Goal: Find specific page/section: Find specific page/section

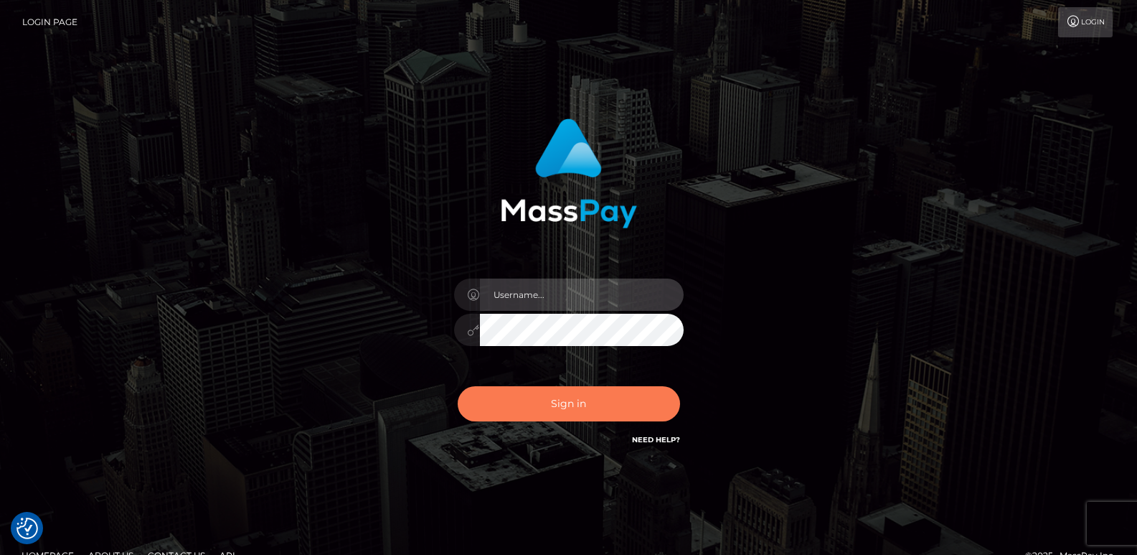
type input "ts2.es"
click at [539, 412] on button "Sign in" at bounding box center [569, 403] width 222 height 35
type input "ts2.es"
click at [539, 395] on button "Sign in" at bounding box center [569, 403] width 222 height 35
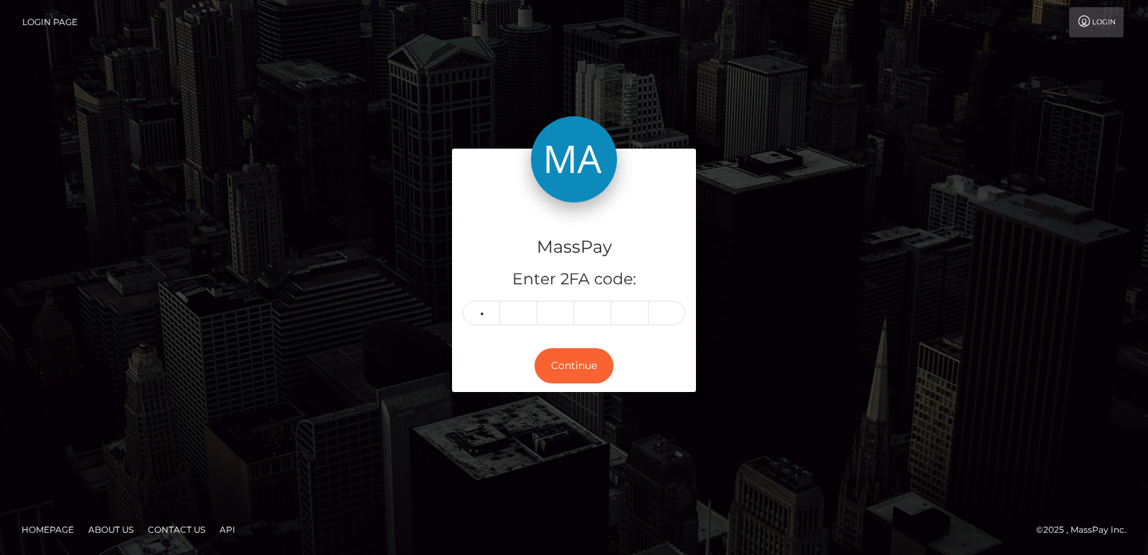
type input "5"
type input "0"
type input "7"
type input "1"
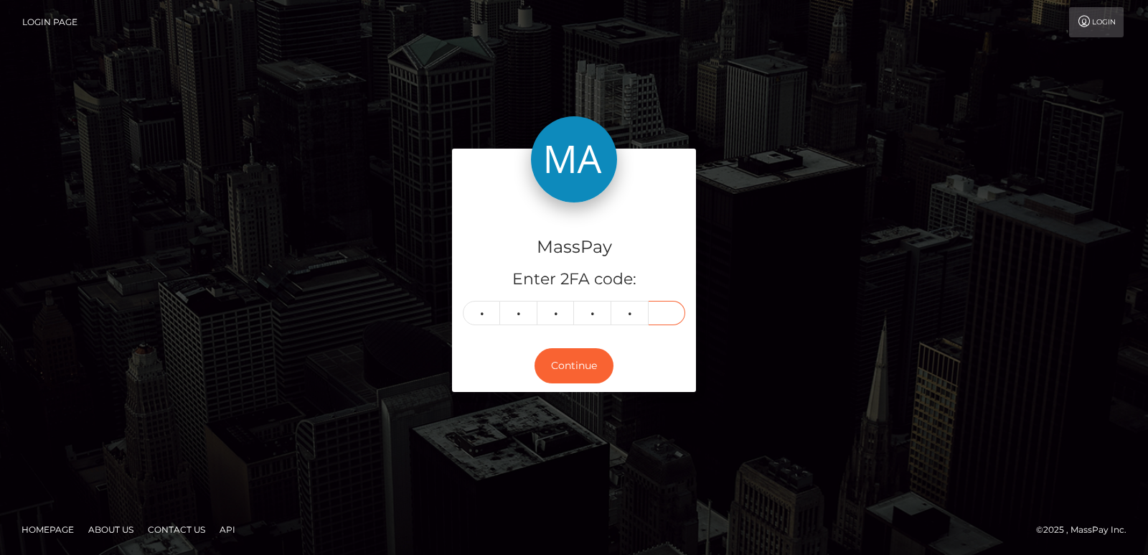
type input "2"
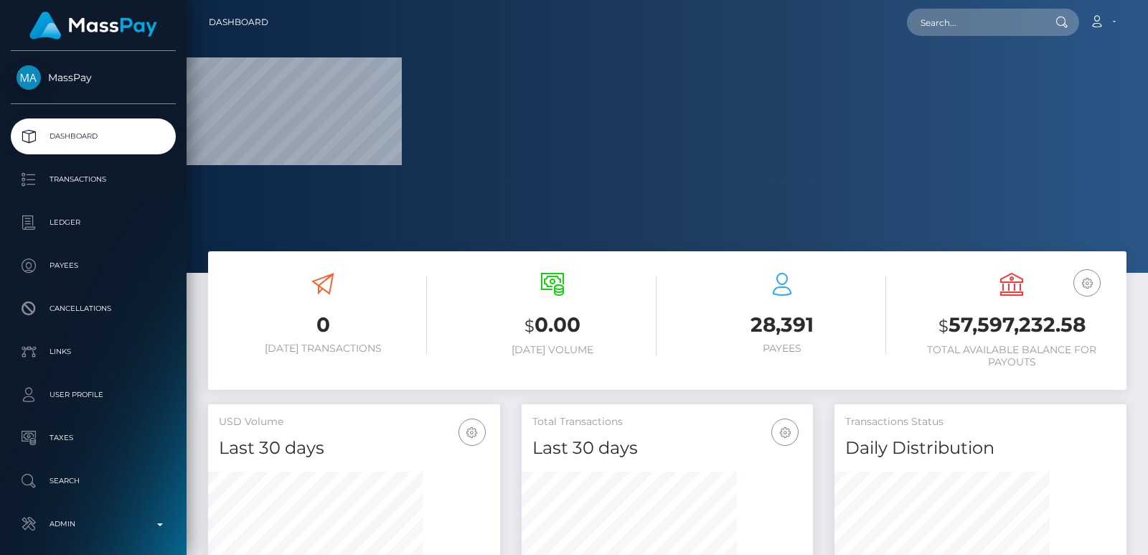
scroll to position [460, 291]
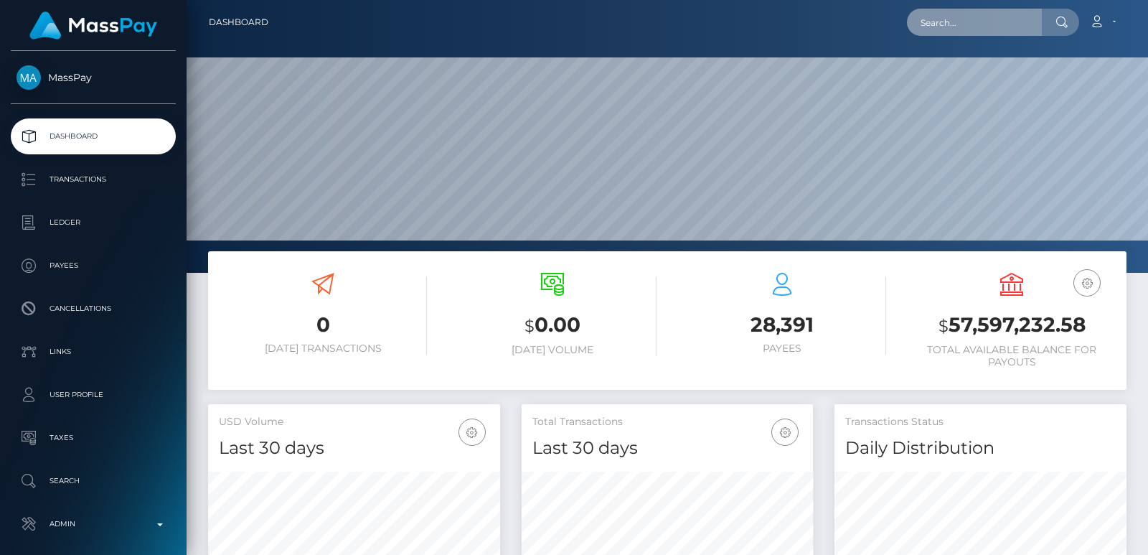
click at [961, 14] on input "text" at bounding box center [974, 22] width 135 height 27
paste input "nickyyuen@famfundqroup.co"
type input "nickyyuen@famfundqroup.co"
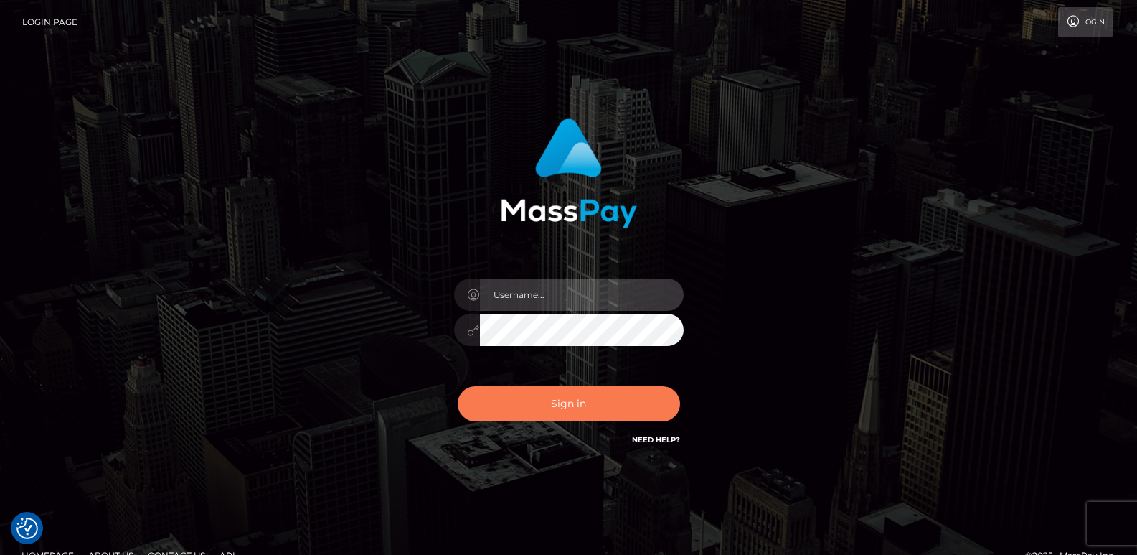
type input "[DOMAIN_NAME]"
click at [548, 405] on button "Sign in" at bounding box center [569, 403] width 222 height 35
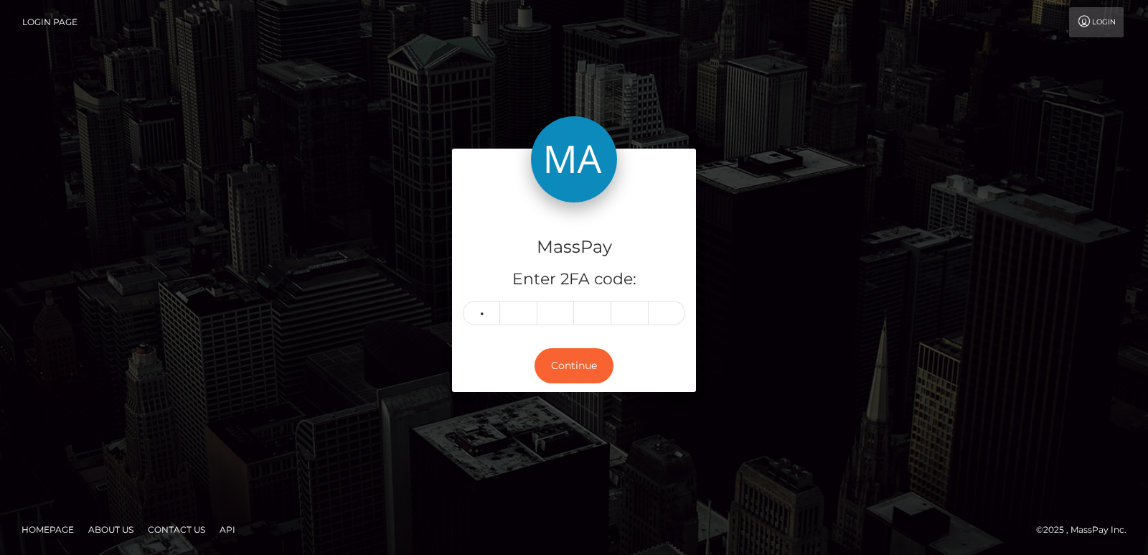
type input "9"
type input "3"
type input "2"
type input "6"
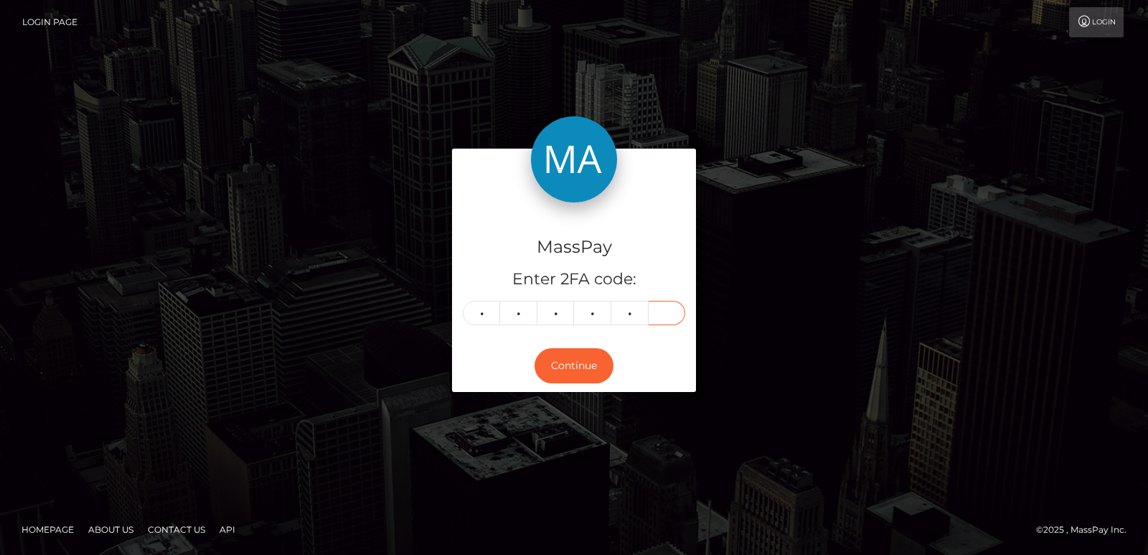
type input "3"
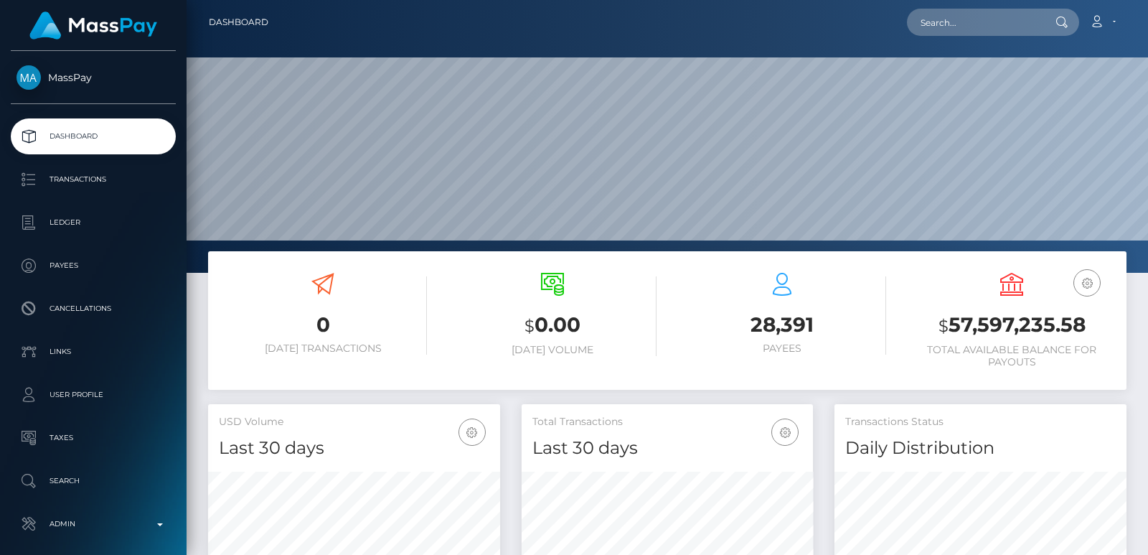
scroll to position [255, 291]
click at [928, 18] on input "text" at bounding box center [974, 22] width 135 height 27
paste input "realchick2155@gmail.com"
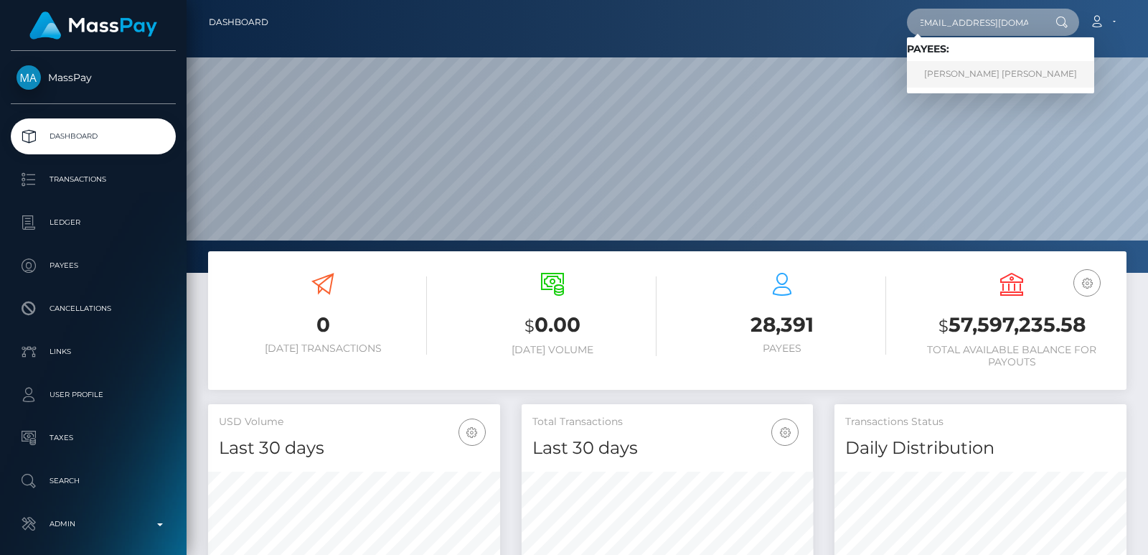
type input "realchick2155@gmail.com"
click at [973, 70] on link "JOSEPHINA CHRISTINA LOPEZ" at bounding box center [1000, 74] width 187 height 27
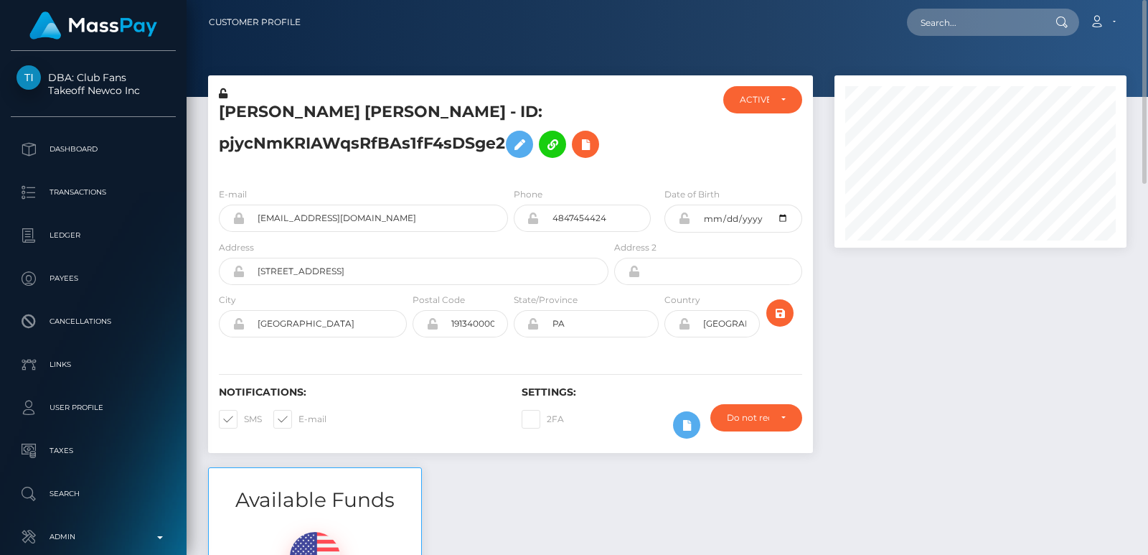
click at [268, 109] on h5 "JOSEPHINA CHRISTINA LOPEZ - ID: pjycNmKRIAWqsRfBAs1fF4sDSge2" at bounding box center [410, 133] width 382 height 64
copy h5 "JOSEPHINA"
click at [921, 30] on input "text" at bounding box center [974, 22] width 135 height 27
paste input "realchick2155@gmail.com"
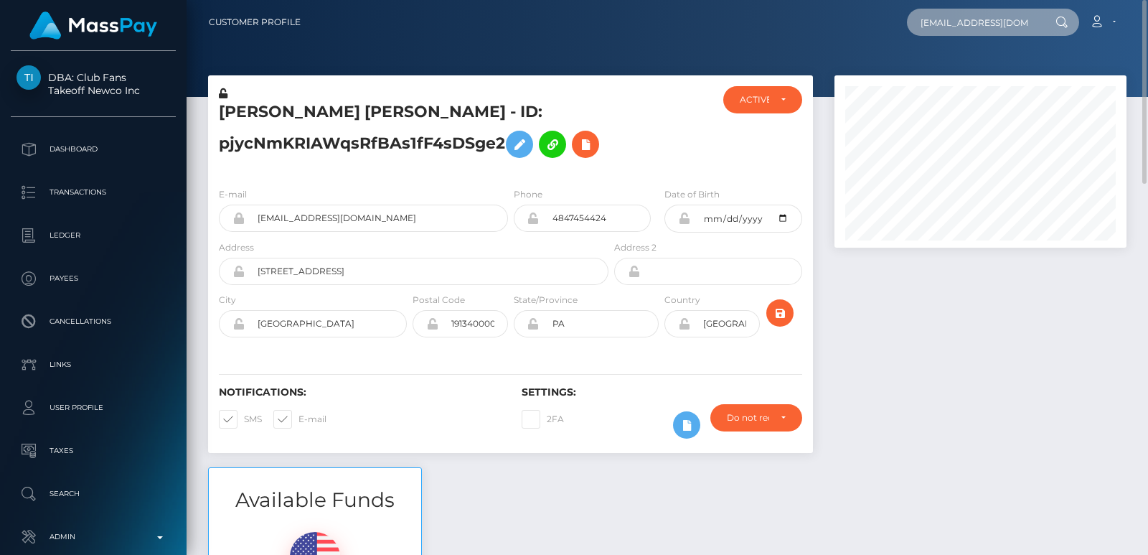
scroll to position [0, 5]
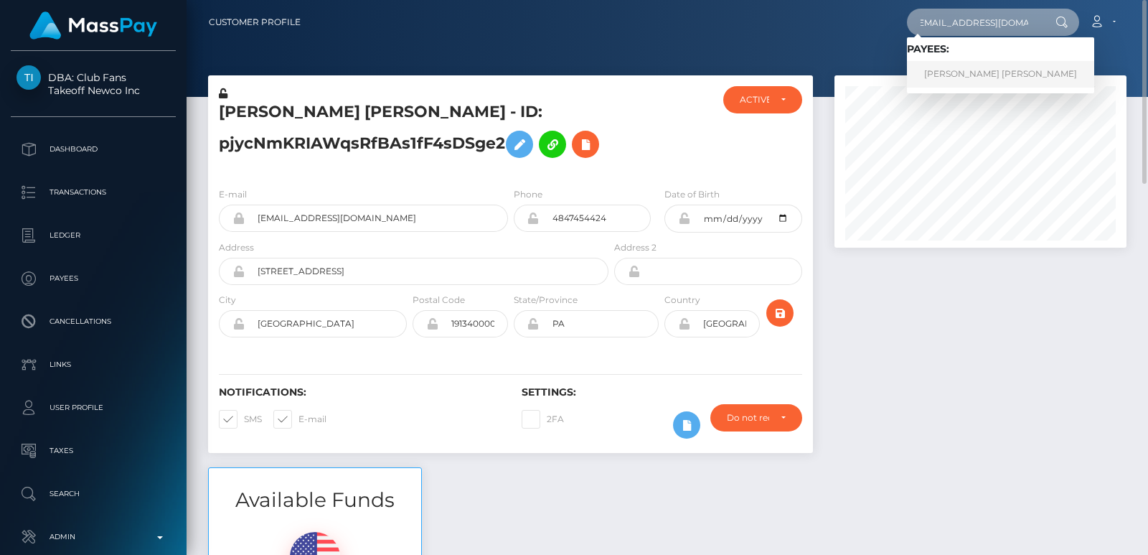
type input "realchick2155@gmail.com"
click at [963, 74] on link "JOSEPHINA CHRISTINA LOPEZ" at bounding box center [1000, 74] width 187 height 27
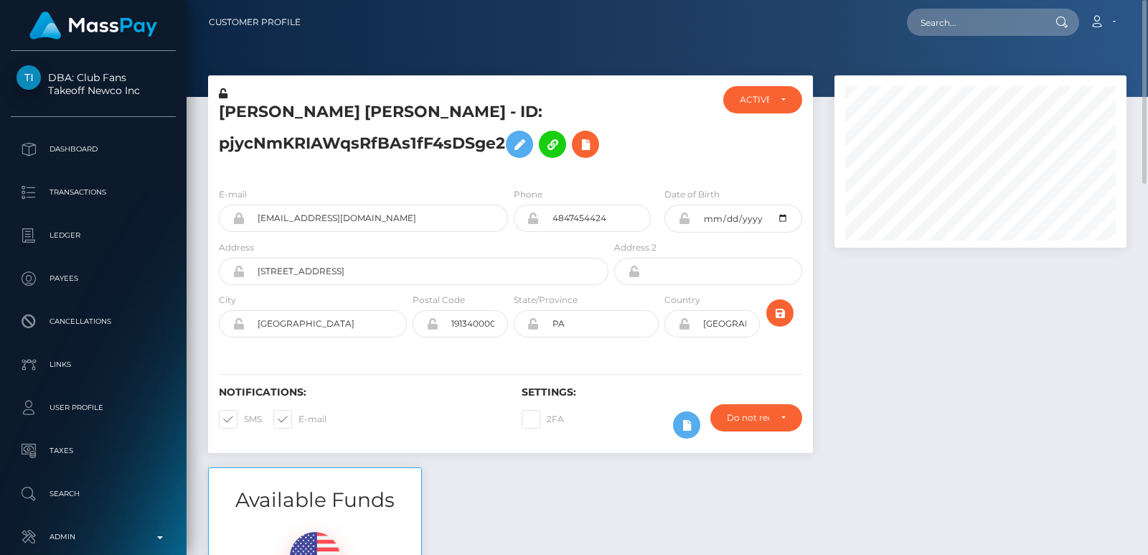
scroll to position [172, 291]
drag, startPoint x: 0, startPoint y: 0, endPoint x: 253, endPoint y: 110, distance: 275.3
click at [253, 110] on div "[PERSON_NAME] [PERSON_NAME] - ID: pjycNmKRIAWqsRfBAs1fF4sDSge2" at bounding box center [409, 131] width 403 height 90
click at [253, 110] on h5 "[PERSON_NAME] [PERSON_NAME] - ID: pjycNmKRIAWqsRfBAs1fF4sDSge2" at bounding box center [410, 133] width 382 height 64
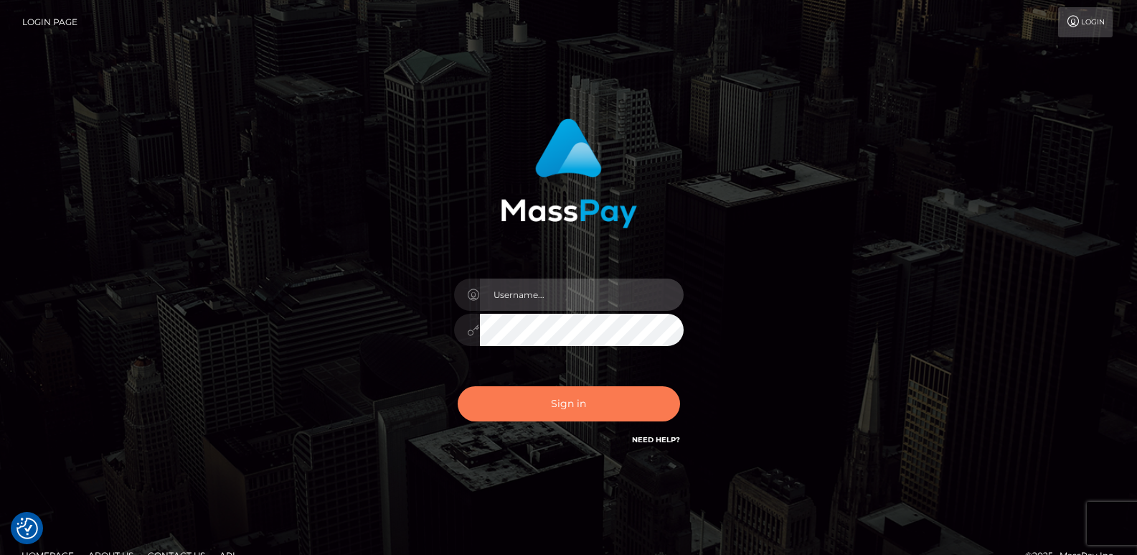
type input "[DOMAIN_NAME]"
click at [496, 397] on button "Sign in" at bounding box center [569, 403] width 222 height 35
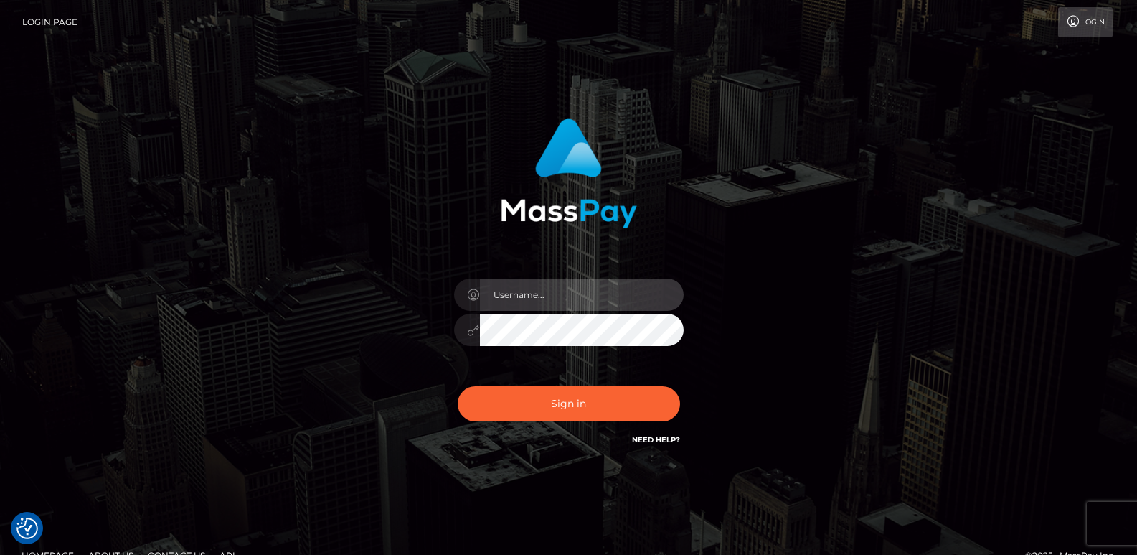
type input "ts2.es"
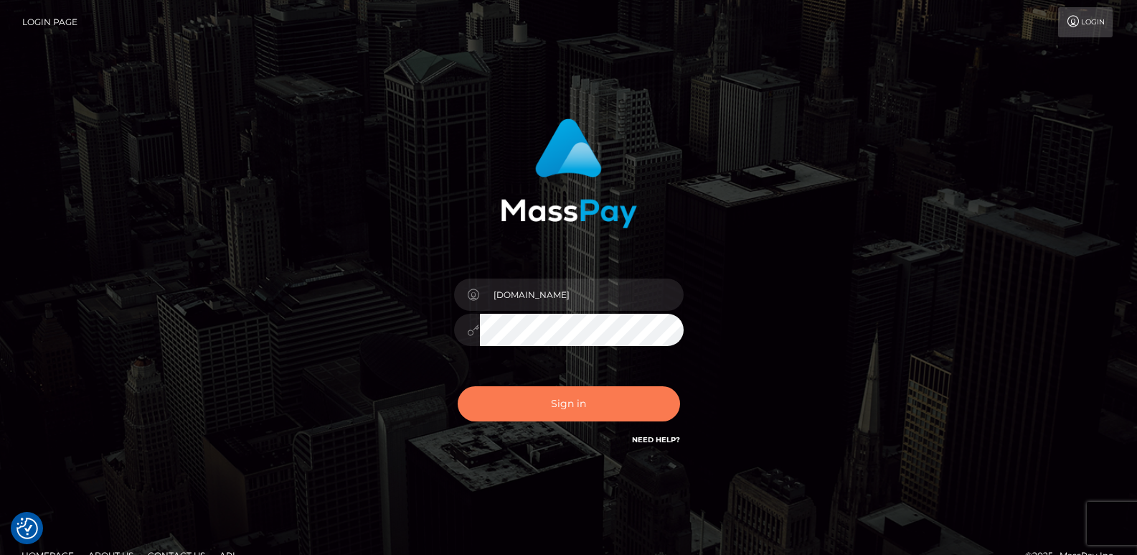
click at [496, 397] on button "Sign in" at bounding box center [569, 403] width 222 height 35
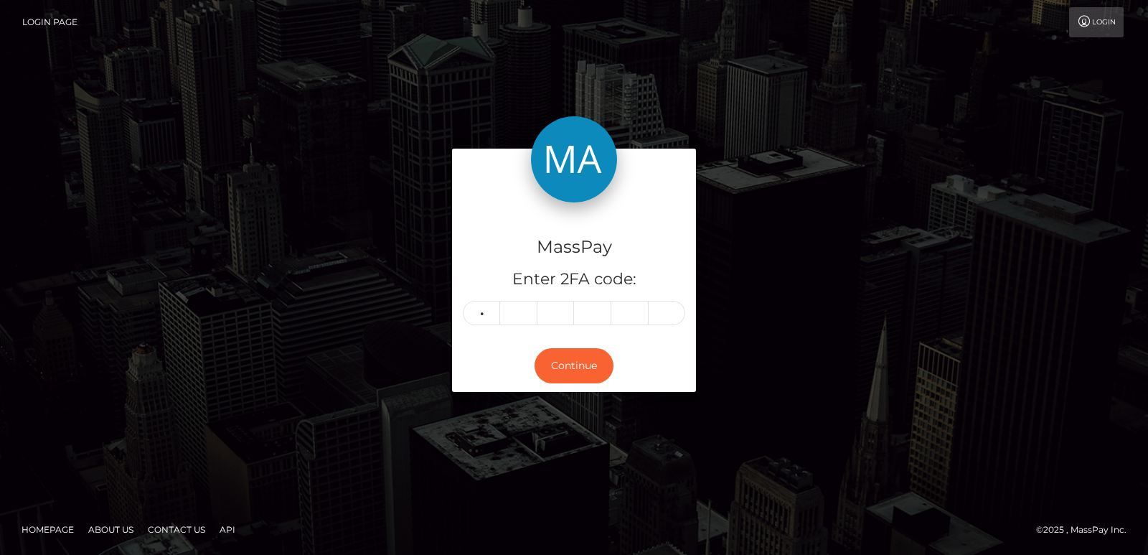
type input "1"
type input "5"
type input "6"
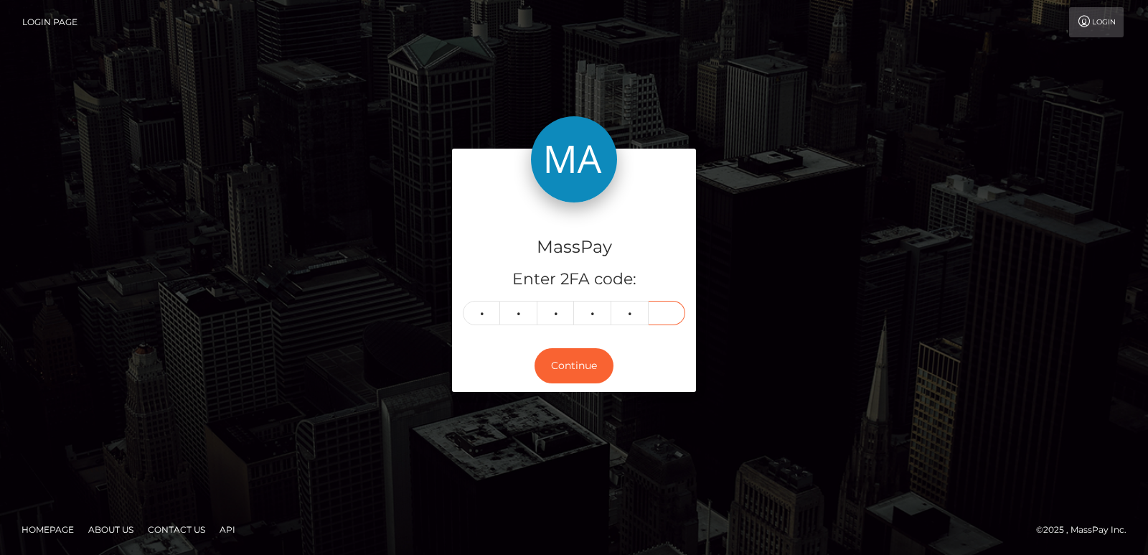
type input "0"
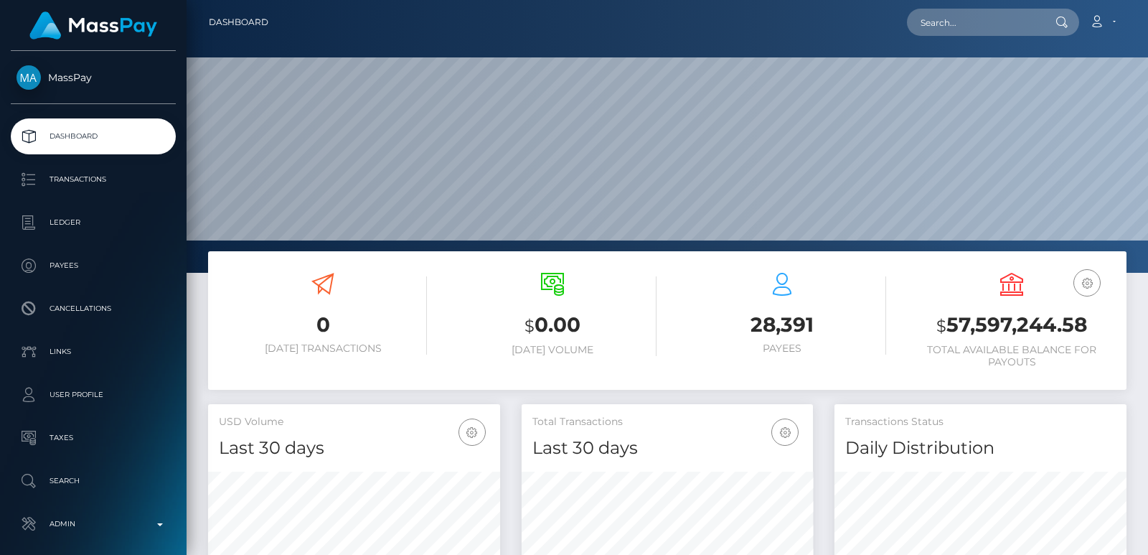
scroll to position [255, 291]
click at [951, 28] on input "text" at bounding box center [974, 22] width 135 height 27
paste input "yhumiemoral@gmail.com"
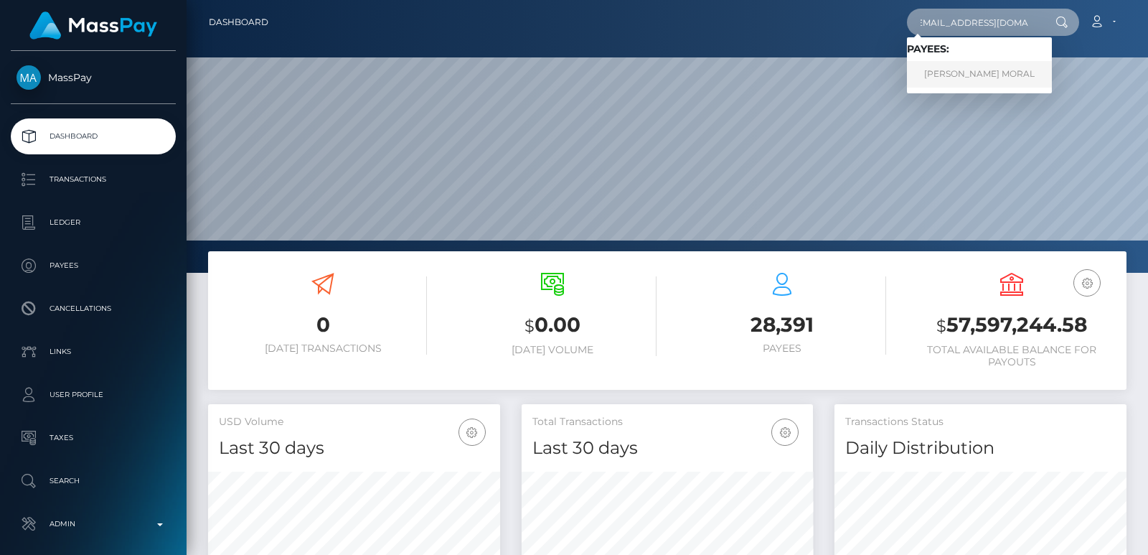
type input "yhumiemoral@gmail.com"
click at [964, 76] on link "JERRYSON GAYONA MORAL" at bounding box center [979, 74] width 145 height 27
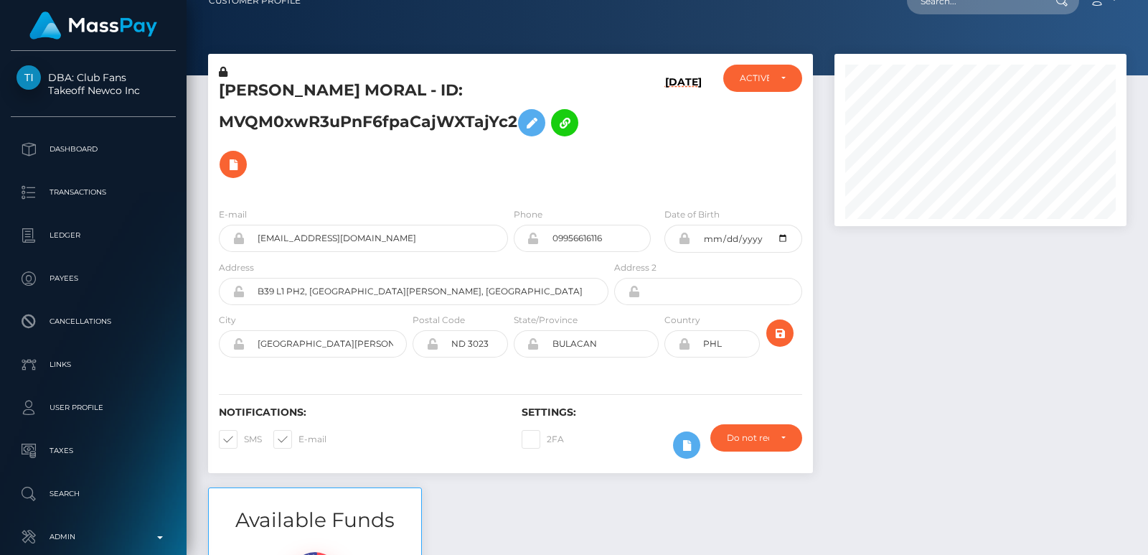
scroll to position [1853, 0]
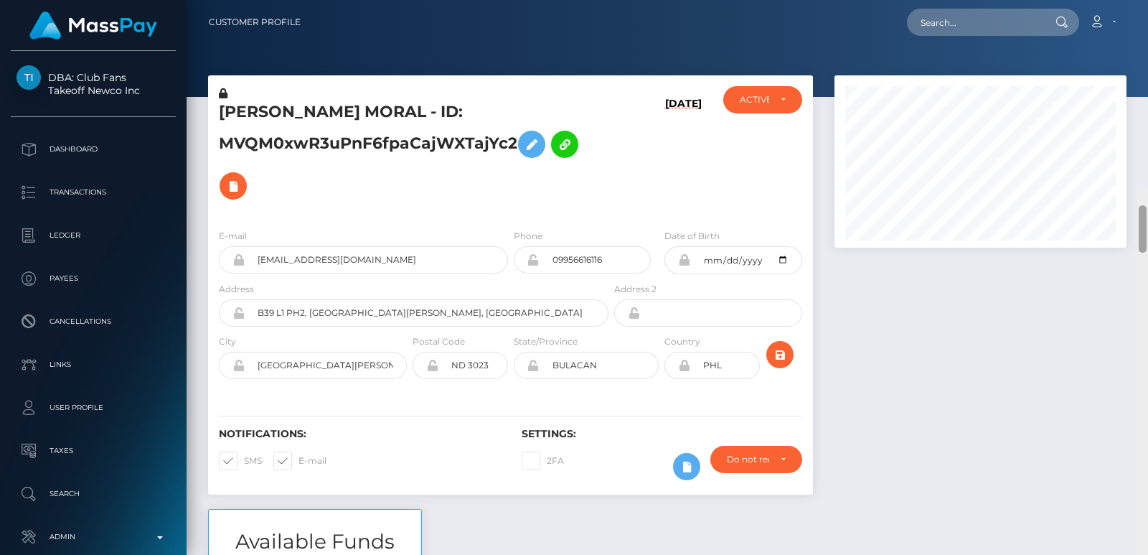
click at [1145, 6] on div "Customer Profile Loading... Loading..." at bounding box center [667, 277] width 961 height 555
click at [268, 103] on h5 "[PERSON_NAME] MORAL - ID: MVQM0xwR3uPnF6fpaCajWXTajYc2" at bounding box center [410, 153] width 382 height 105
click at [923, 24] on input "text" at bounding box center [974, 22] width 135 height 27
paste input "[EMAIL_ADDRESS][DOMAIN_NAME]"
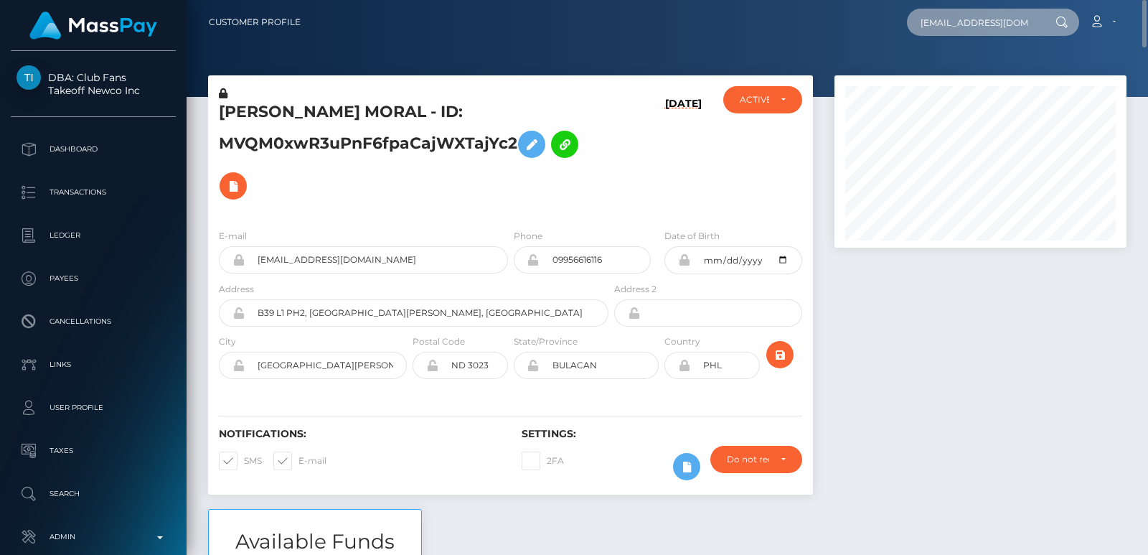
scroll to position [0, 6]
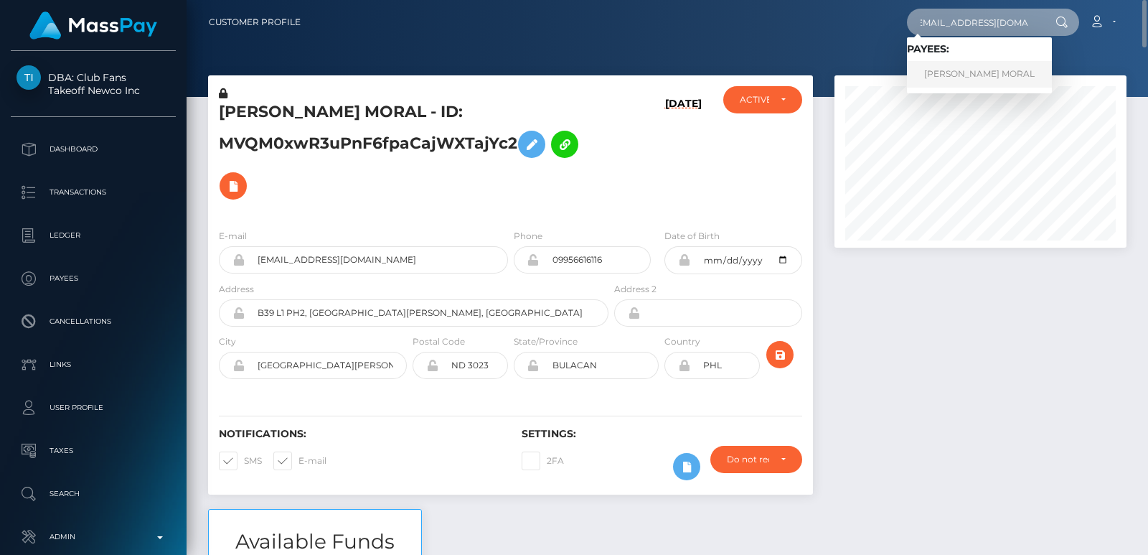
type input "[EMAIL_ADDRESS][DOMAIN_NAME]"
click at [947, 72] on link "JERRYSON GAYONA MORAL" at bounding box center [979, 74] width 145 height 27
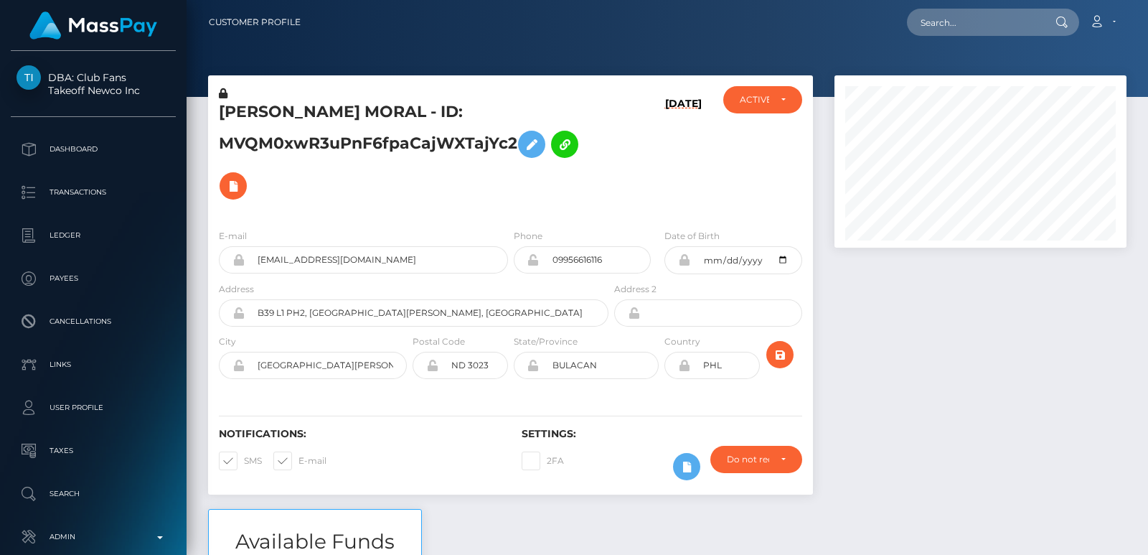
scroll to position [172, 291]
click at [961, 13] on input "text" at bounding box center [974, 22] width 135 height 27
paste input "[EMAIL_ADDRESS][DOMAIN_NAME]"
type input "[EMAIL_ADDRESS][DOMAIN_NAME]"
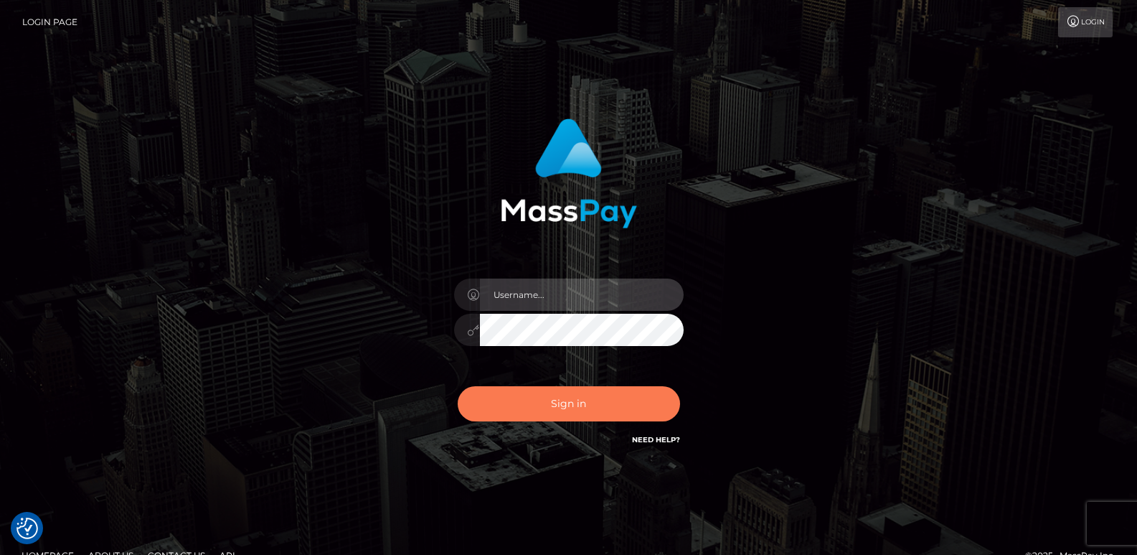
type input "[DOMAIN_NAME]"
click at [549, 403] on button "Sign in" at bounding box center [569, 403] width 222 height 35
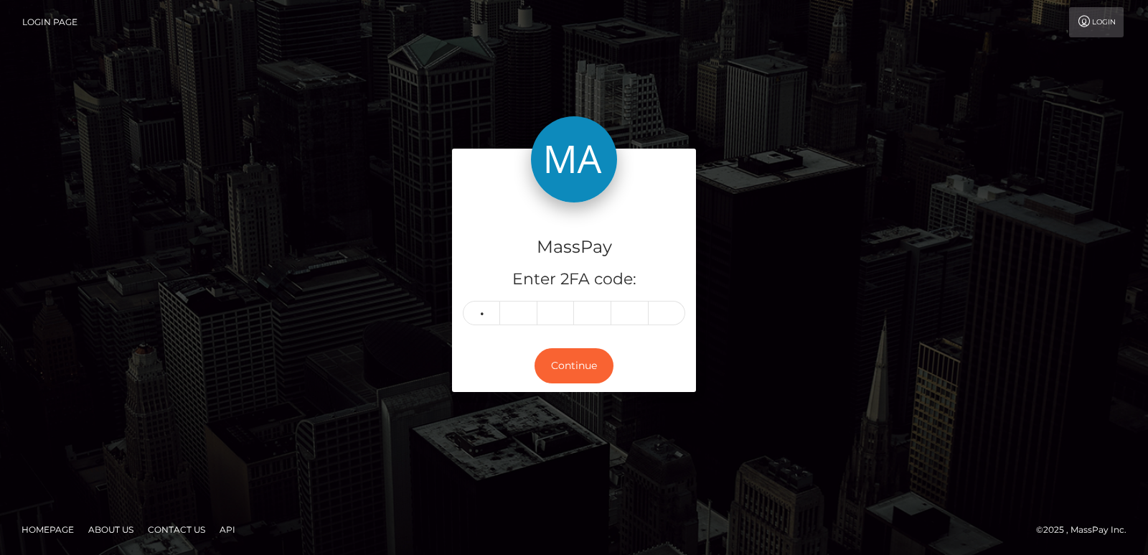
type input "8"
type input "0"
type input "3"
type input "6"
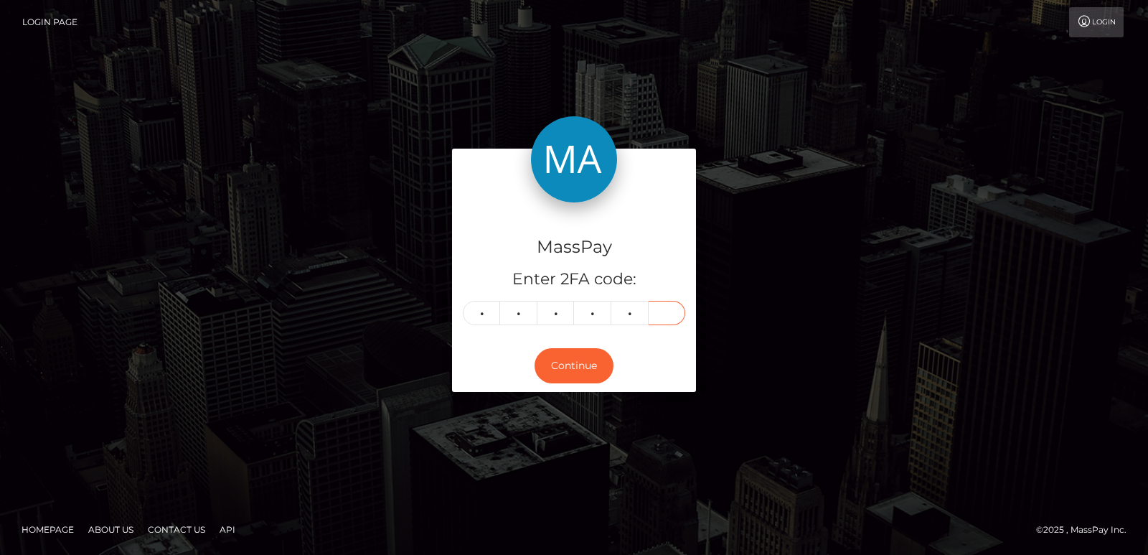
type input "9"
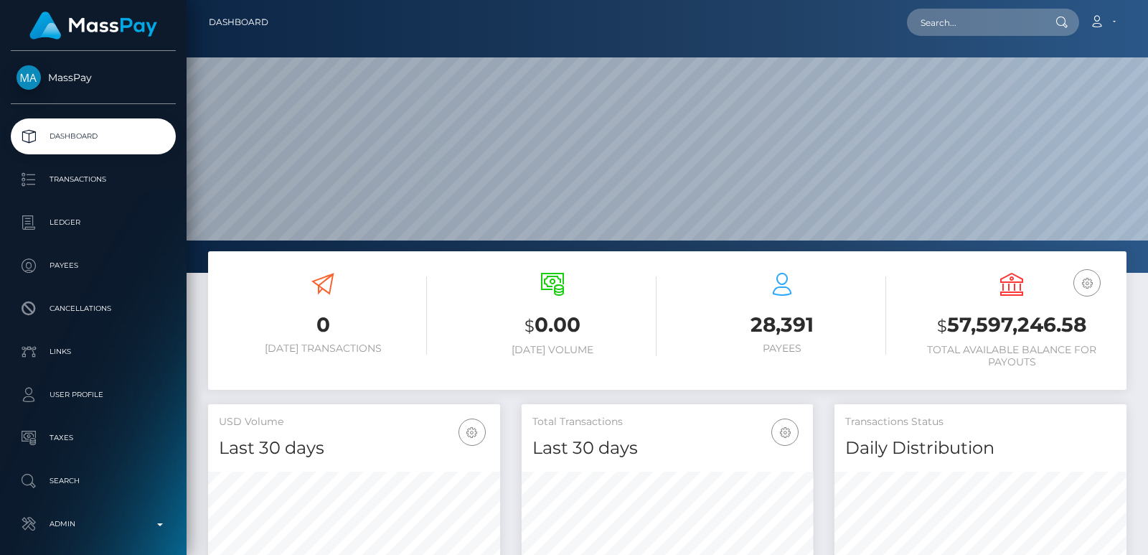
scroll to position [255, 291]
click at [949, 22] on input "text" at bounding box center [974, 22] width 135 height 27
paste input "[EMAIL_ADDRESS][DOMAIN_NAME]"
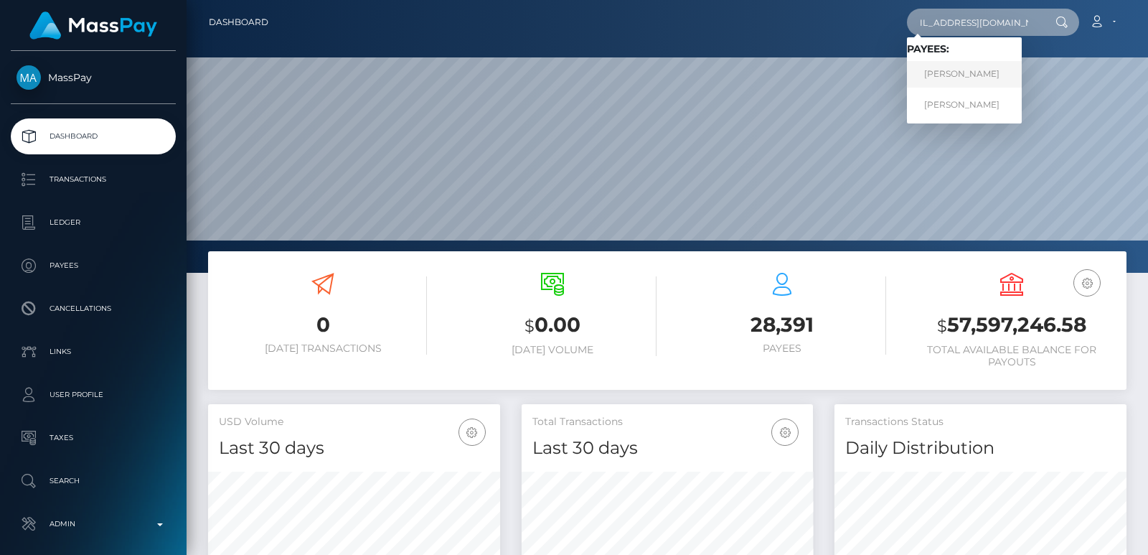
type input "[EMAIL_ADDRESS][DOMAIN_NAME]"
click at [940, 70] on link "[PERSON_NAME]" at bounding box center [964, 74] width 115 height 27
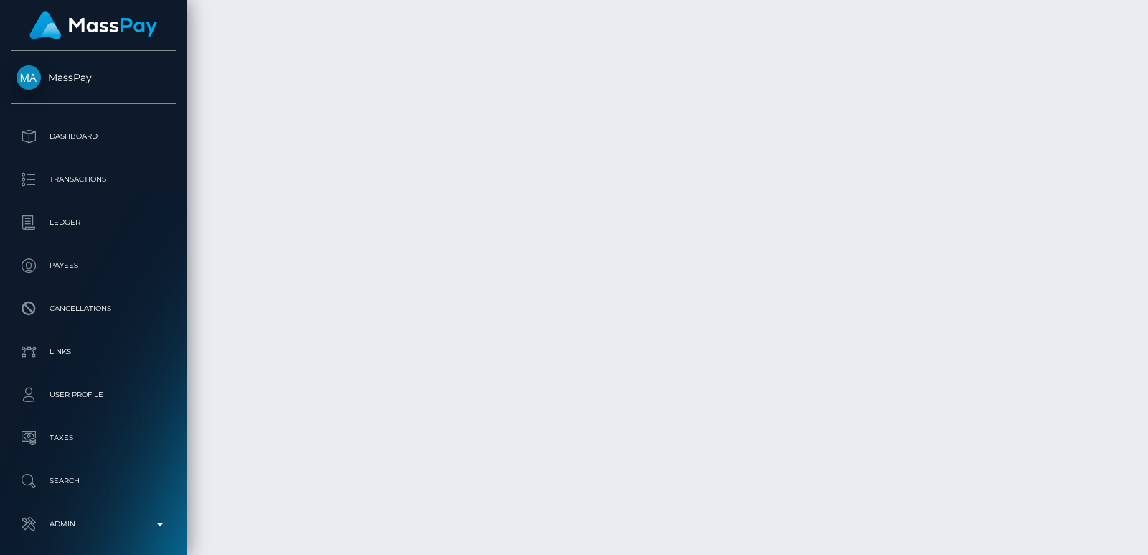
scroll to position [3236, 0]
click at [1142, 27] on div at bounding box center [1142, 277] width 11 height 555
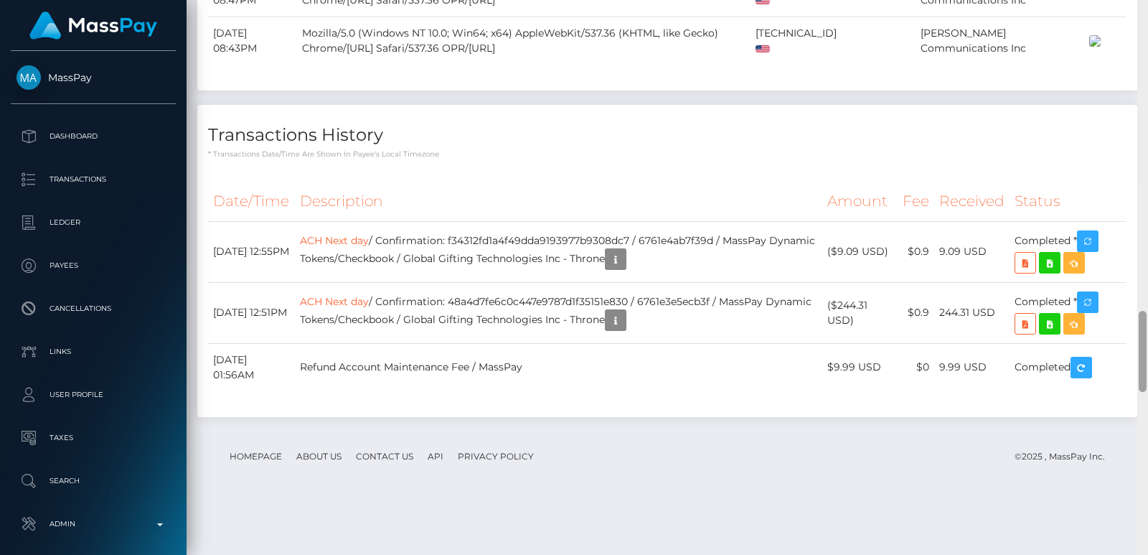
click at [1142, 27] on div at bounding box center [1142, 277] width 11 height 555
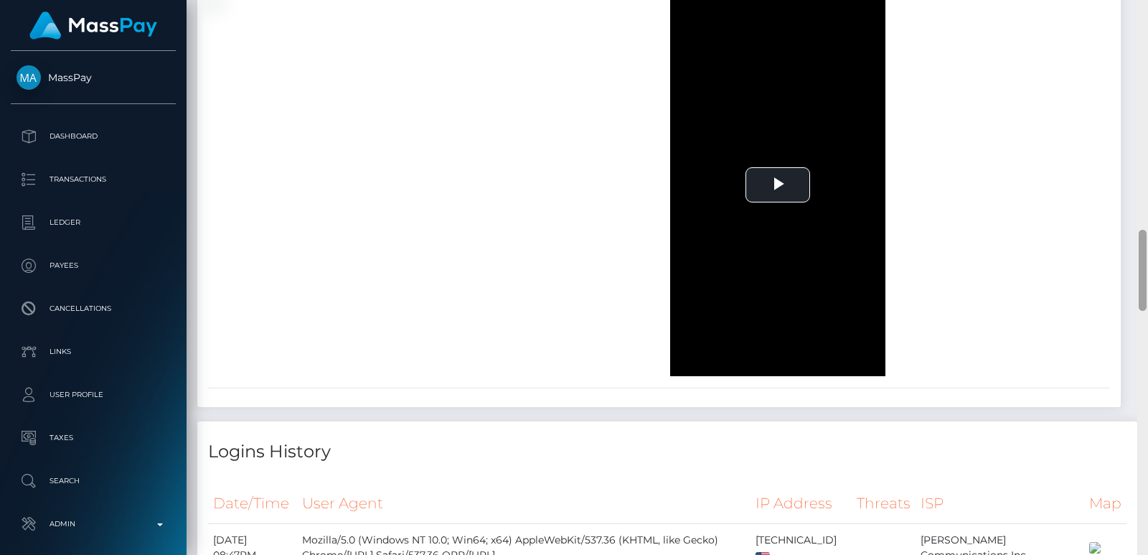
click at [1142, 27] on div at bounding box center [1142, 277] width 11 height 555
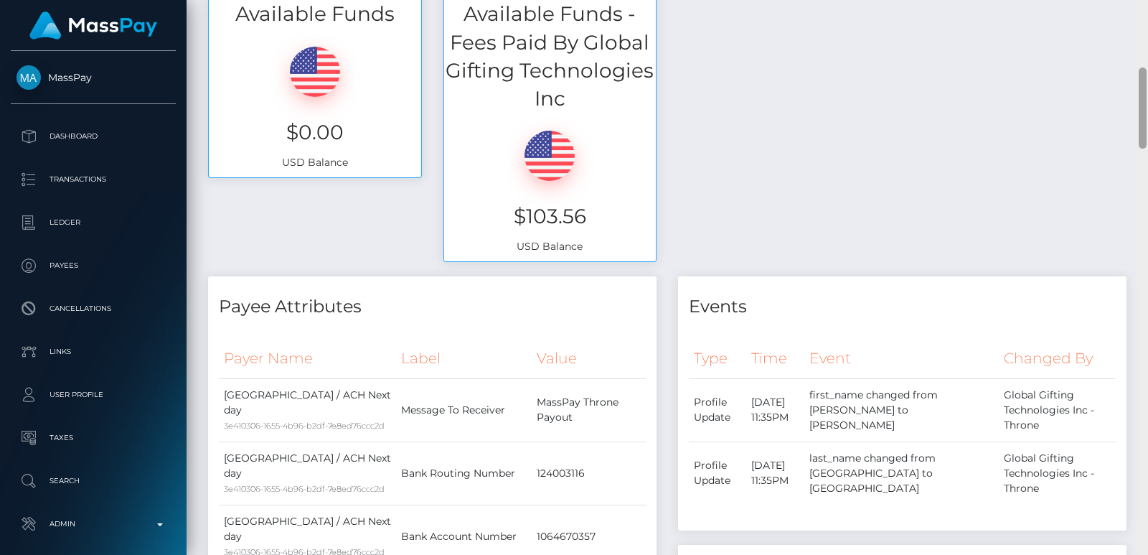
click at [1142, 27] on div "Customer Profile Loading... Loading..." at bounding box center [667, 277] width 961 height 555
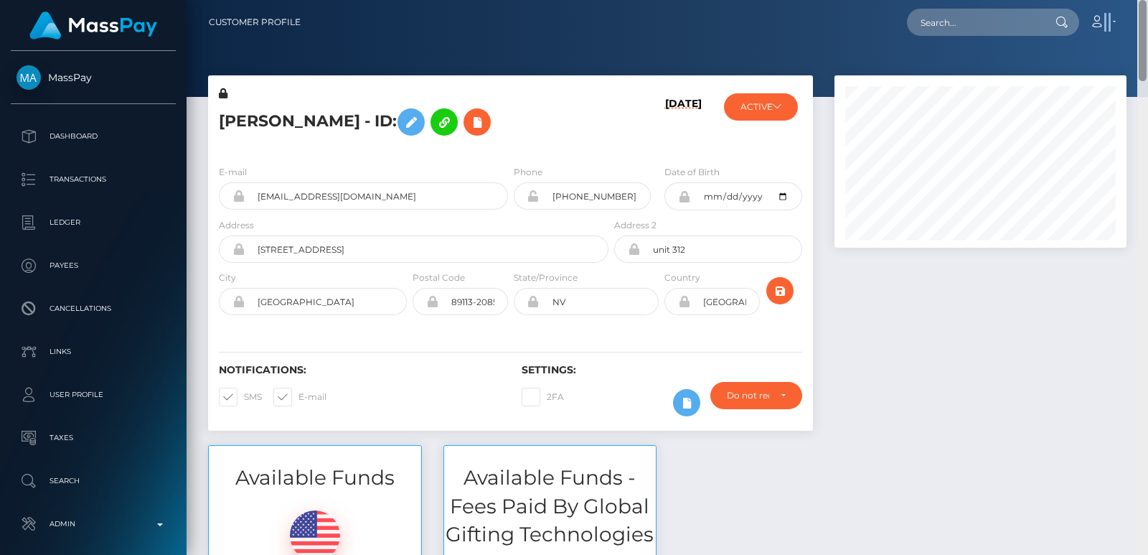
click at [1142, 27] on nav "Customer Profile Loading... Loading... Account" at bounding box center [667, 22] width 961 height 44
click at [932, 37] on nav "Customer Profile Loading... Loading... Account" at bounding box center [667, 22] width 961 height 44
click at [936, 27] on input "text" at bounding box center [974, 22] width 135 height 27
paste input "[EMAIL_ADDRESS][DOMAIN_NAME]"
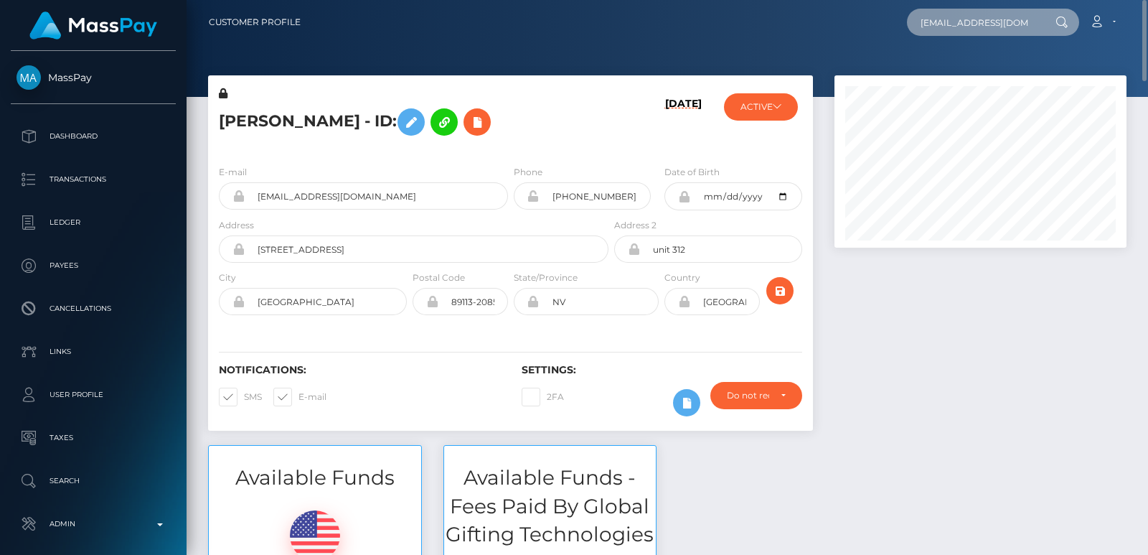
scroll to position [0, 24]
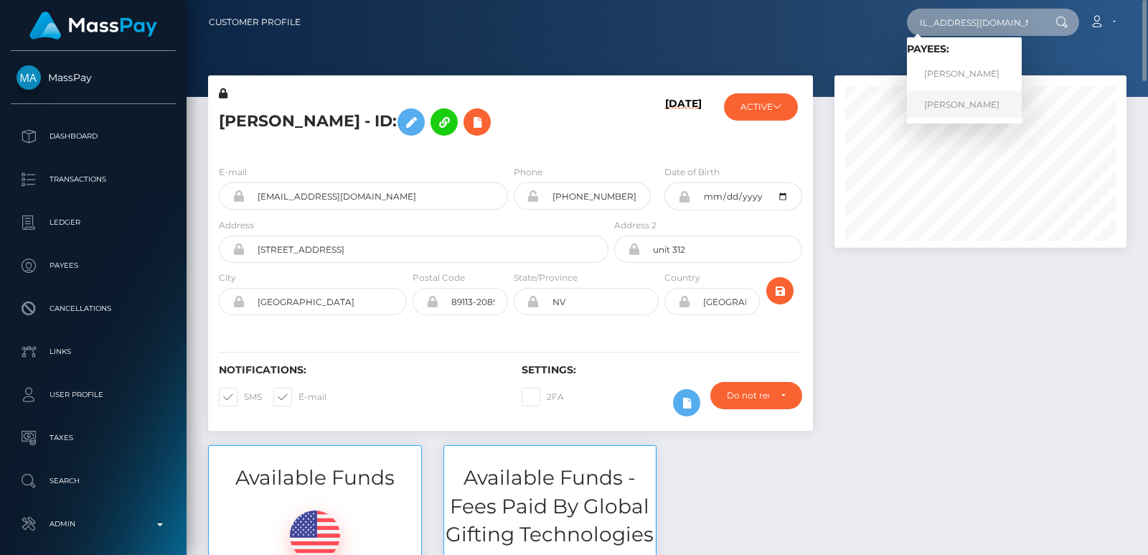
type input "[EMAIL_ADDRESS][DOMAIN_NAME]"
click at [933, 103] on link "AMY LEIGH BERGAM" at bounding box center [964, 104] width 115 height 27
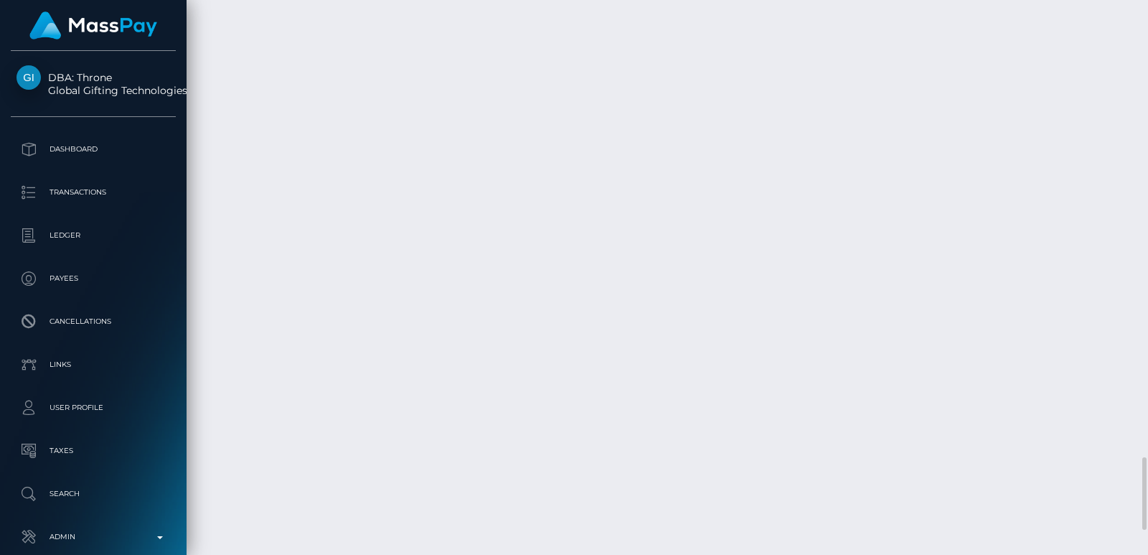
scroll to position [3465, 0]
click at [1141, 95] on div at bounding box center [1142, 277] width 11 height 555
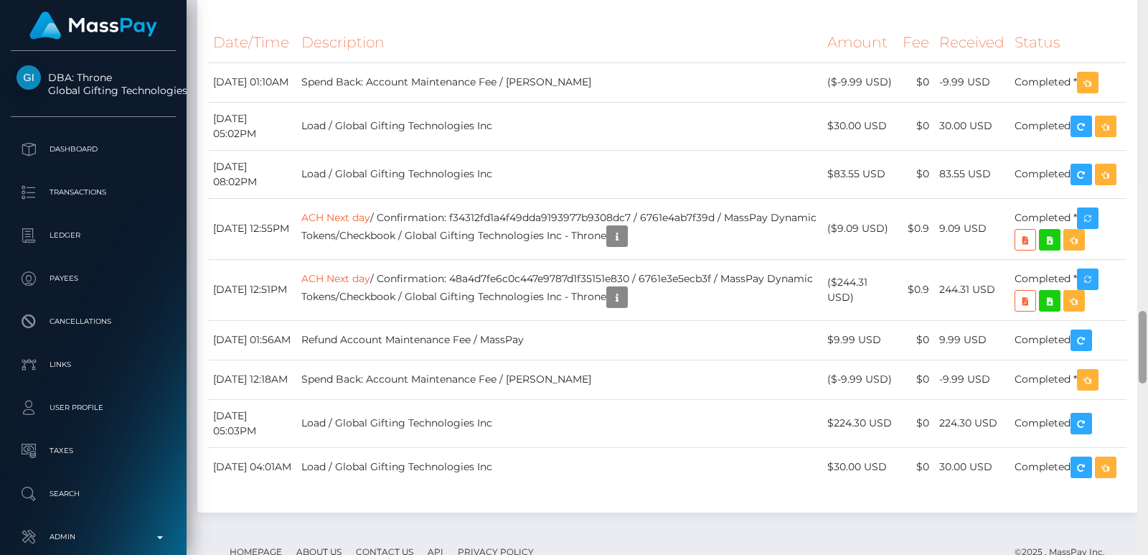
click at [1141, 95] on div at bounding box center [1142, 277] width 11 height 555
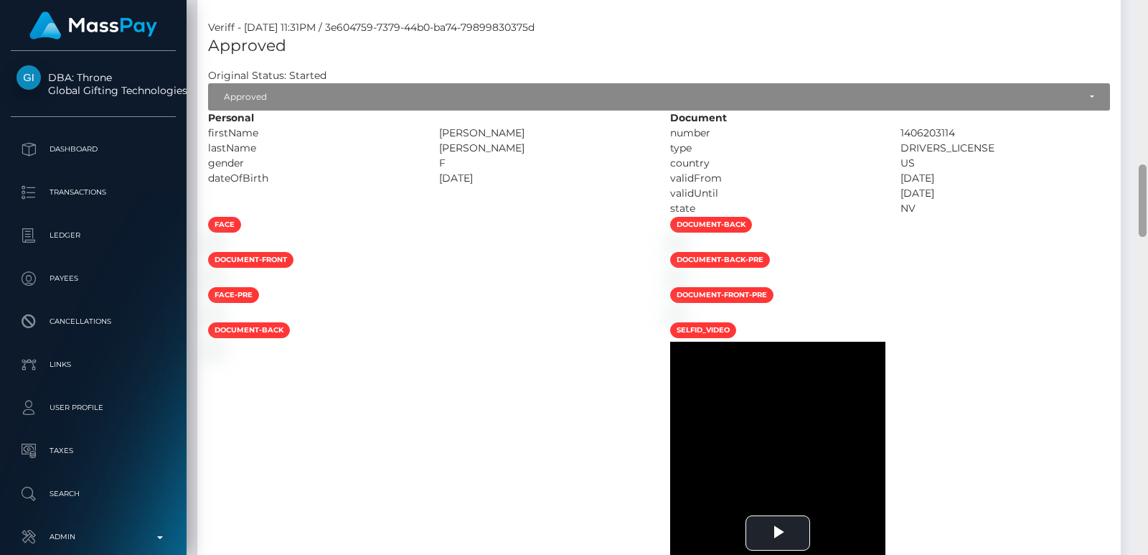
click at [1141, 95] on div at bounding box center [1142, 277] width 11 height 555
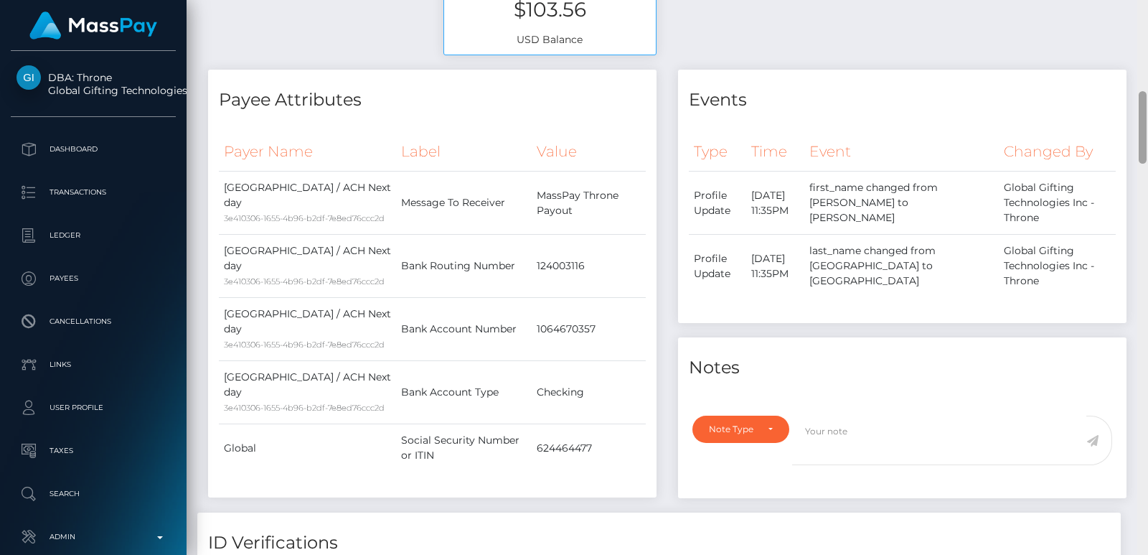
click at [1141, 95] on div at bounding box center [1142, 127] width 8 height 72
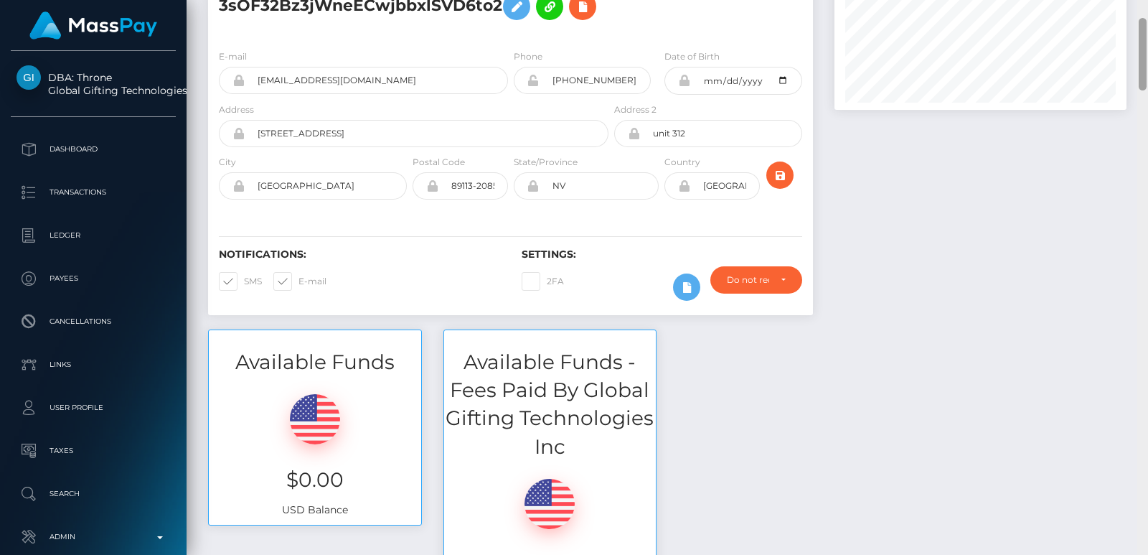
click at [1141, 71] on div at bounding box center [1142, 277] width 11 height 555
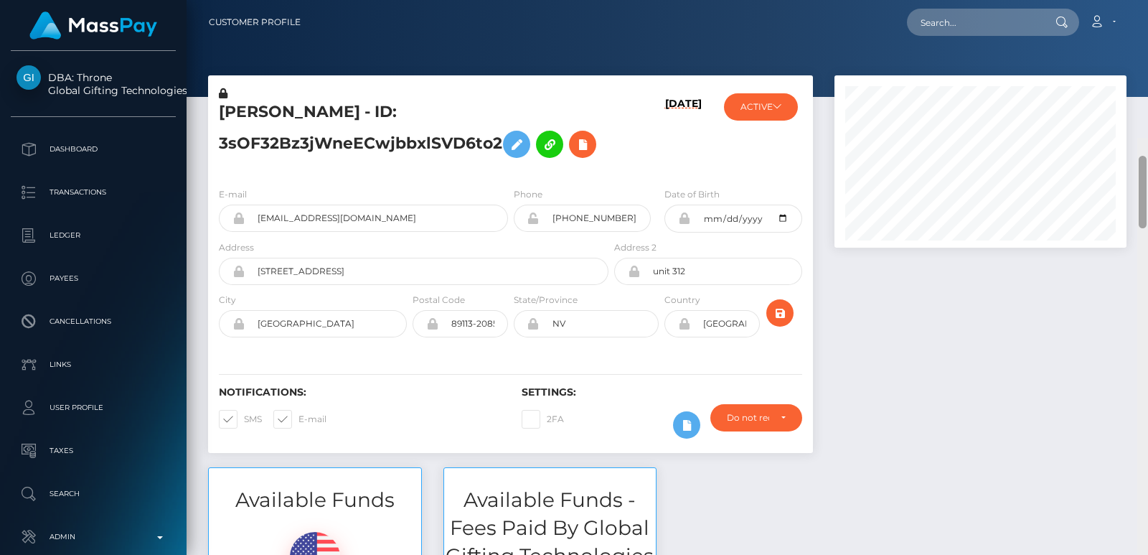
click at [1139, 15] on div "Customer Profile Loading... Loading..." at bounding box center [667, 277] width 961 height 555
click at [237, 103] on h5 "AMY LEIGH BERGAM - ID: 3sOF32Bz3jWneECwjbbxlSVD6to2" at bounding box center [410, 133] width 382 height 64
copy h5 "AMY"
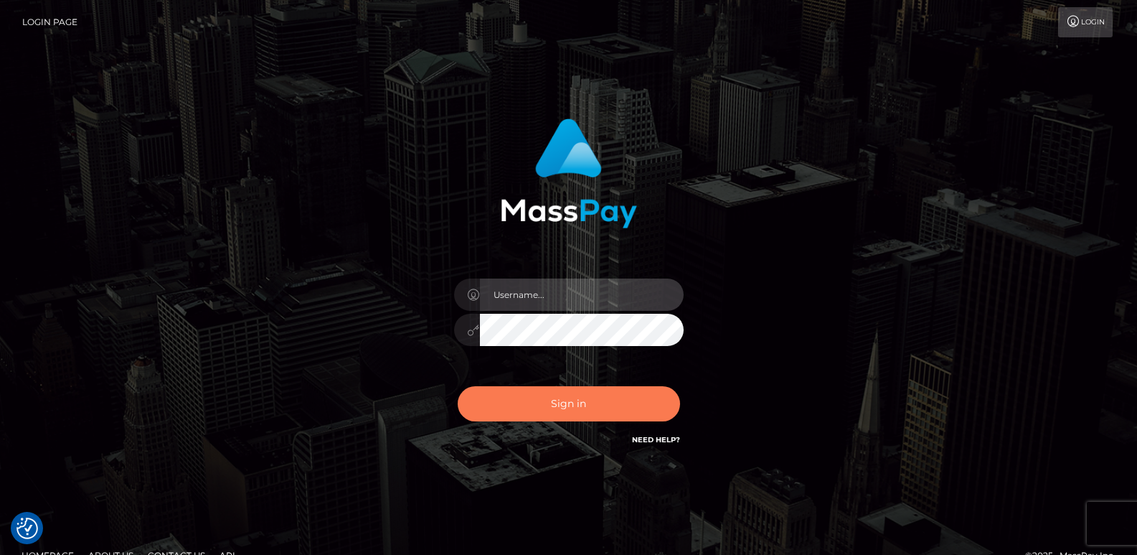
type input "[DOMAIN_NAME]"
click at [509, 403] on button "Sign in" at bounding box center [569, 403] width 222 height 35
type input "[DOMAIN_NAME]"
click at [504, 403] on button "Sign in" at bounding box center [569, 403] width 222 height 35
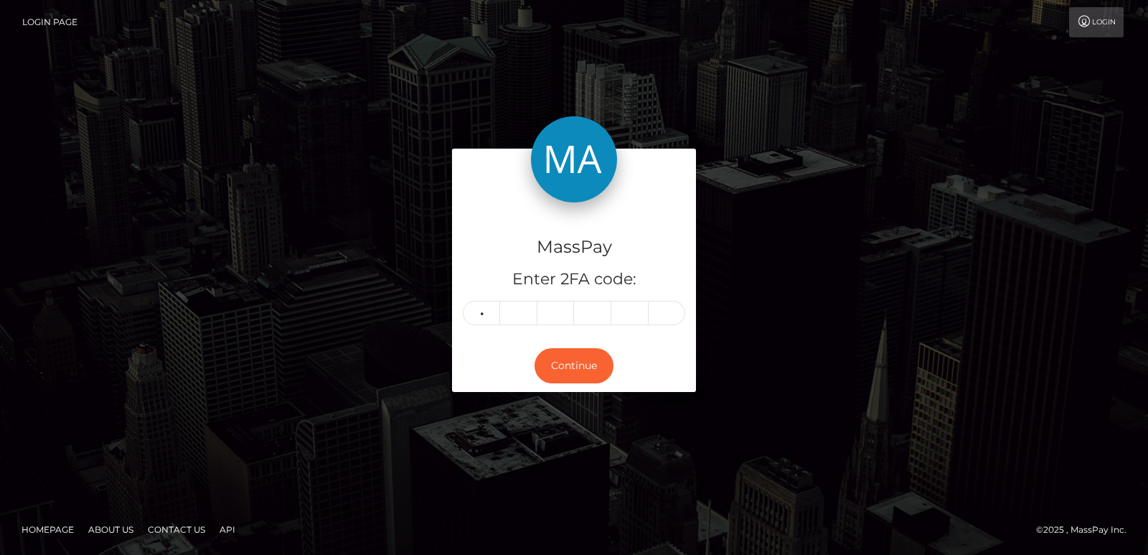
type input "2"
type input "0"
type input "6"
type input "9"
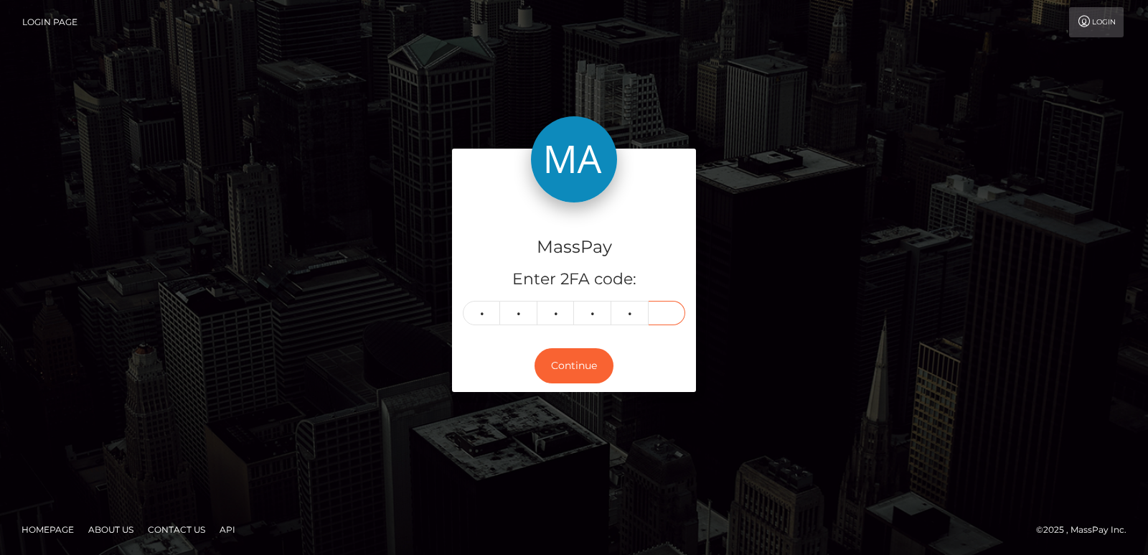
type input "5"
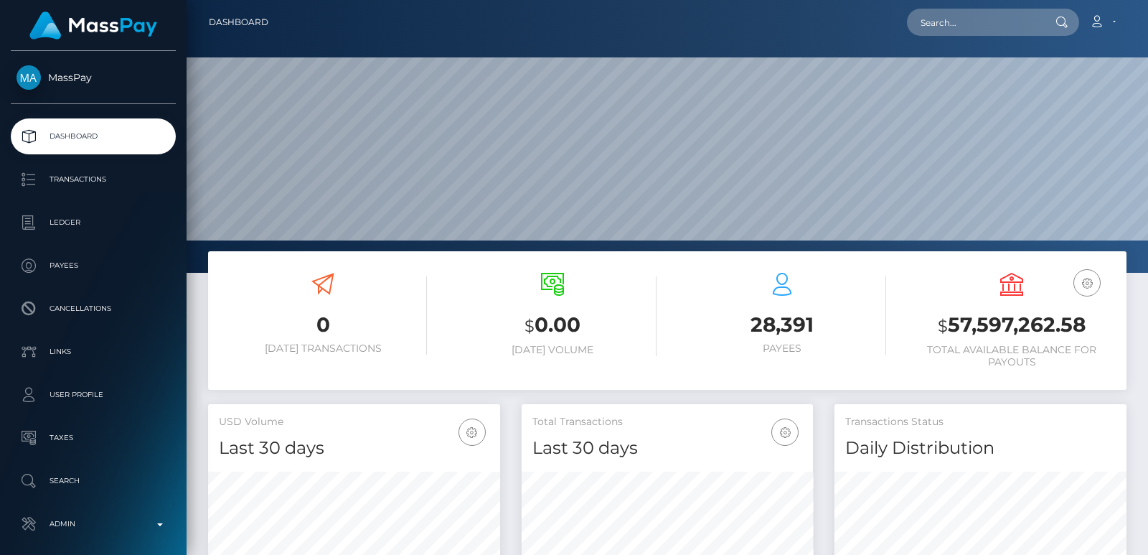
scroll to position [255, 291]
click at [947, 11] on input "text" at bounding box center [974, 22] width 135 height 27
paste input "soffemuffe@hotmail.fi"
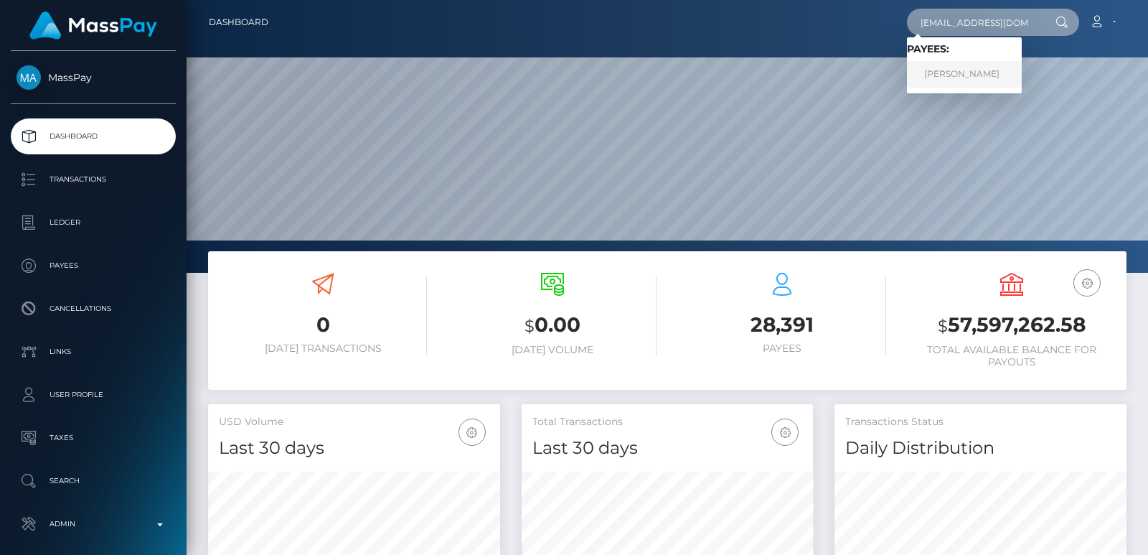
type input "soffemuffe@hotmail.fi"
click at [961, 74] on link "Sophie Wilhelmina Sonck" at bounding box center [964, 74] width 115 height 27
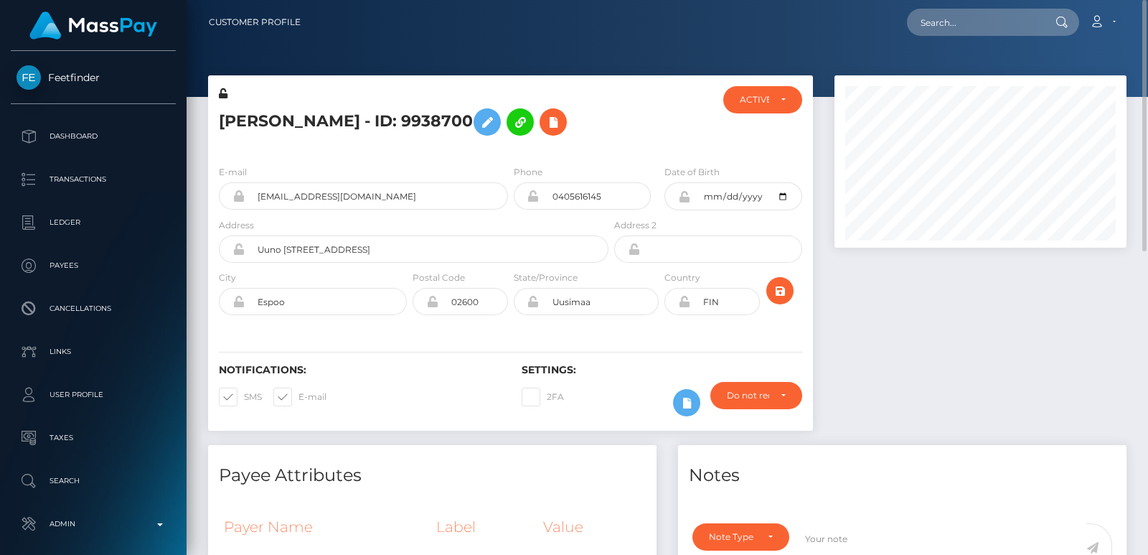
click at [225, 108] on h5 "Sophie Wilhelmina Sonck - ID: 9938700" at bounding box center [410, 122] width 382 height 42
copy h5 "Sophie"
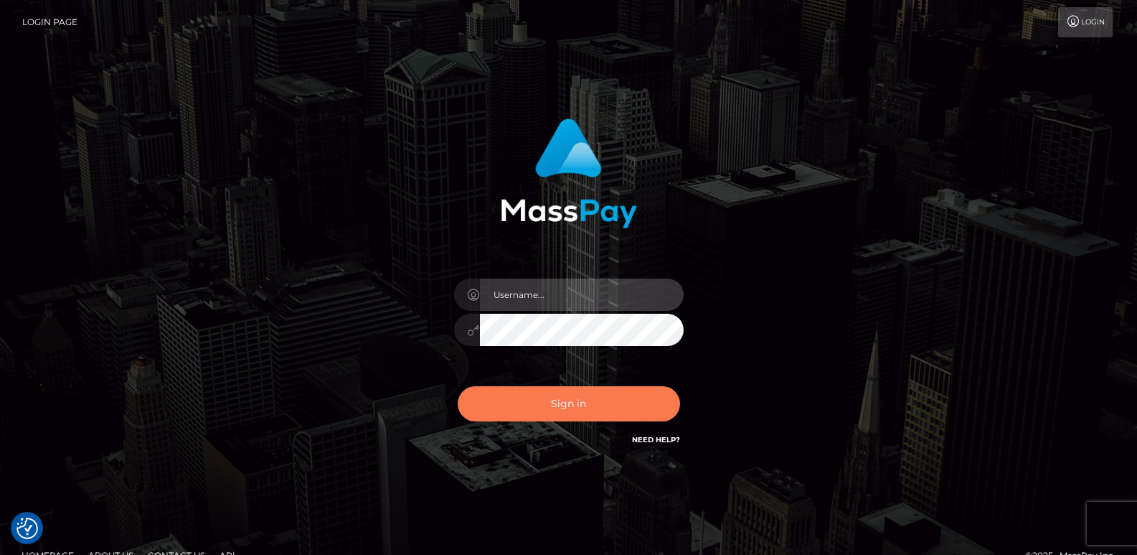
type input "[DOMAIN_NAME]"
click at [590, 396] on button "Sign in" at bounding box center [569, 403] width 222 height 35
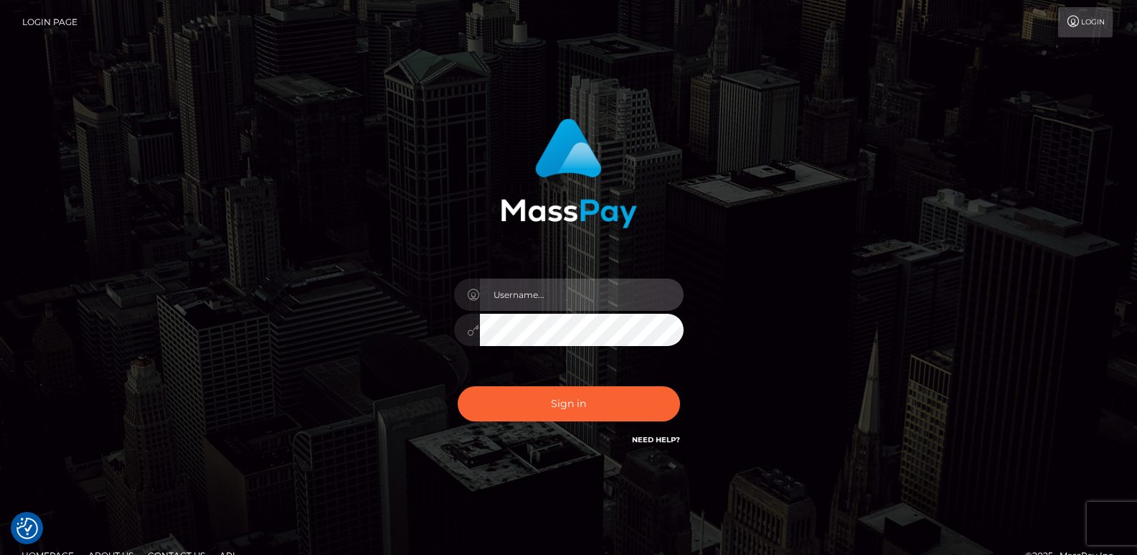
type input "[DOMAIN_NAME]"
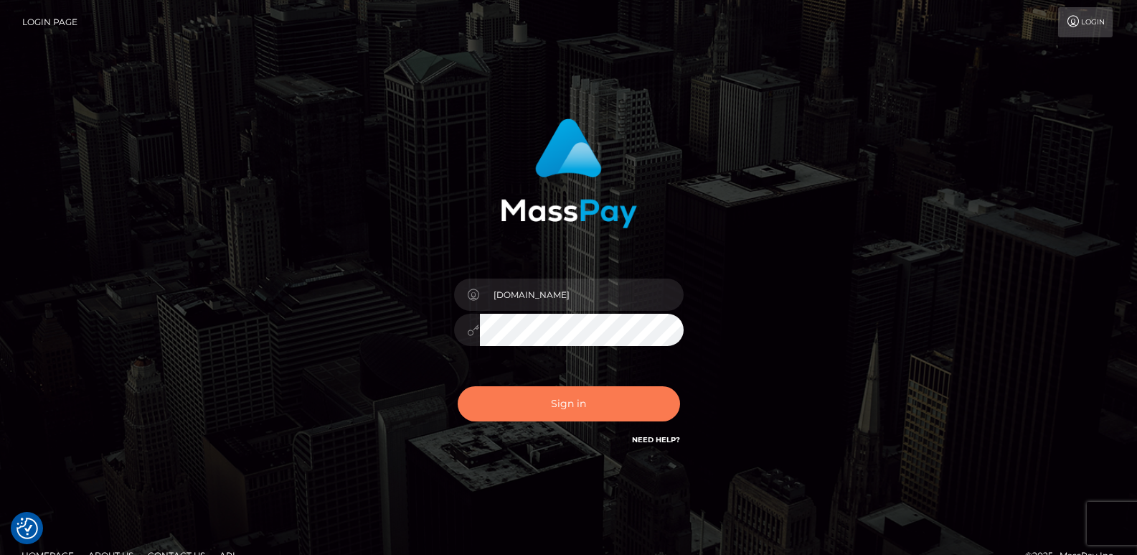
click at [590, 396] on button "Sign in" at bounding box center [569, 403] width 222 height 35
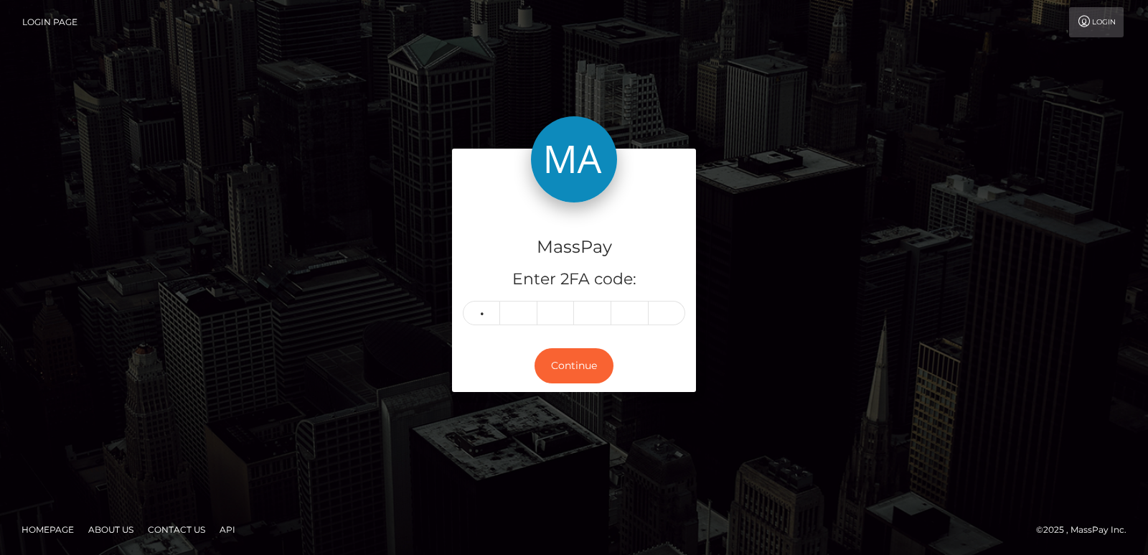
type input "0"
type input "9"
type input "6"
type input "3"
type input "2"
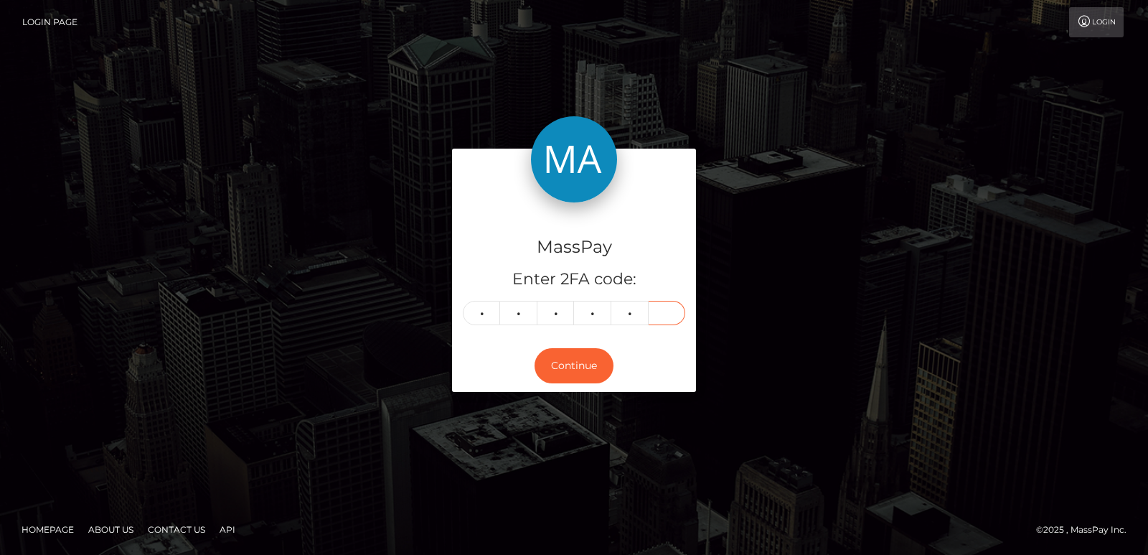
type input "3"
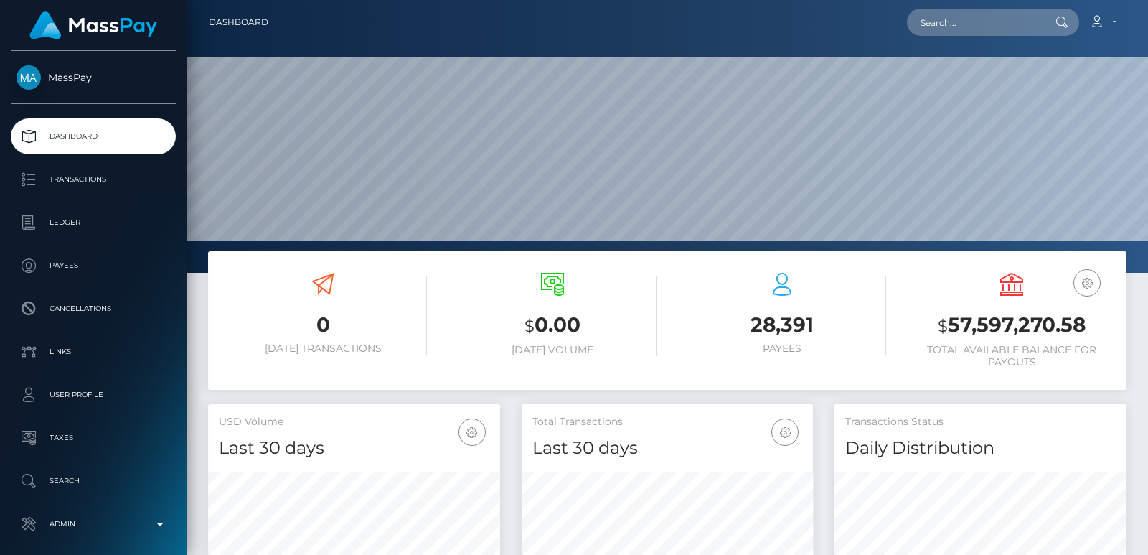
scroll to position [255, 291]
click at [925, 27] on input "text" at bounding box center [974, 22] width 135 height 27
paste input "[EMAIL_ADDRESS][DOMAIN_NAME]"
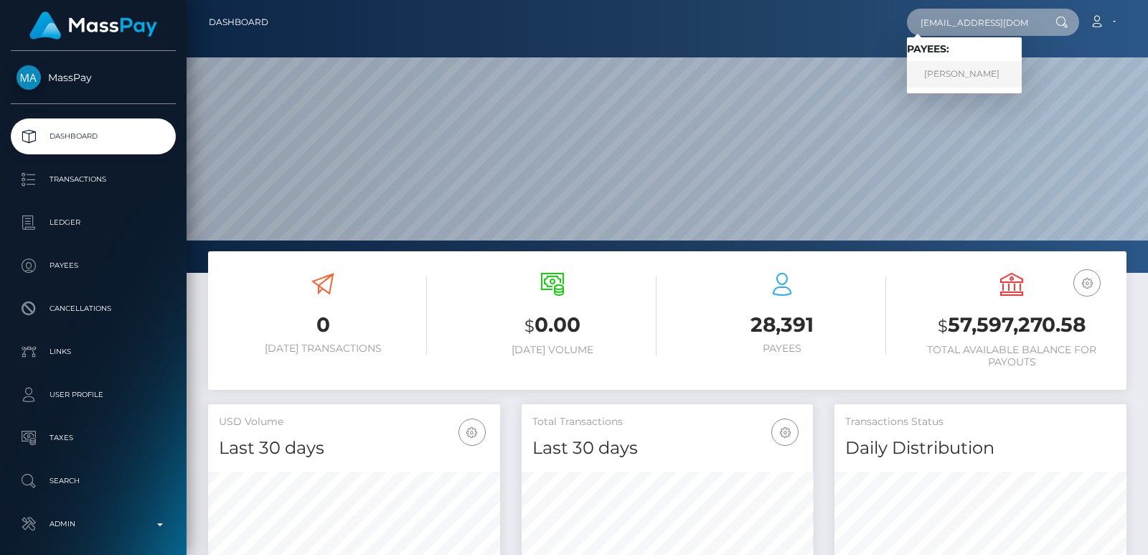
type input "[EMAIL_ADDRESS][DOMAIN_NAME]"
click at [957, 74] on link "[PERSON_NAME]" at bounding box center [964, 74] width 115 height 27
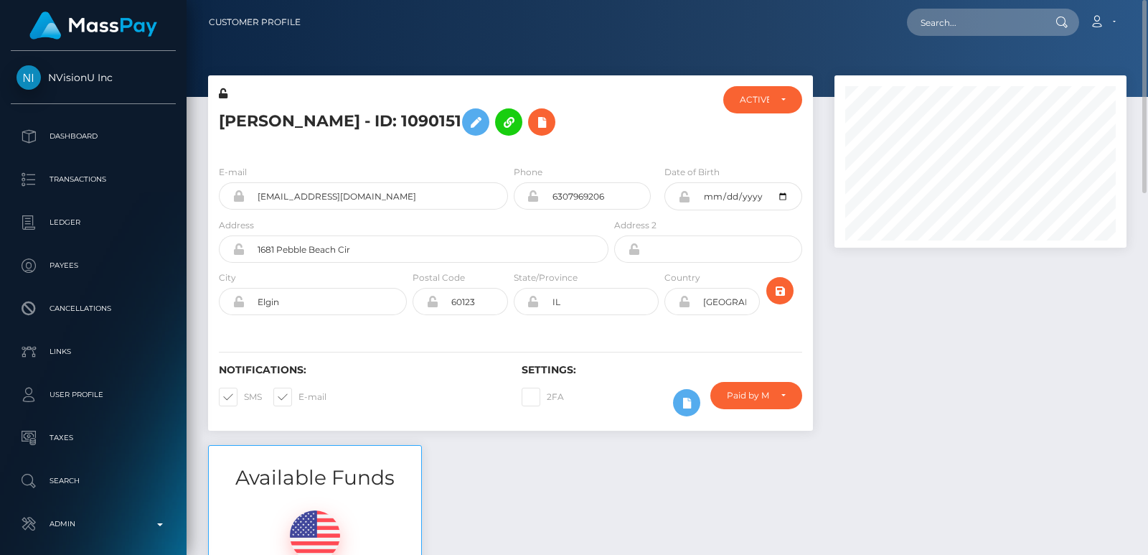
click at [253, 121] on h5 "[PERSON_NAME] - ID: 1090151" at bounding box center [410, 122] width 382 height 42
copy h5 "Tunya"
click at [976, 27] on input "text" at bounding box center [974, 22] width 135 height 27
paste input "1breklorraine7@gmail.com"
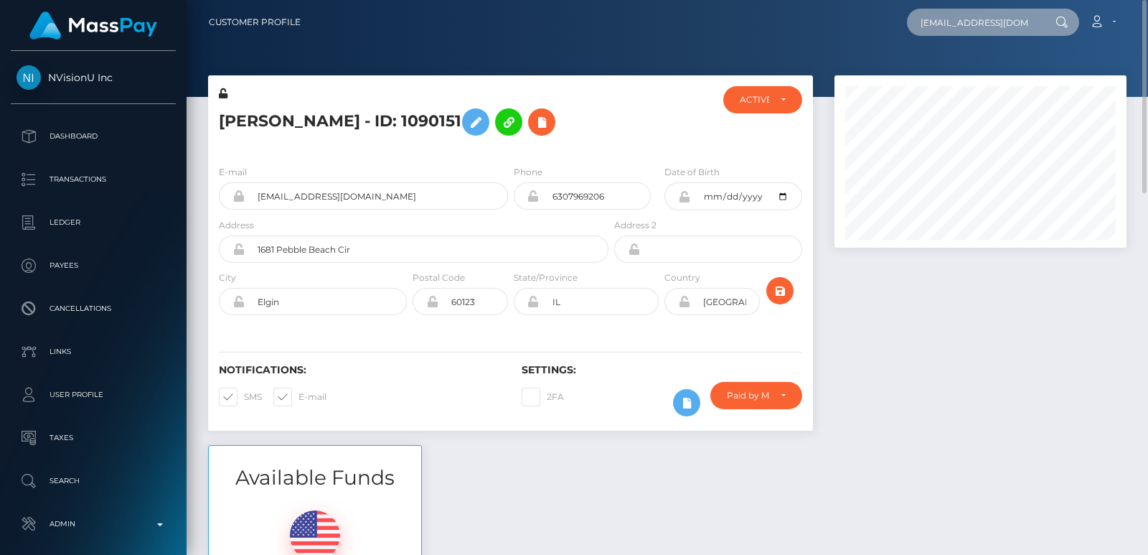
scroll to position [0, 9]
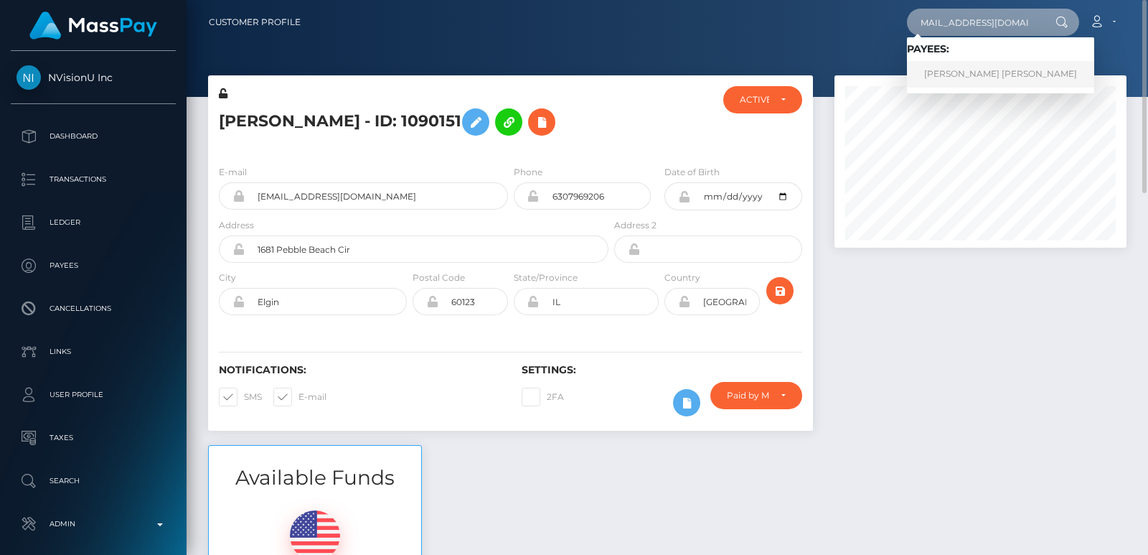
type input "1breklorraine7@gmail.com"
click at [975, 73] on link "ASHLEY BREK LORRAINE VILCHUCK" at bounding box center [1000, 74] width 187 height 27
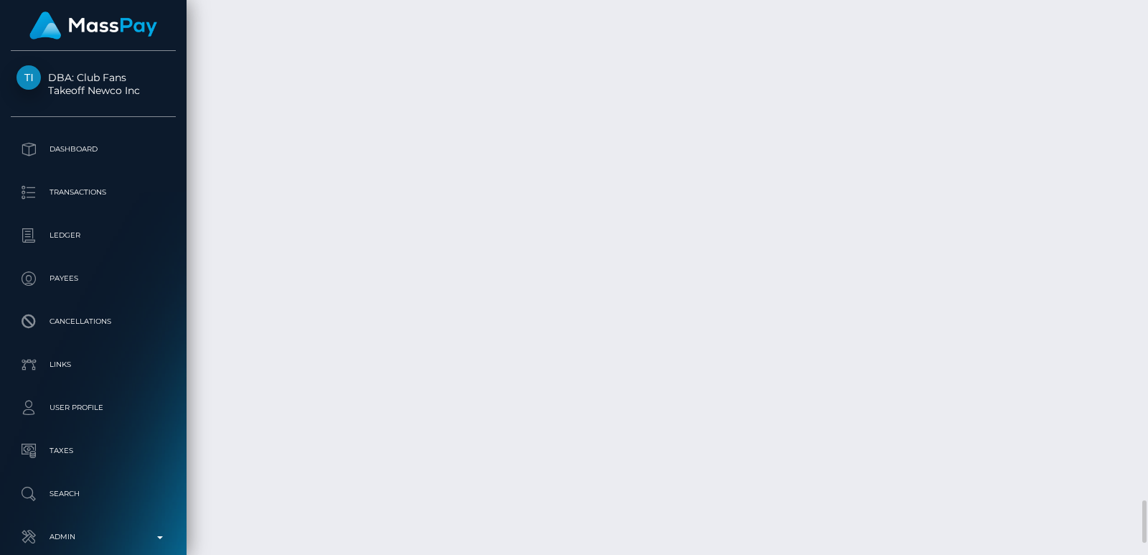
scroll to position [6627, 0]
click at [643, 372] on div "Additional Info" at bounding box center [648, 377] width 93 height 27
click at [651, 370] on body "DBA: Club Fans Takeoff Newco Inc Dashboard Transactions Ledger Payees" at bounding box center [574, 277] width 1148 height 555
click at [650, 379] on div "Additional Info" at bounding box center [648, 377] width 93 height 27
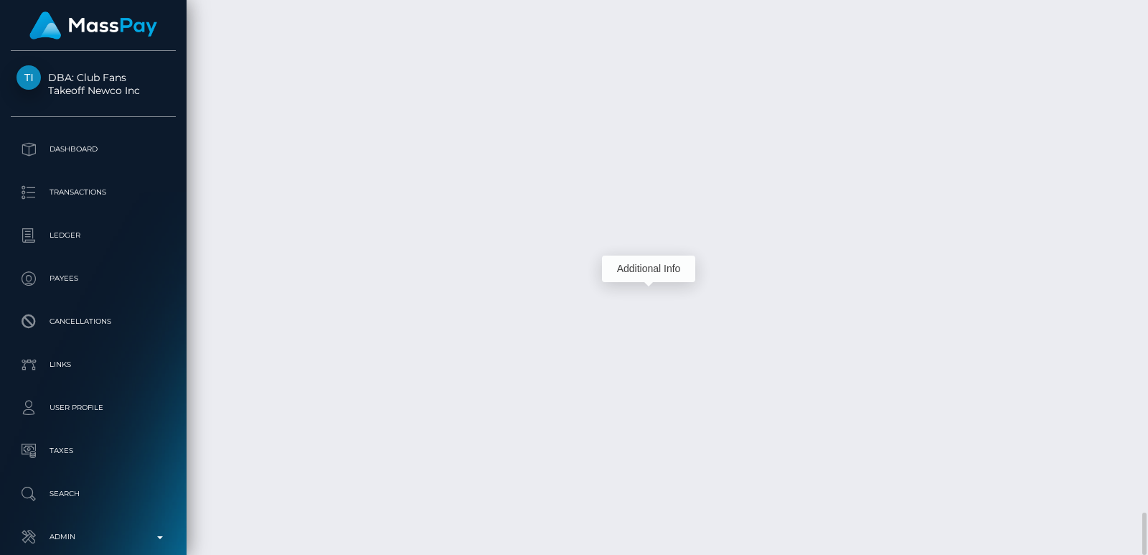
click at [623, 261] on div "Additional Info" at bounding box center [648, 268] width 93 height 27
click at [623, 265] on div "Additional Info" at bounding box center [648, 268] width 93 height 27
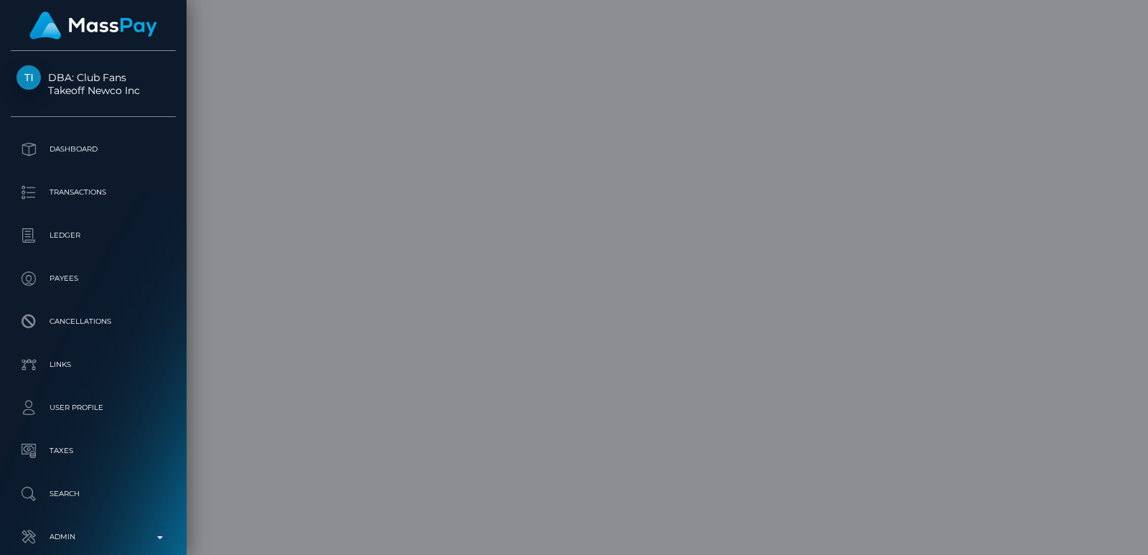
scroll to position [0, 0]
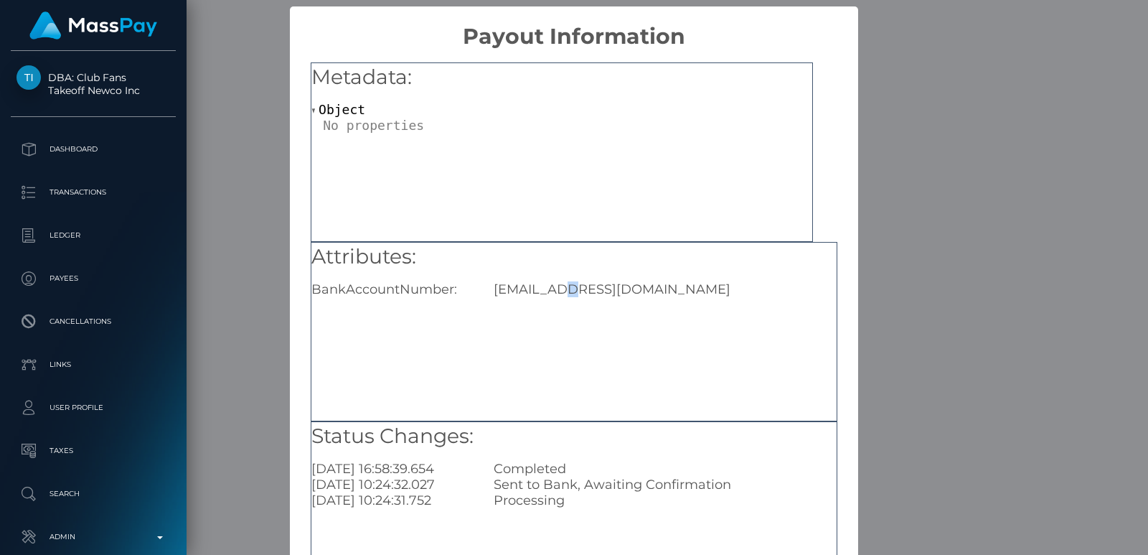
drag, startPoint x: 555, startPoint y: 298, endPoint x: 558, endPoint y: 283, distance: 16.0
click at [558, 283] on div "Attributes: BankAccountNumber: Brekbutler@gmail.com" at bounding box center [574, 331] width 527 height 179
click at [558, 283] on div "Brekbutler@gmail.com" at bounding box center [665, 289] width 364 height 16
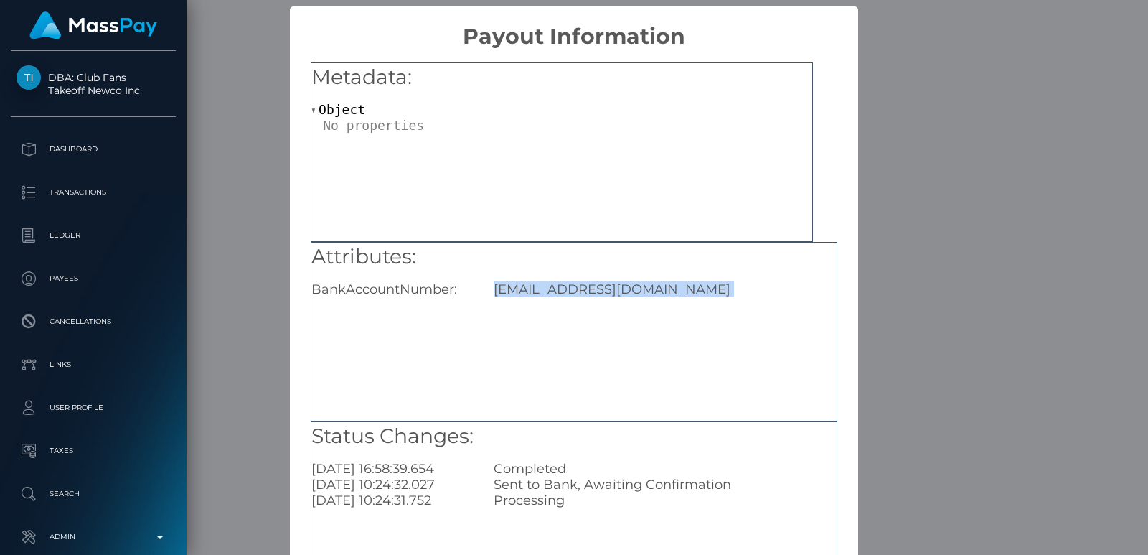
click at [558, 283] on div "Brekbutler@gmail.com" at bounding box center [665, 289] width 364 height 16
click at [898, 168] on div "× Payout Information Metadata: Object Attributes: BankAccountNumber: Brekbutler…" at bounding box center [574, 277] width 1148 height 555
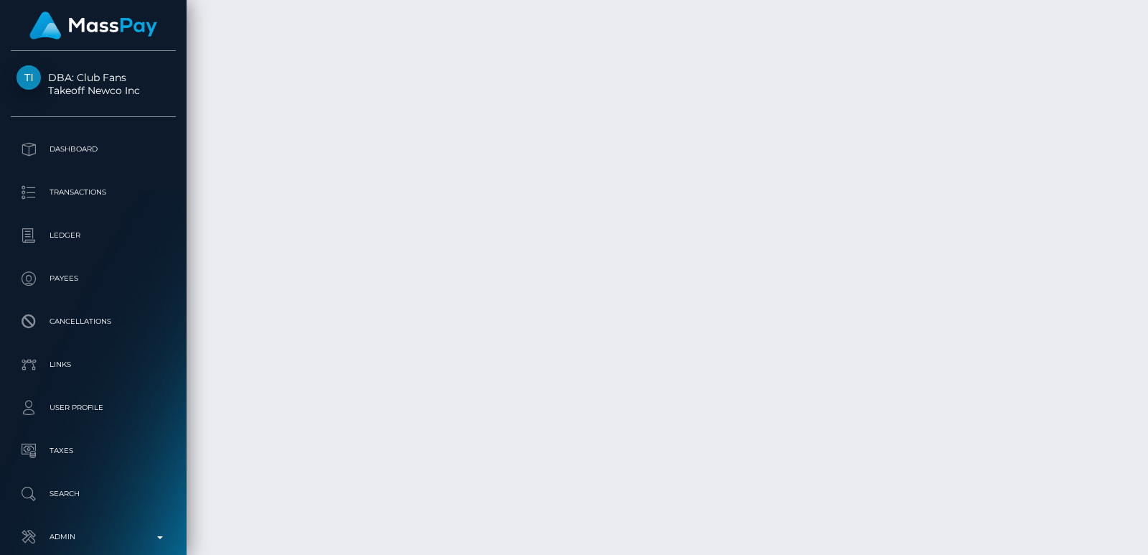
click at [643, 373] on div "Additional Info" at bounding box center [648, 377] width 93 height 27
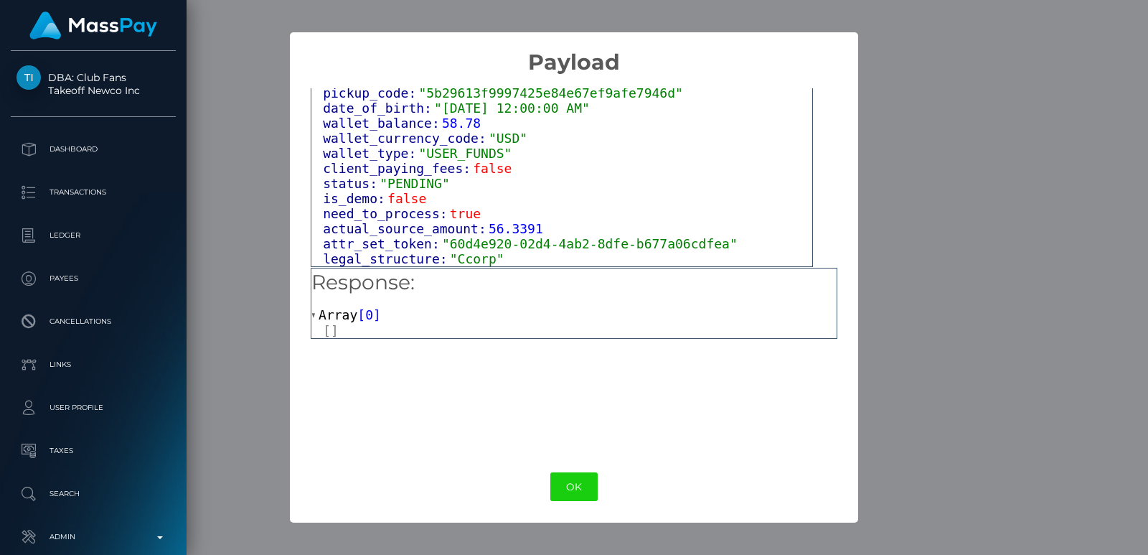
scroll to position [911, 0]
click at [809, 258] on div "Output: Object attrs: Array [ 2 ] data_attributes: Object payer_data: Object se…" at bounding box center [562, 177] width 502 height 179
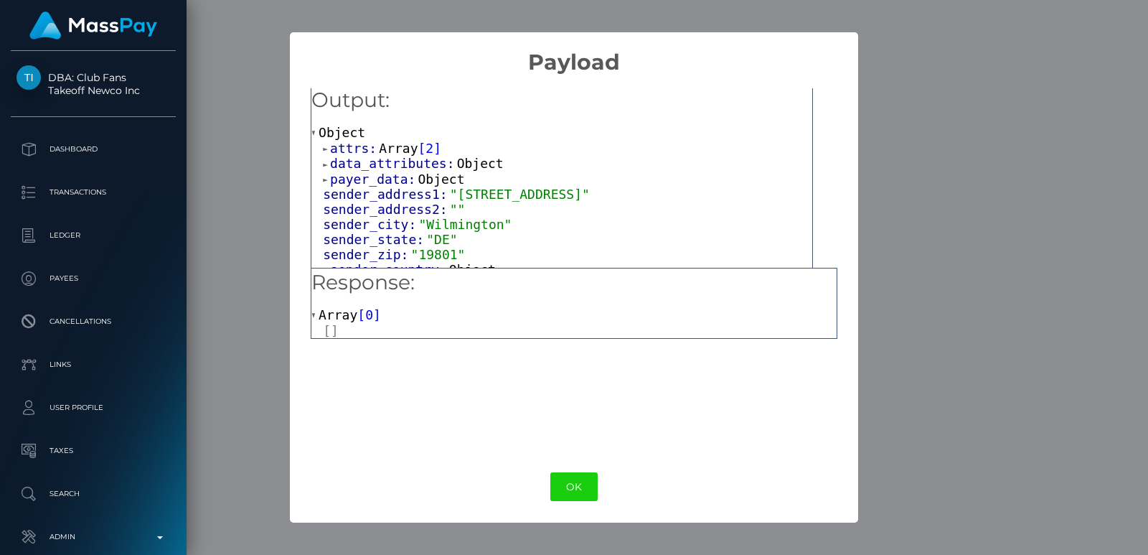
scroll to position [0, 0]
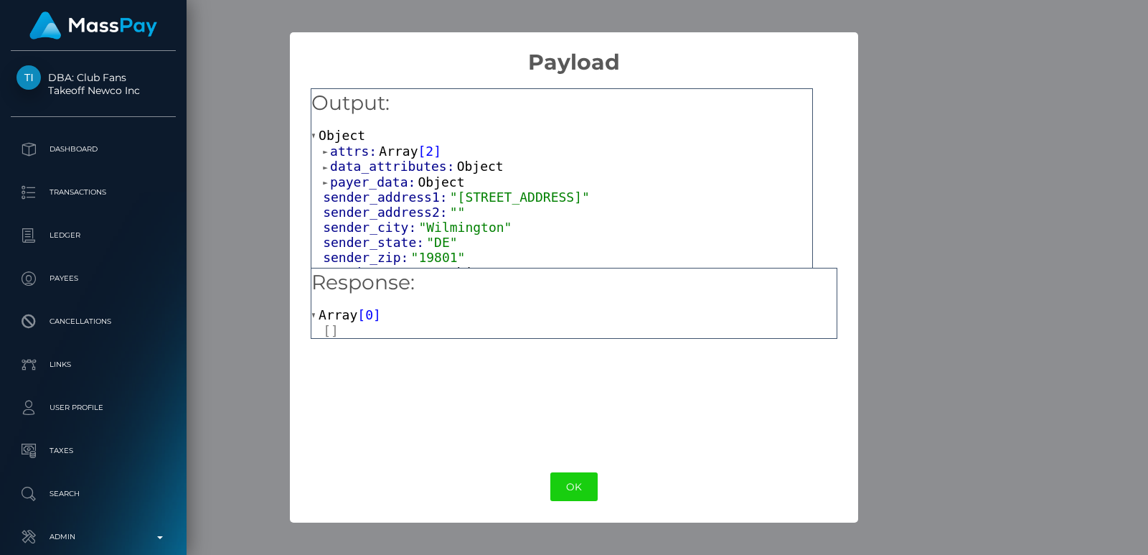
click at [915, 154] on div "× Payload Output: Object attrs: Array [ 2 ] data_attributes: Object payer_data:…" at bounding box center [574, 277] width 1148 height 555
click at [584, 487] on button "OK" at bounding box center [573, 486] width 47 height 29
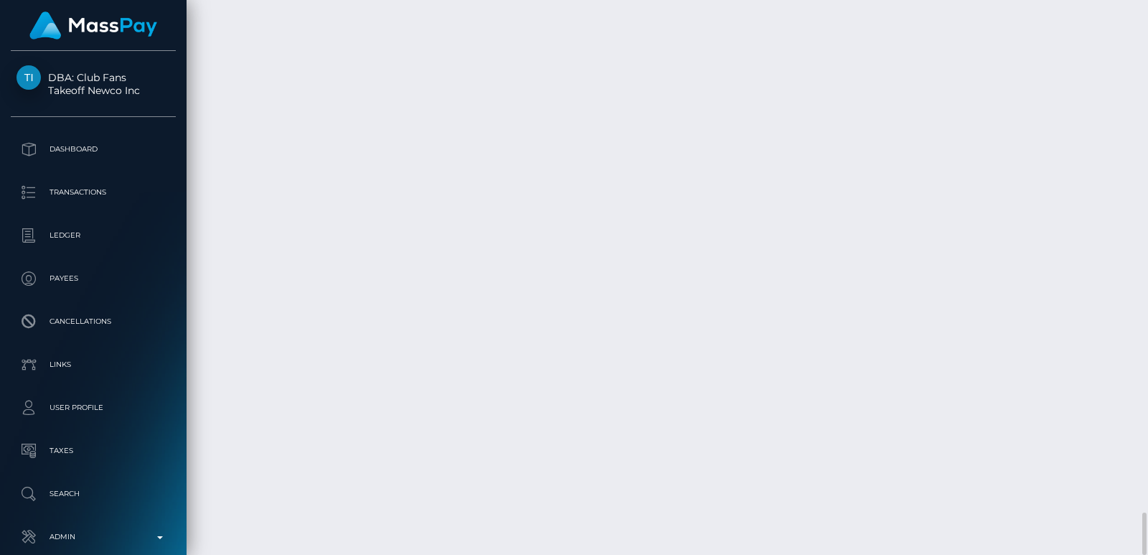
scroll to position [172, 291]
drag, startPoint x: 613, startPoint y: 270, endPoint x: 599, endPoint y: 261, distance: 17.1
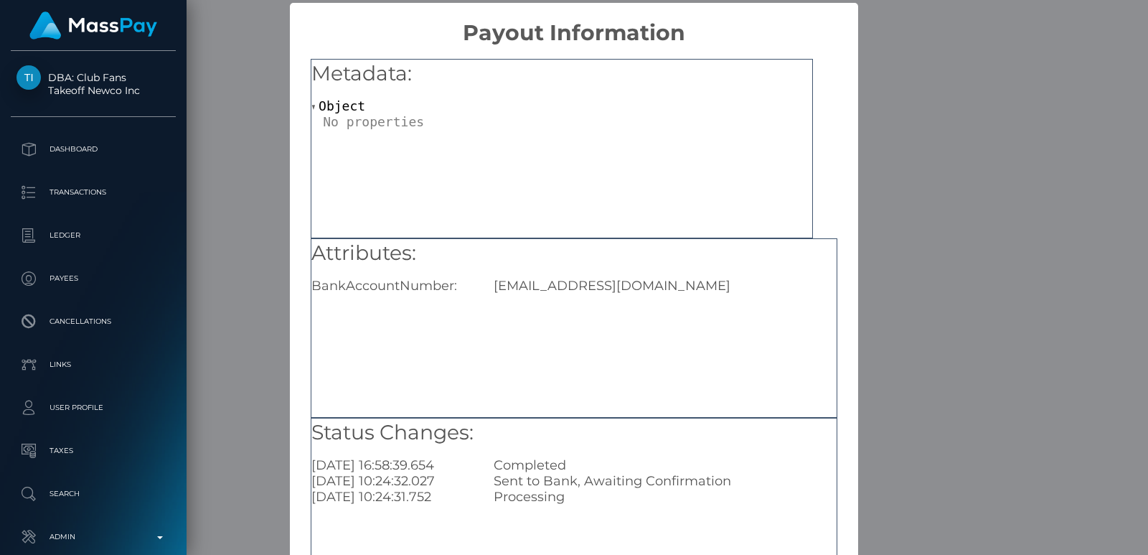
scroll to position [0, 0]
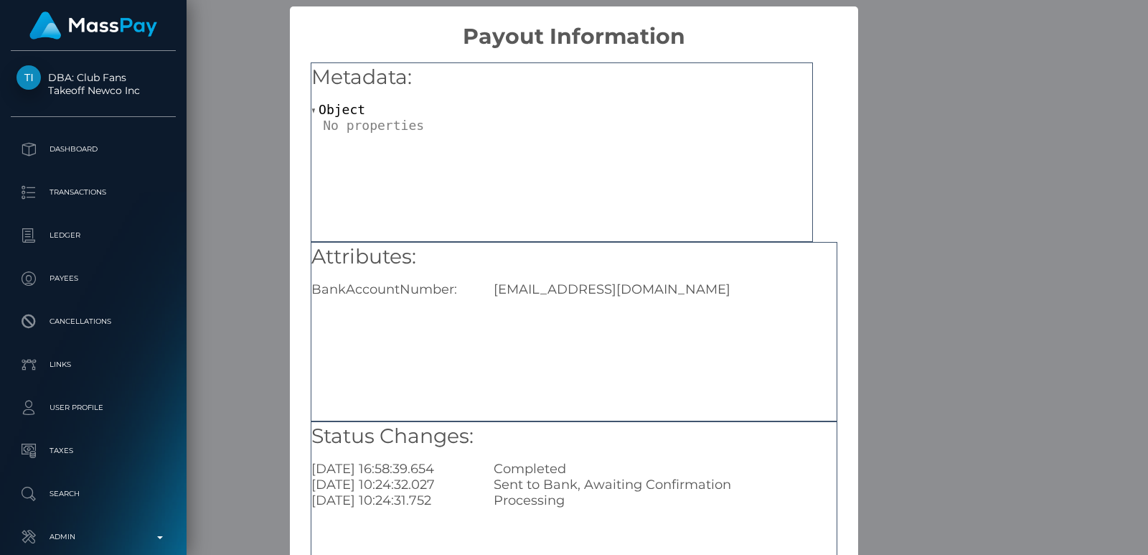
click at [562, 296] on div "Brekbutler@gmail.com" at bounding box center [665, 289] width 364 height 16
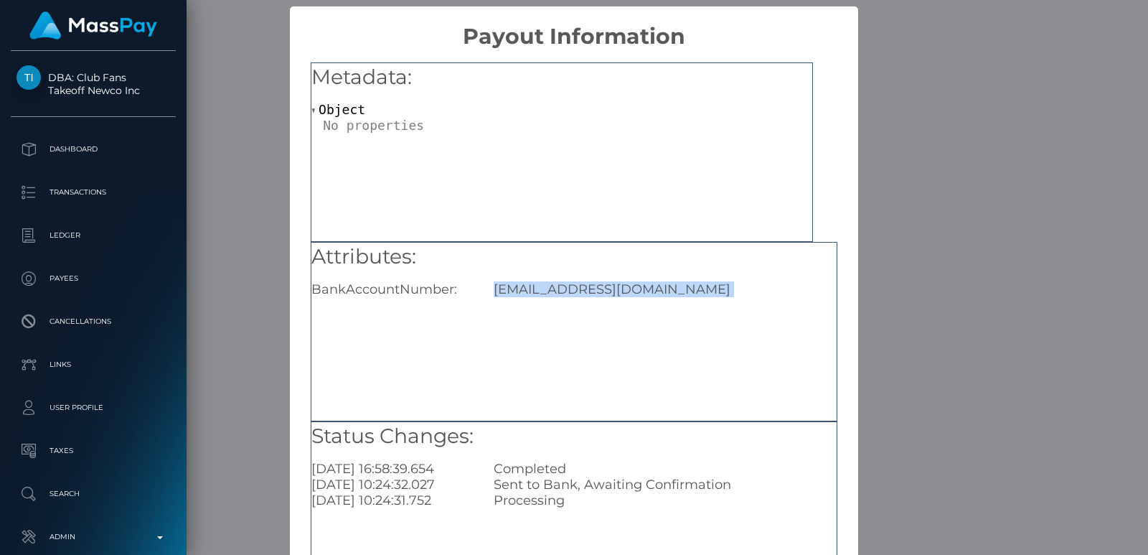
click at [562, 296] on div "Brekbutler@gmail.com" at bounding box center [665, 289] width 364 height 16
click at [940, 110] on div "× Payout Information Metadata: Object Attributes: BankAccountNumber: Brekbutler…" at bounding box center [574, 277] width 1148 height 555
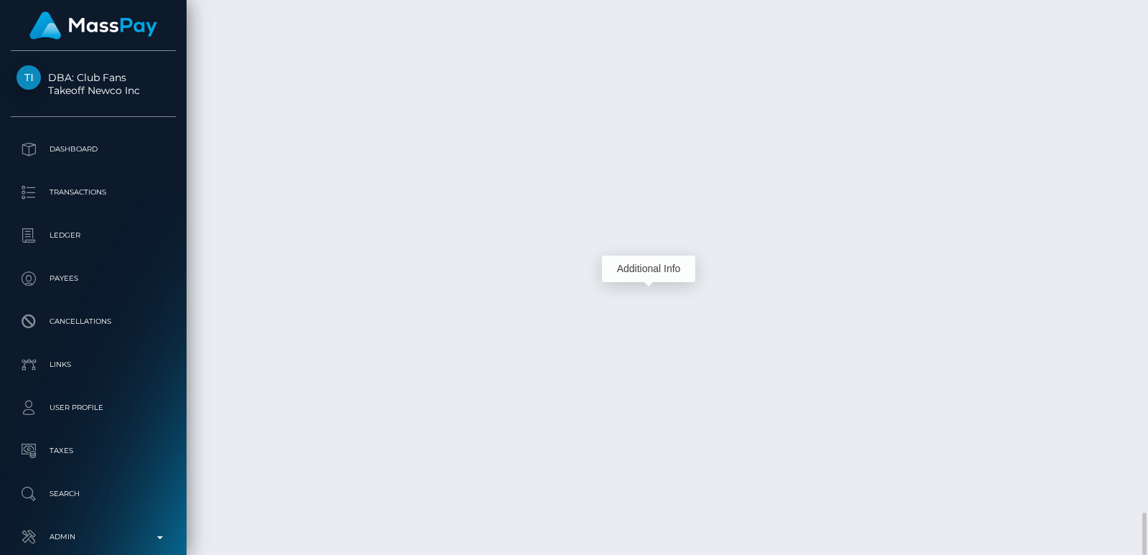
scroll to position [172, 291]
click at [646, 375] on body "DBA: Club Fans Takeoff Newco Inc Dashboard Transactions Ledger Payees" at bounding box center [574, 277] width 1148 height 555
click at [648, 379] on div "Additional Info" at bounding box center [648, 377] width 93 height 27
click at [647, 371] on body "DBA: Club Fans Takeoff Newco Inc Dashboard Transactions Ledger Payees" at bounding box center [574, 277] width 1148 height 555
click at [647, 377] on div "Additional Info" at bounding box center [648, 377] width 93 height 27
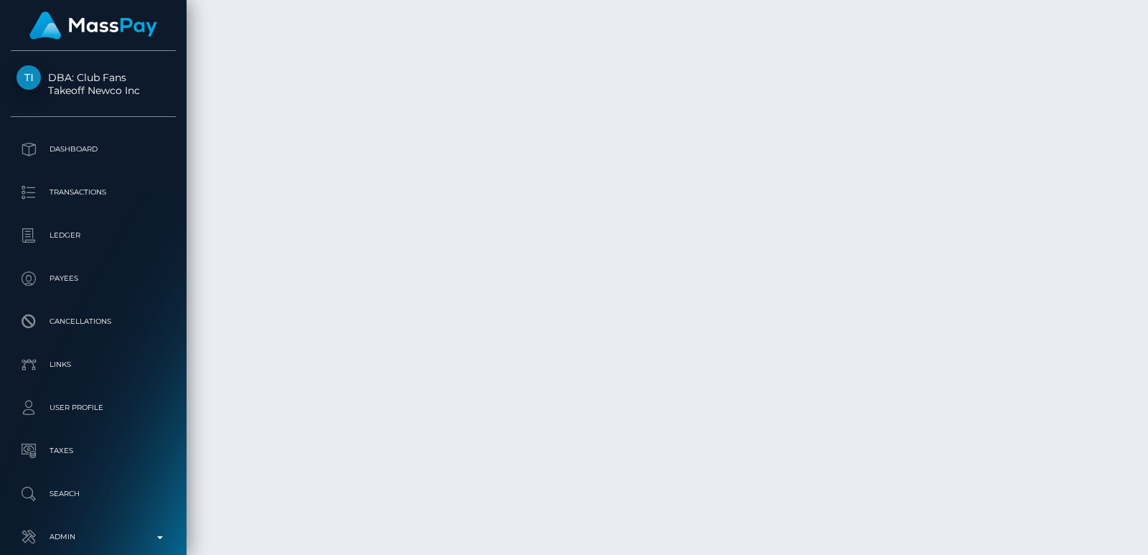
click at [643, 369] on div "Additional Info" at bounding box center [648, 377] width 93 height 27
click at [643, 369] on body "DBA: Club Fans Takeoff Newco Inc Dashboard Transactions Ledger Payees" at bounding box center [574, 277] width 1148 height 555
click at [649, 377] on div "Additional Info" at bounding box center [648, 377] width 93 height 27
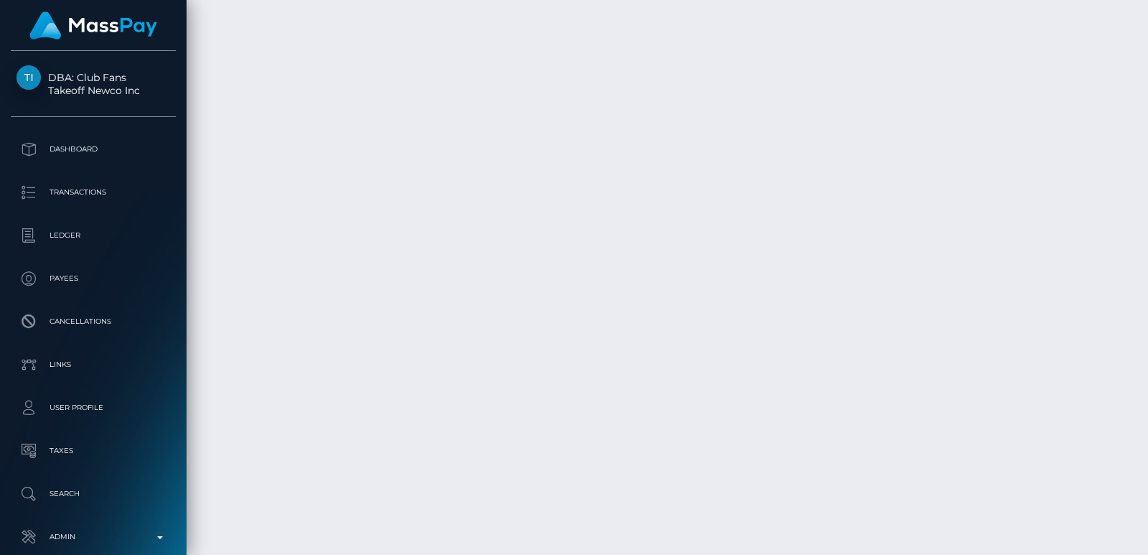
click at [653, 370] on div "Additional Info" at bounding box center [648, 377] width 93 height 27
click at [1147, 40] on div at bounding box center [1142, 277] width 11 height 555
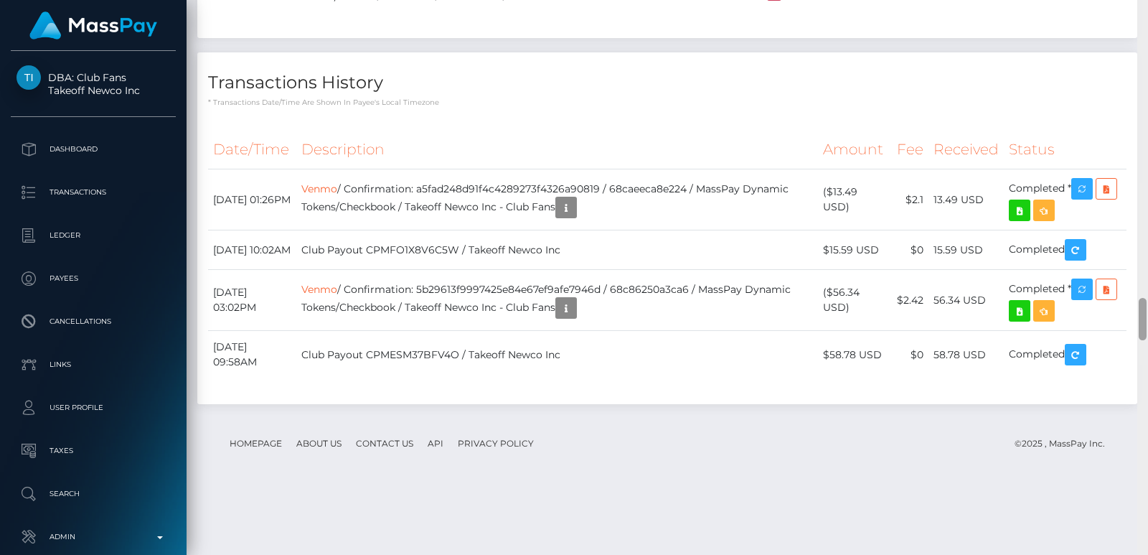
click at [1147, 40] on div at bounding box center [1142, 277] width 11 height 555
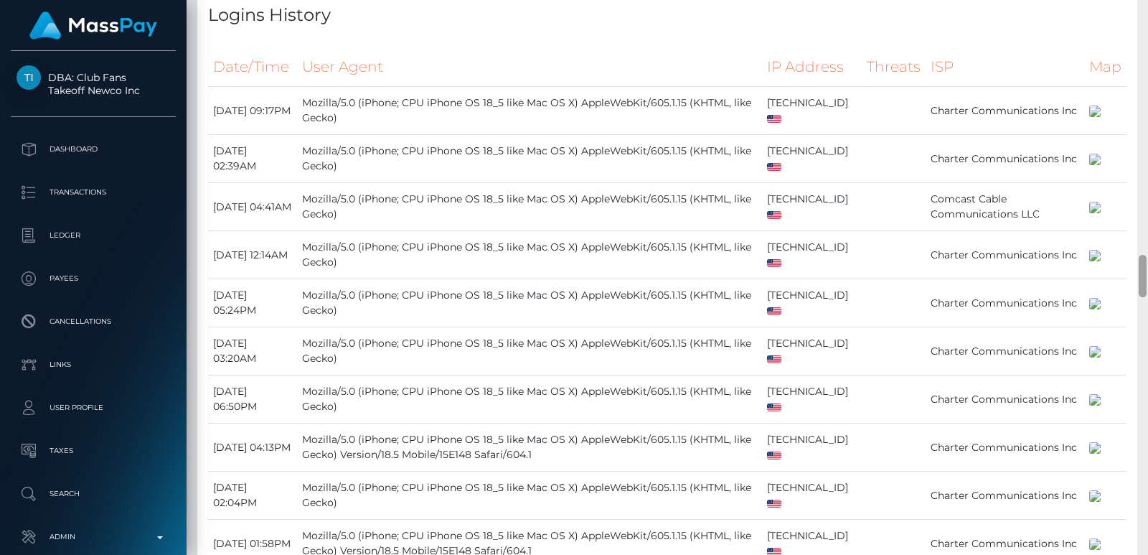
click at [1147, 40] on div at bounding box center [1142, 277] width 11 height 555
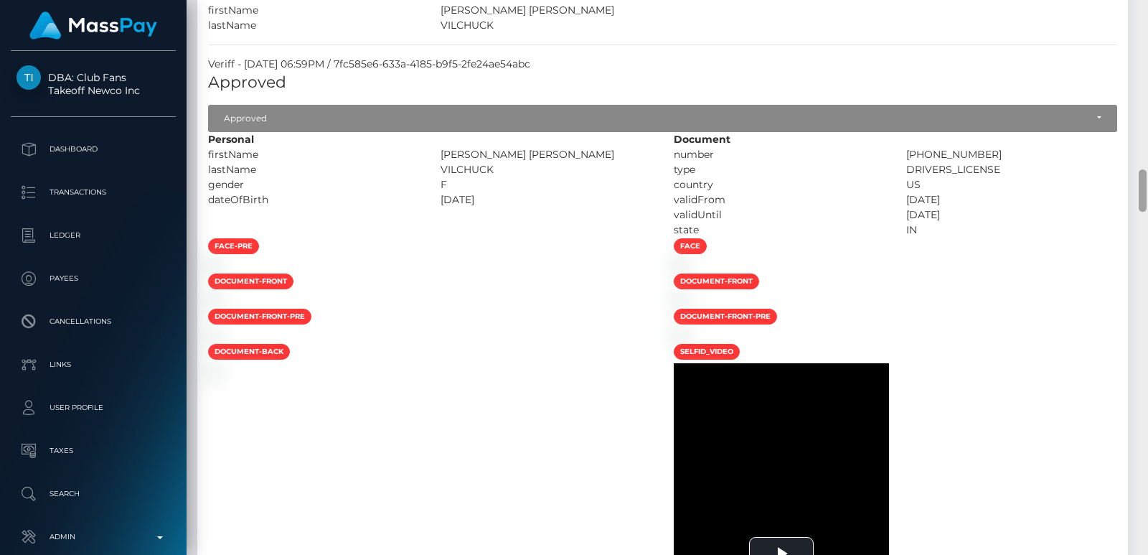
click at [1147, 40] on div at bounding box center [1142, 277] width 11 height 555
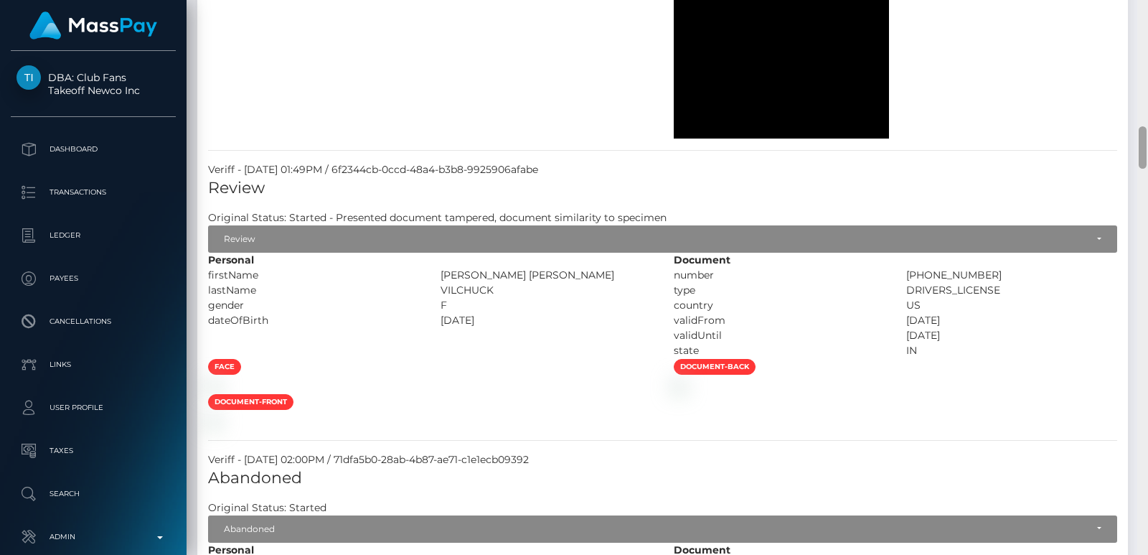
click at [1147, 40] on div at bounding box center [1142, 277] width 11 height 555
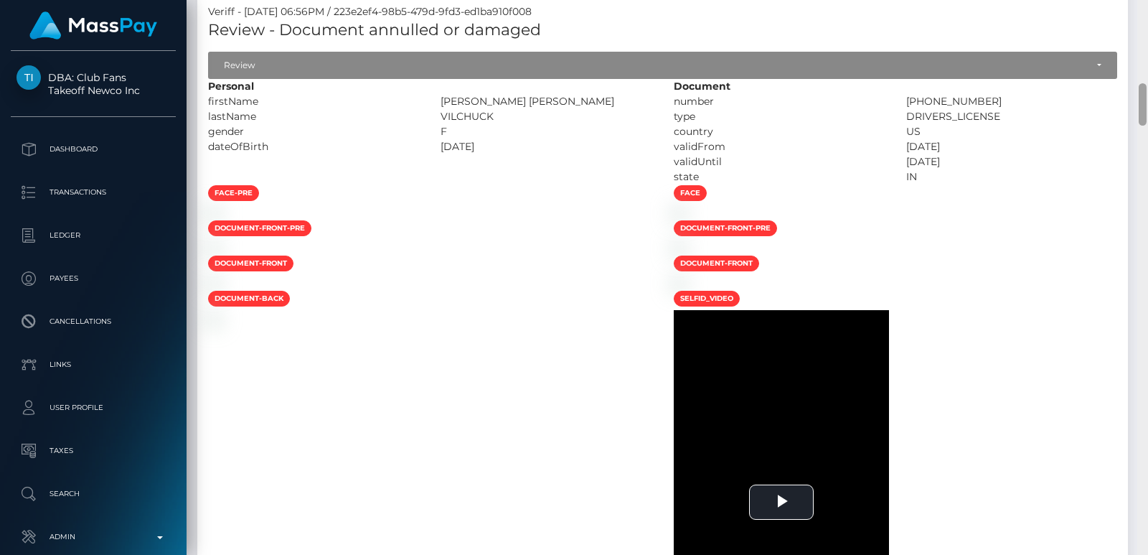
click at [1147, 40] on div at bounding box center [1142, 277] width 11 height 555
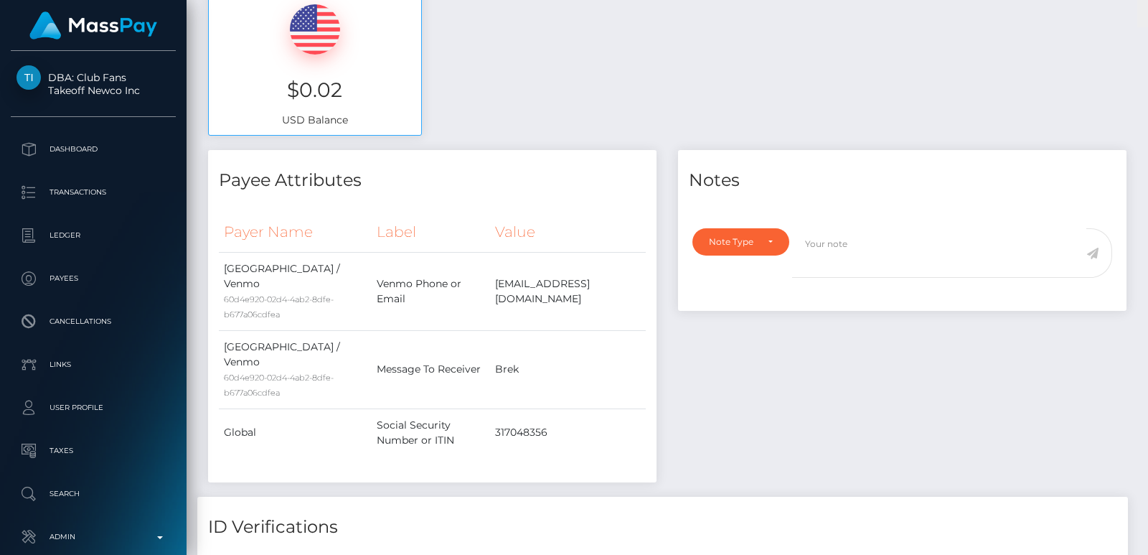
scroll to position [0, 0]
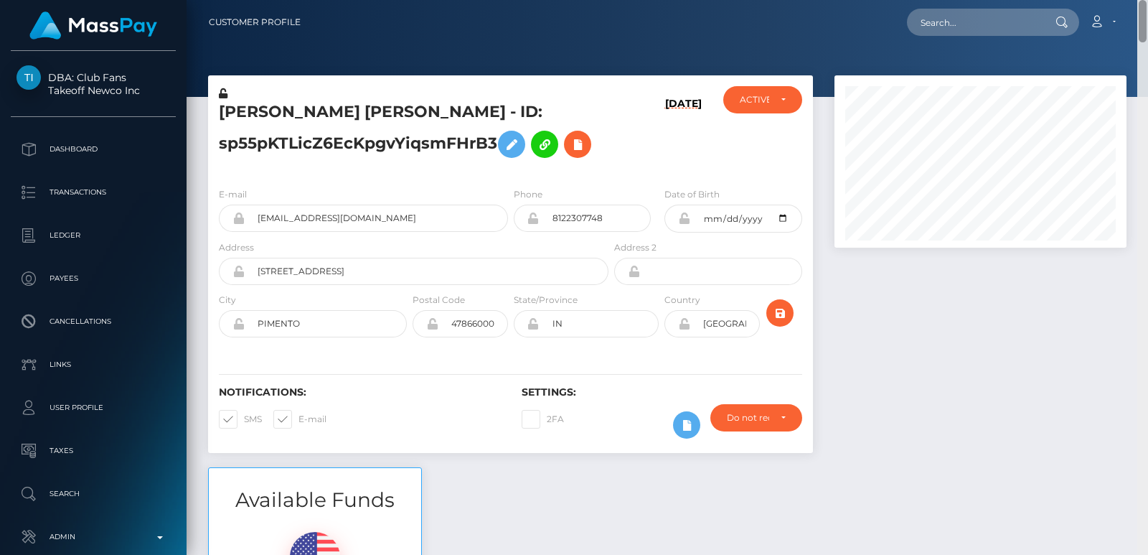
click at [1147, 40] on div "Customer Profile Loading... Loading..." at bounding box center [667, 277] width 961 height 555
click at [999, 43] on nav "Customer Profile Loading... Loading... Account" at bounding box center [667, 22] width 961 height 44
click at [940, 28] on input "text" at bounding box center [974, 22] width 135 height 27
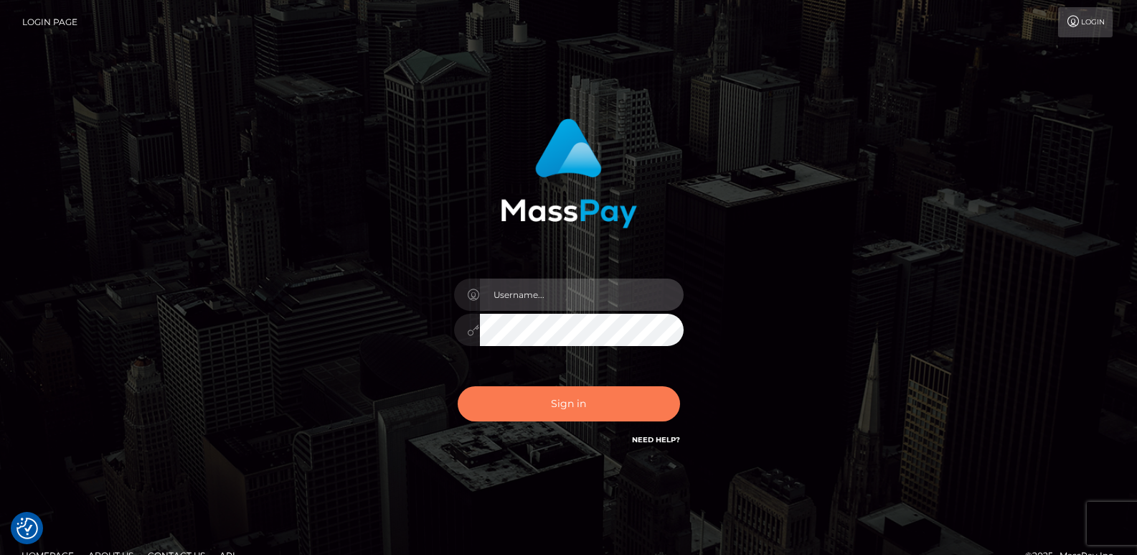
type input "[DOMAIN_NAME]"
click at [547, 417] on button "Sign in" at bounding box center [569, 403] width 222 height 35
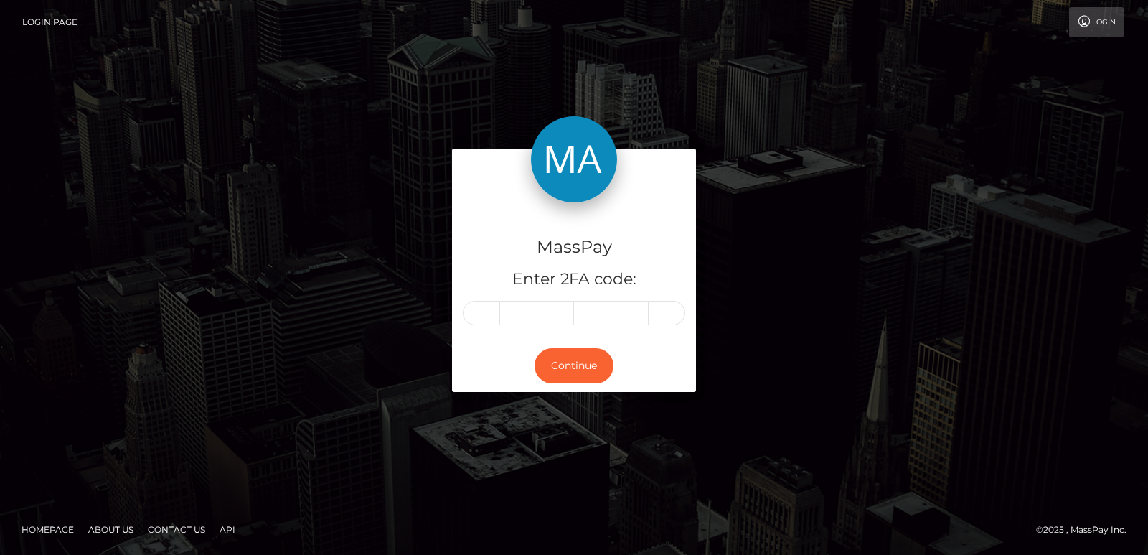
click at [552, 409] on div "MassPay Enter 2FA code: Continue" at bounding box center [574, 277] width 1148 height 473
click at [490, 316] on input "text" at bounding box center [481, 313] width 37 height 24
type input "2"
type input "0"
type input "8"
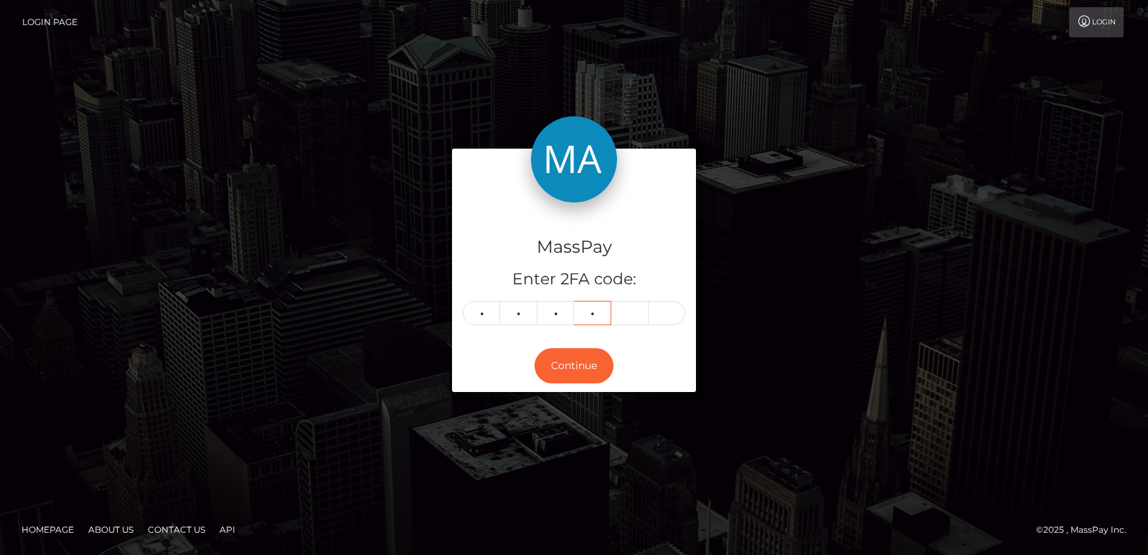
type input "7"
type input "1"
type input "7"
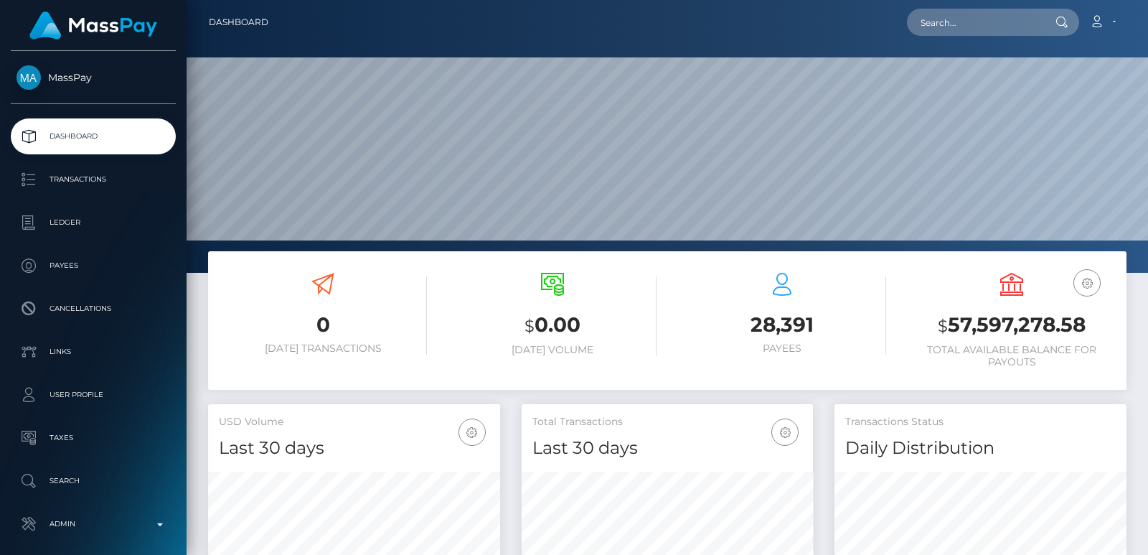
scroll to position [255, 291]
click at [935, 27] on input "text" at bounding box center [974, 22] width 135 height 27
paste input "[EMAIL_ADDRESS][DOMAIN_NAME]"
type input "[EMAIL_ADDRESS][DOMAIN_NAME]"
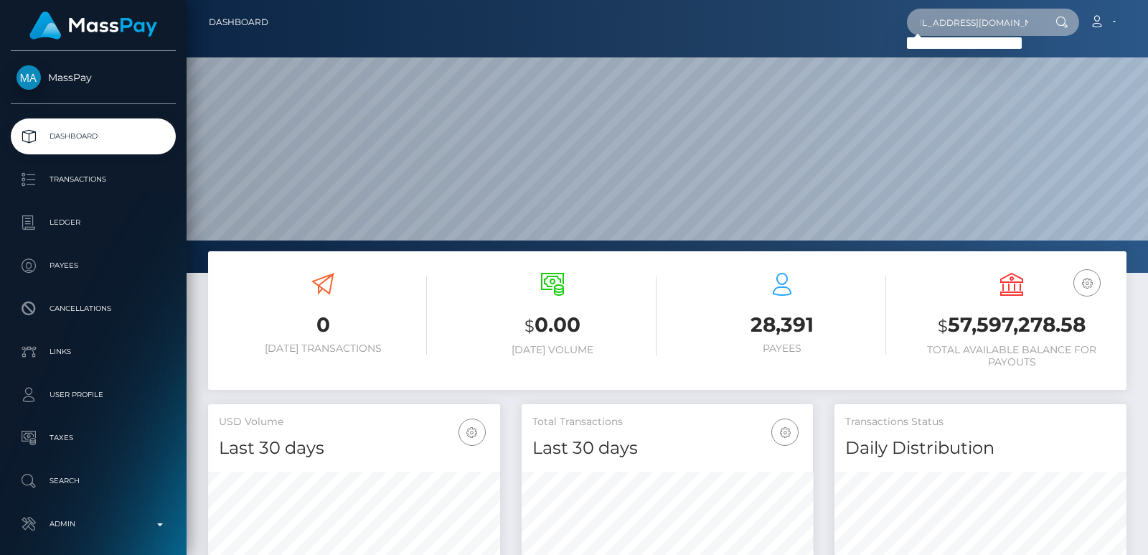
scroll to position [0, 0]
click at [950, 16] on input "[EMAIL_ADDRESS][DOMAIN_NAME]" at bounding box center [974, 22] width 135 height 27
click at [950, 16] on input "lukemiranda2020@gmail.com" at bounding box center [974, 22] width 135 height 27
paste input "[EMAIL_ADDRESS][DOMAIN_NAME]"
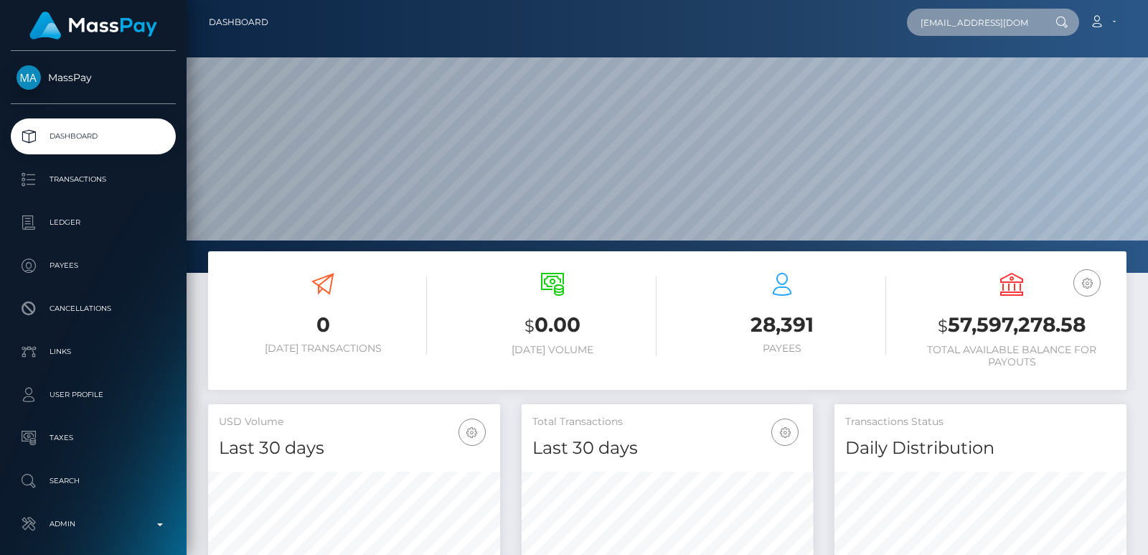
scroll to position [0, 22]
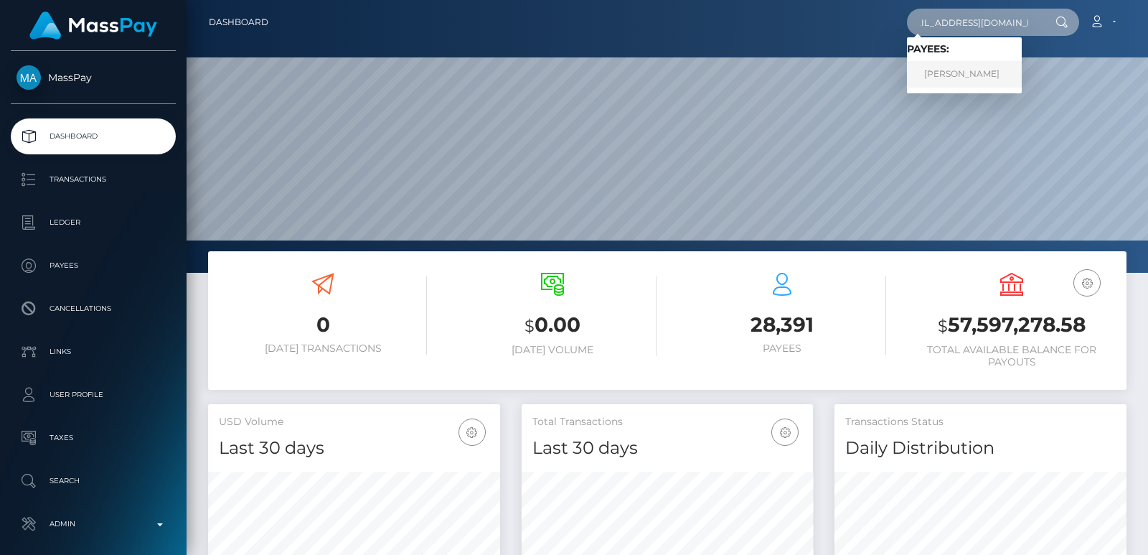
type input "[EMAIL_ADDRESS][DOMAIN_NAME]"
click at [968, 75] on link "Luke Miranda" at bounding box center [964, 74] width 115 height 27
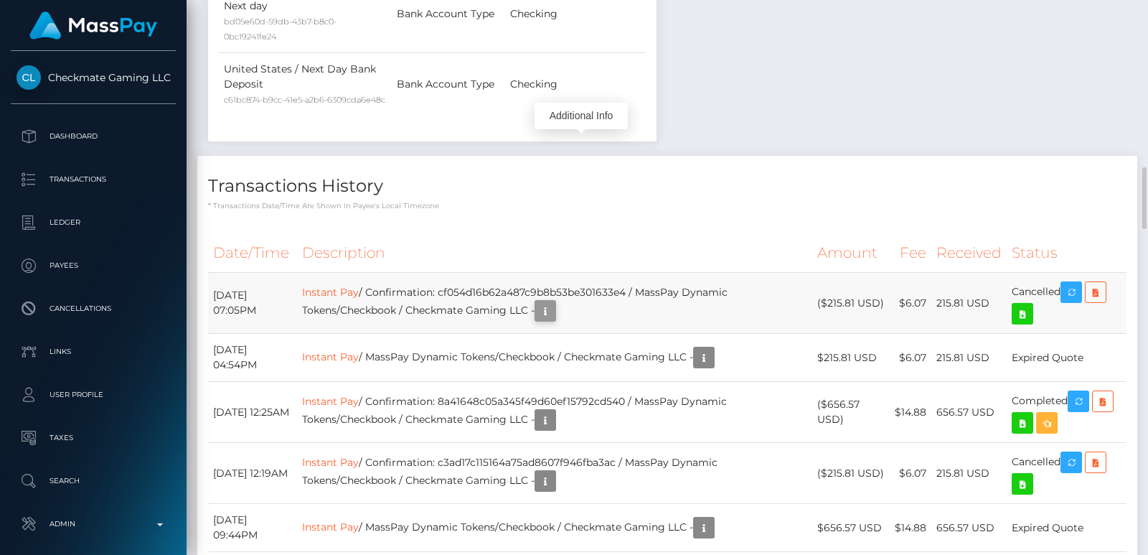
scroll to position [172, 291]
click at [554, 302] on icon "button" at bounding box center [545, 311] width 17 height 18
click at [586, 122] on div "Additional Info" at bounding box center [580, 116] width 93 height 27
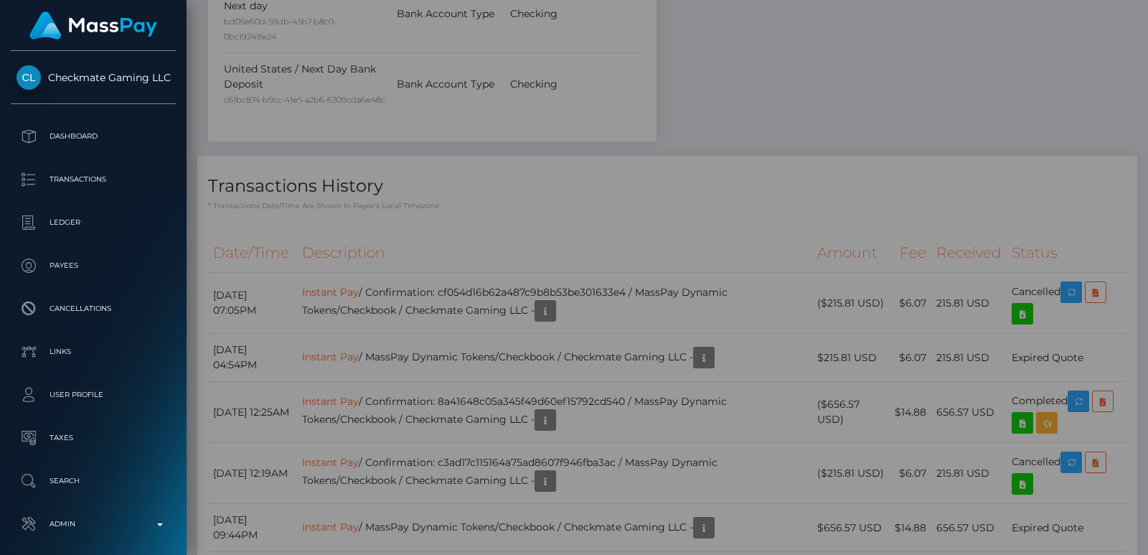
scroll to position [0, 0]
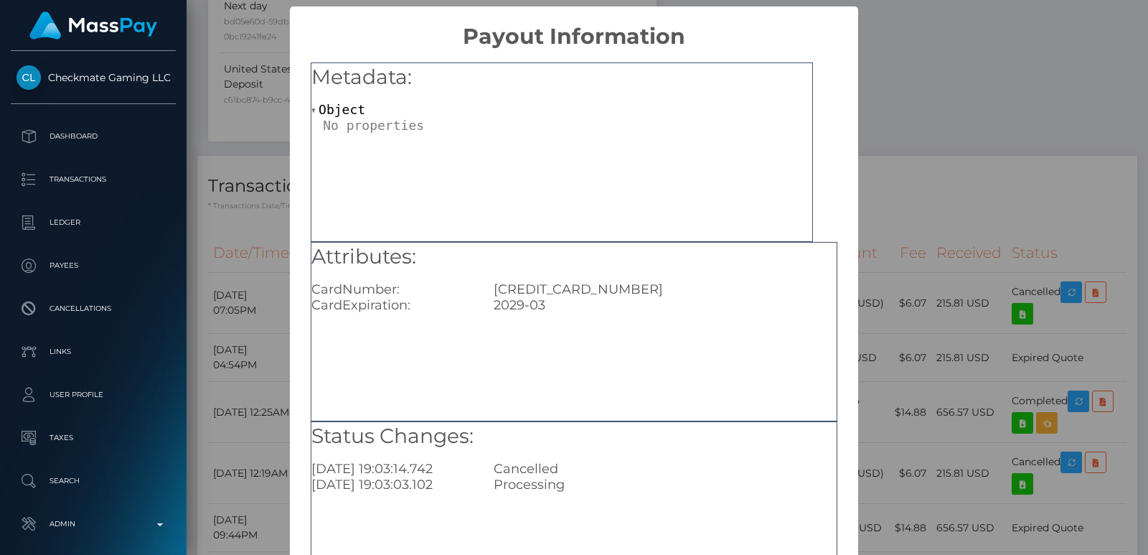
click at [934, 86] on div "× Payout Information Metadata: Object Attributes: CardNumber: 4815820941907360 …" at bounding box center [574, 277] width 1148 height 555
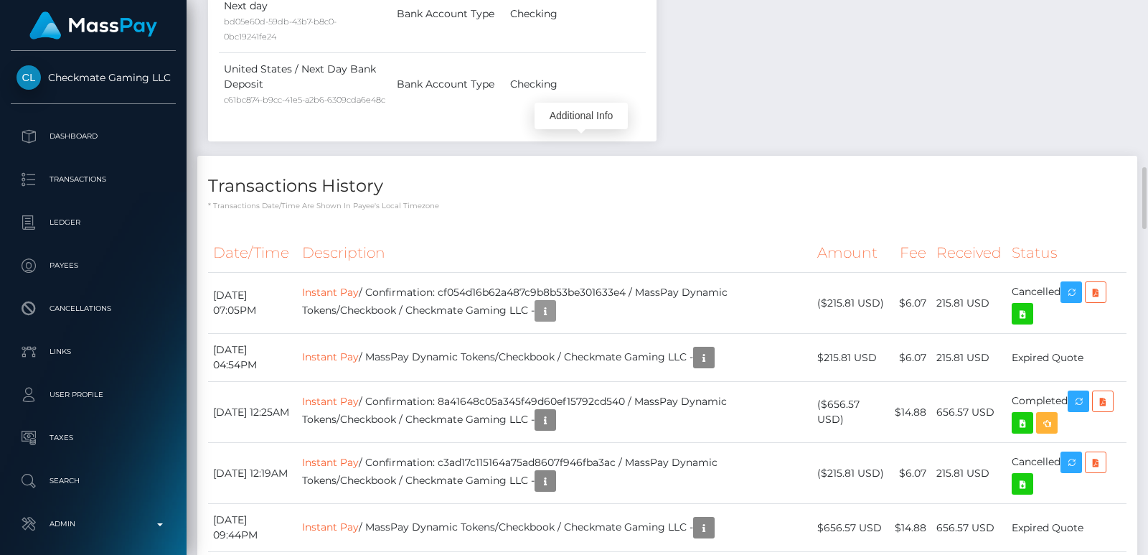
scroll to position [172, 291]
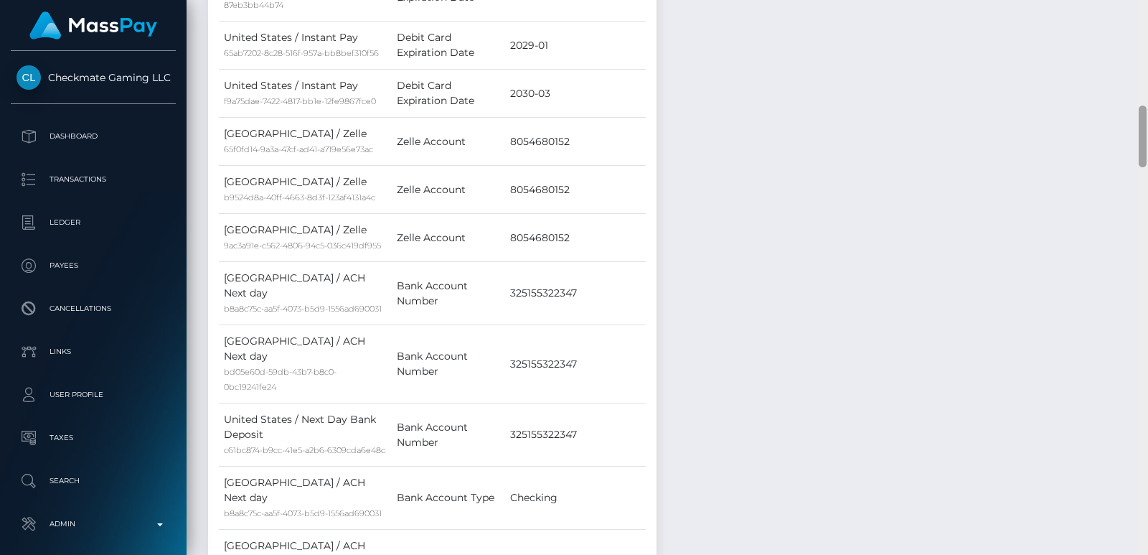
click at [1144, 54] on div at bounding box center [1142, 277] width 11 height 555
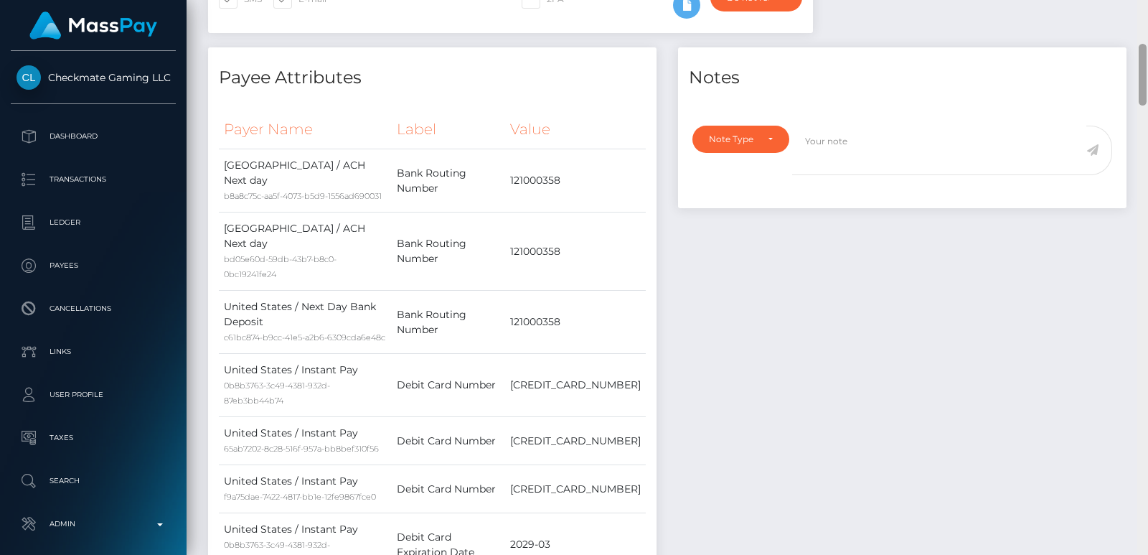
click at [1144, 54] on div at bounding box center [1142, 277] width 11 height 555
click at [1144, 26] on div "Customer Profile Loading... Loading..." at bounding box center [667, 277] width 961 height 555
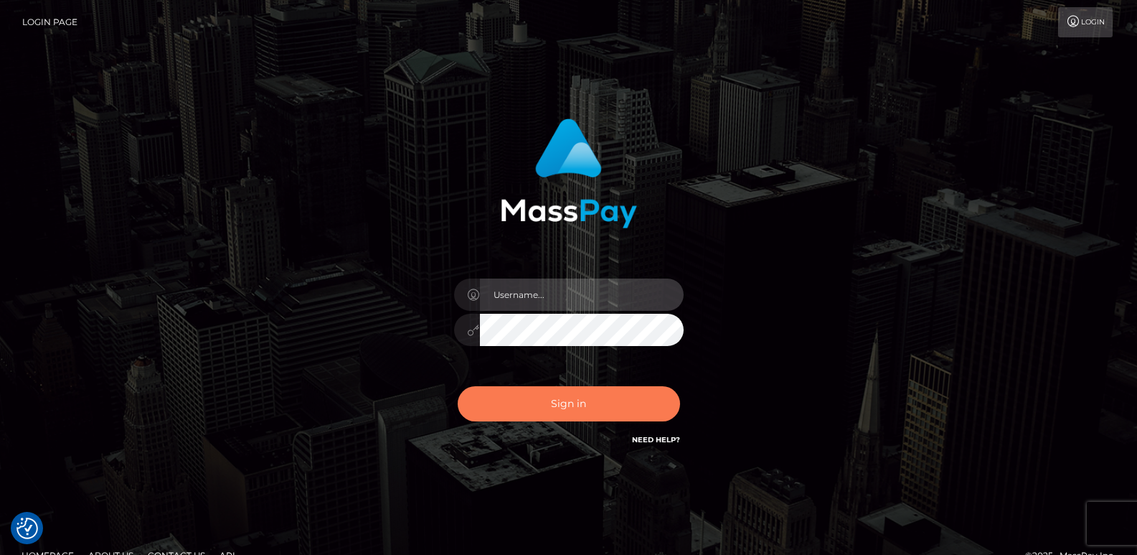
type input "[DOMAIN_NAME]"
click at [528, 414] on button "Sign in" at bounding box center [569, 403] width 222 height 35
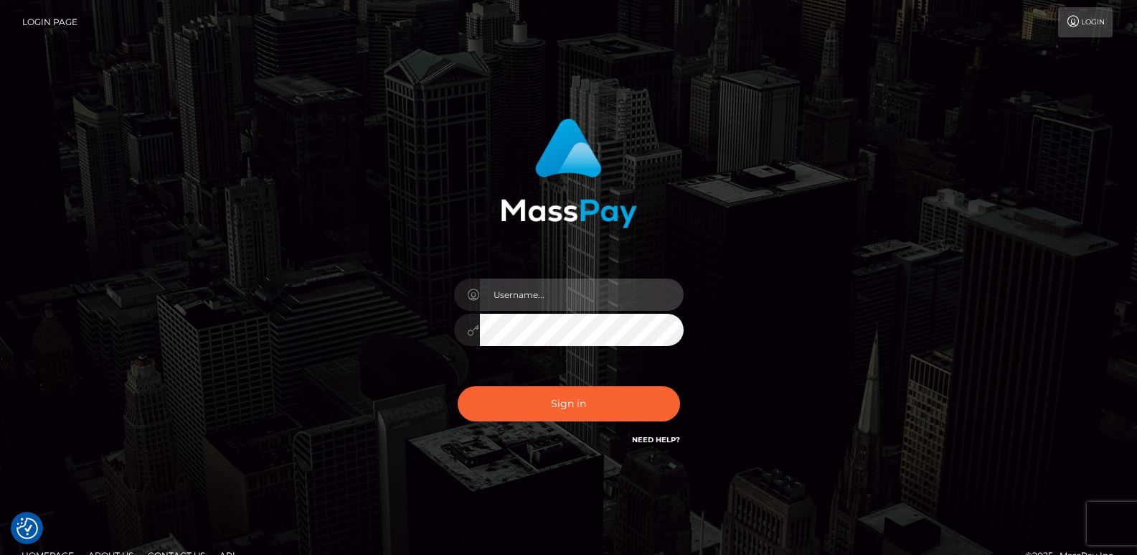
type input "[DOMAIN_NAME]"
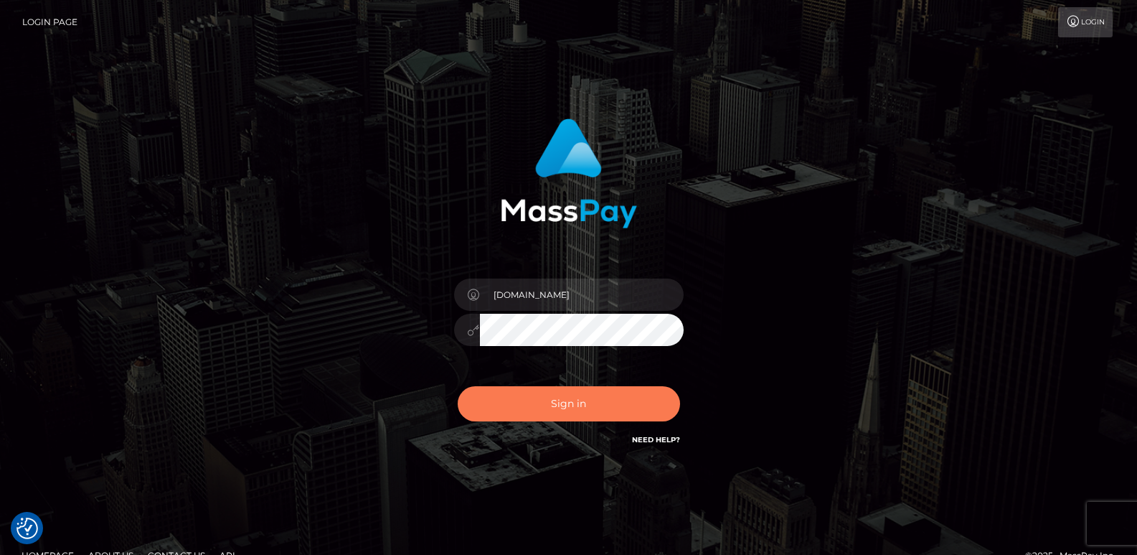
click at [546, 405] on button "Sign in" at bounding box center [569, 403] width 222 height 35
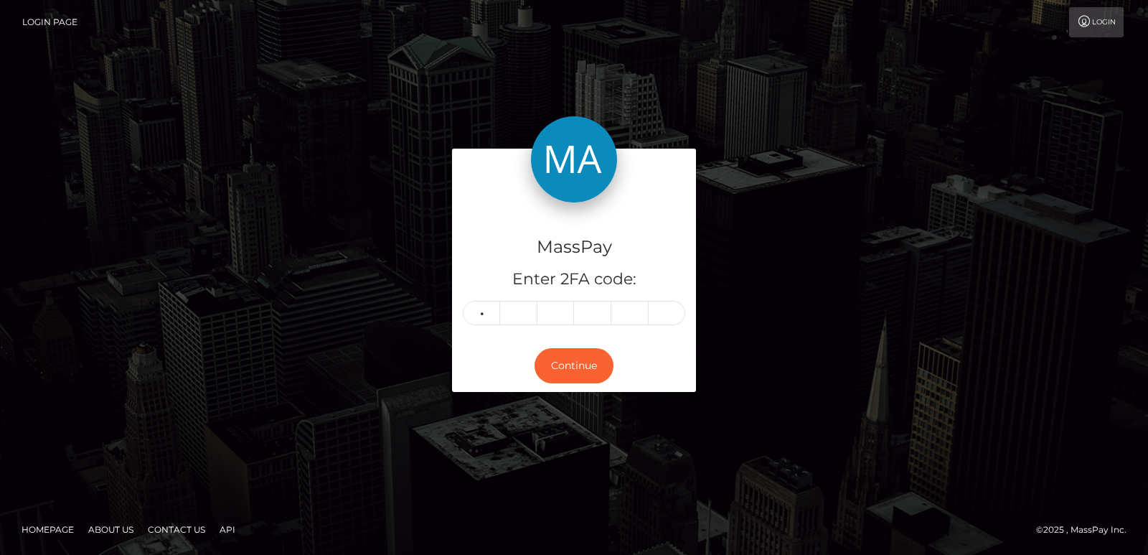
type input "2"
type input "5"
type input "1"
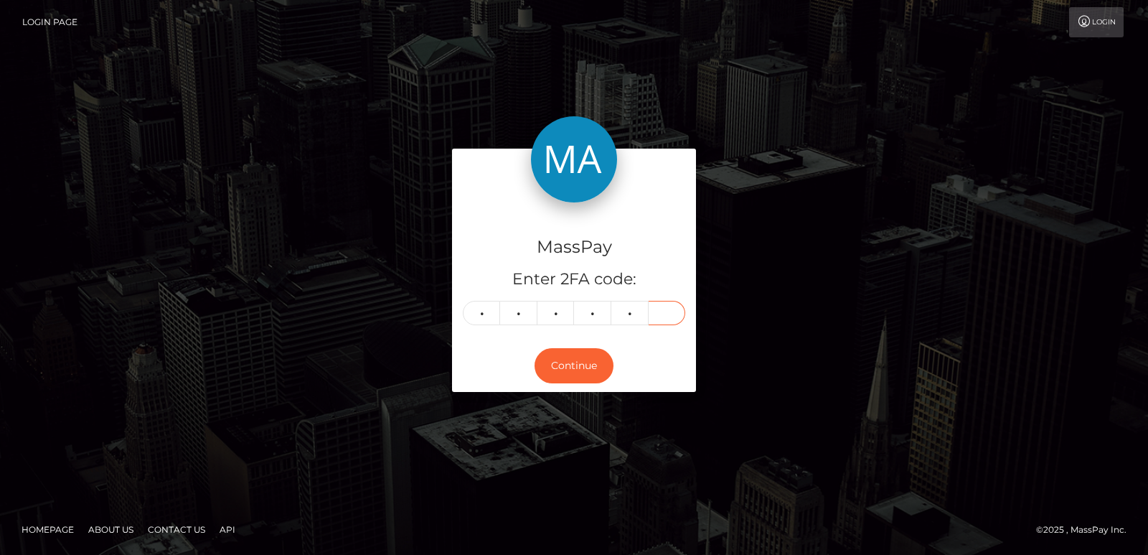
type input "0"
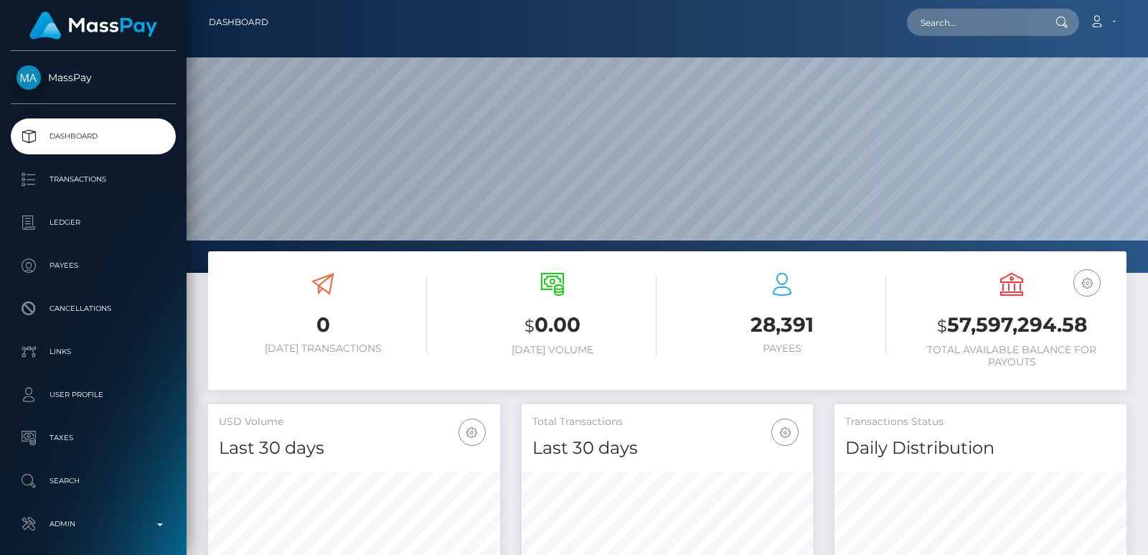
scroll to position [255, 291]
click at [958, 25] on input "text" at bounding box center [974, 22] width 135 height 27
paste input "acostacarlaalejandro16@gmail.com"
type input "acostacarlaalejandro16@gmail.com"
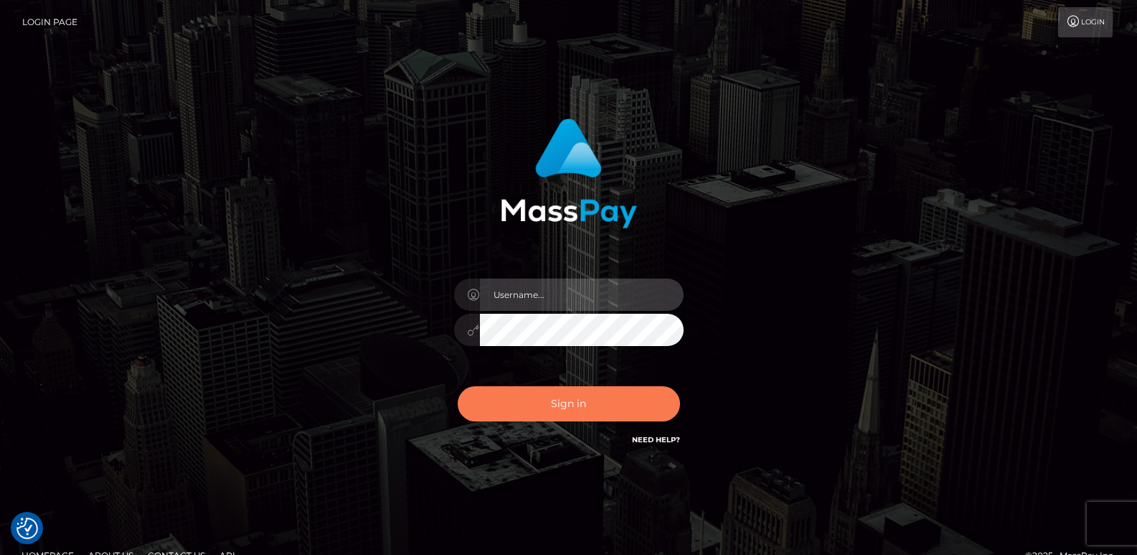
type input "[DOMAIN_NAME]"
click at [507, 398] on button "Sign in" at bounding box center [569, 403] width 222 height 35
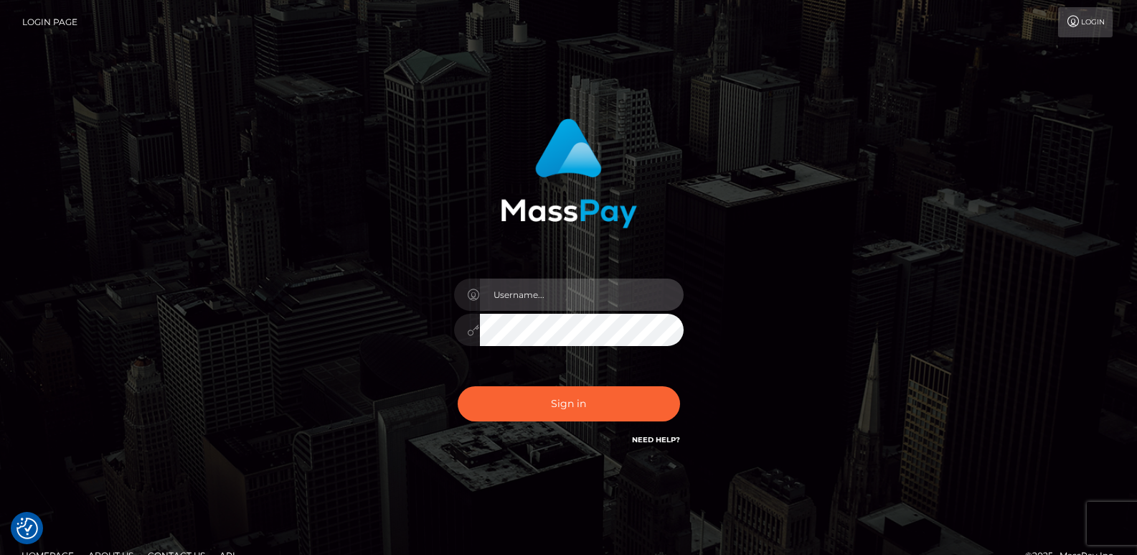
type input "[DOMAIN_NAME]"
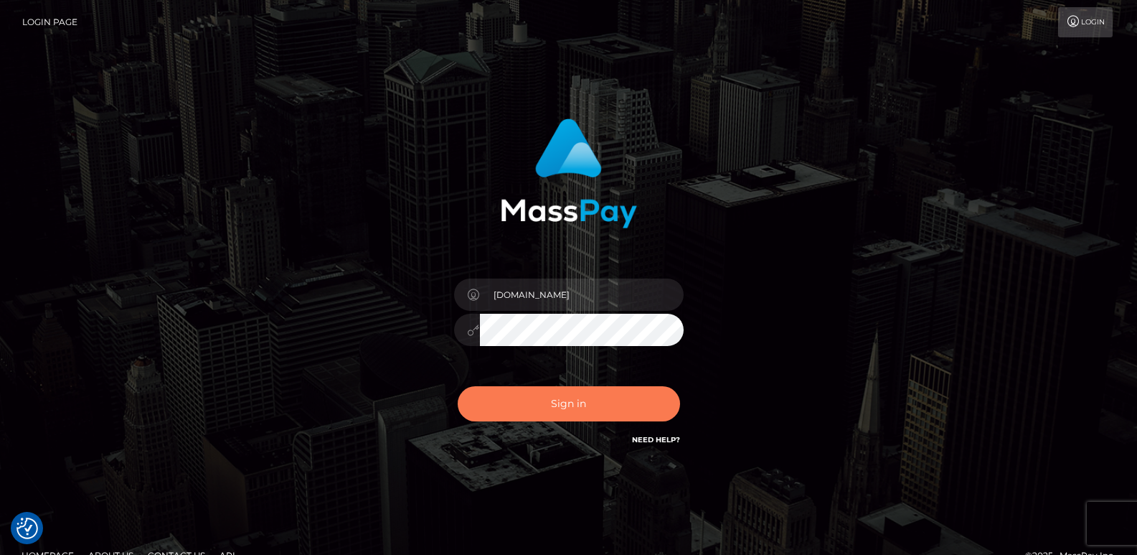
click at [507, 398] on button "Sign in" at bounding box center [569, 403] width 222 height 35
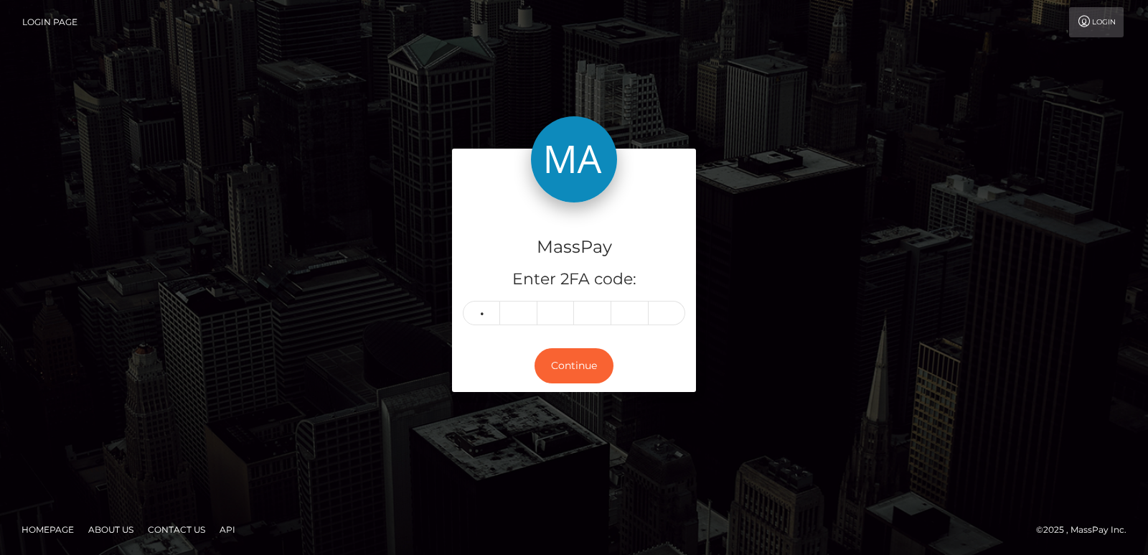
type input "4"
type input "5"
type input "0"
type input "4"
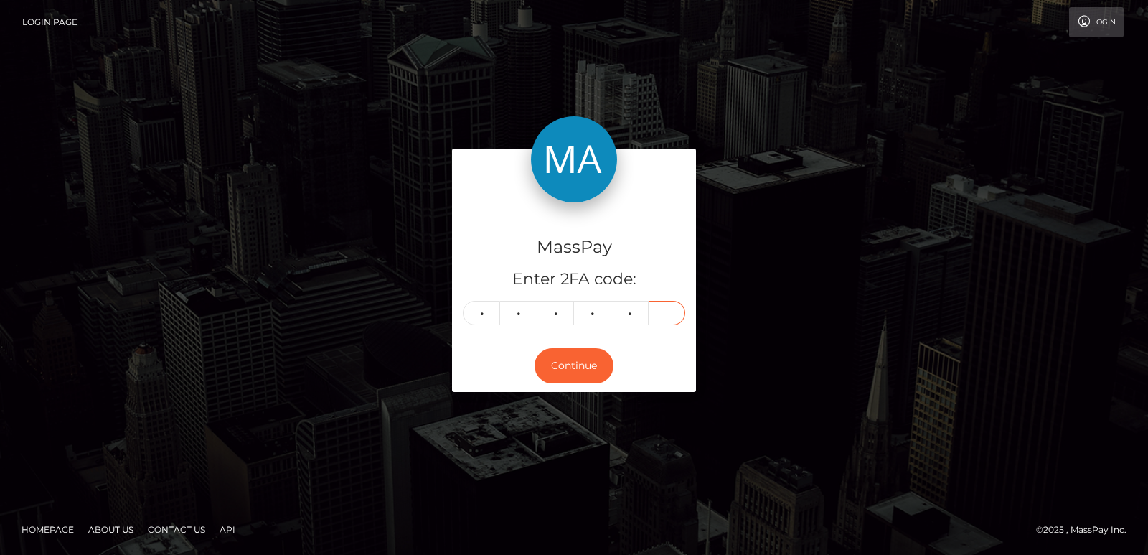
type input "2"
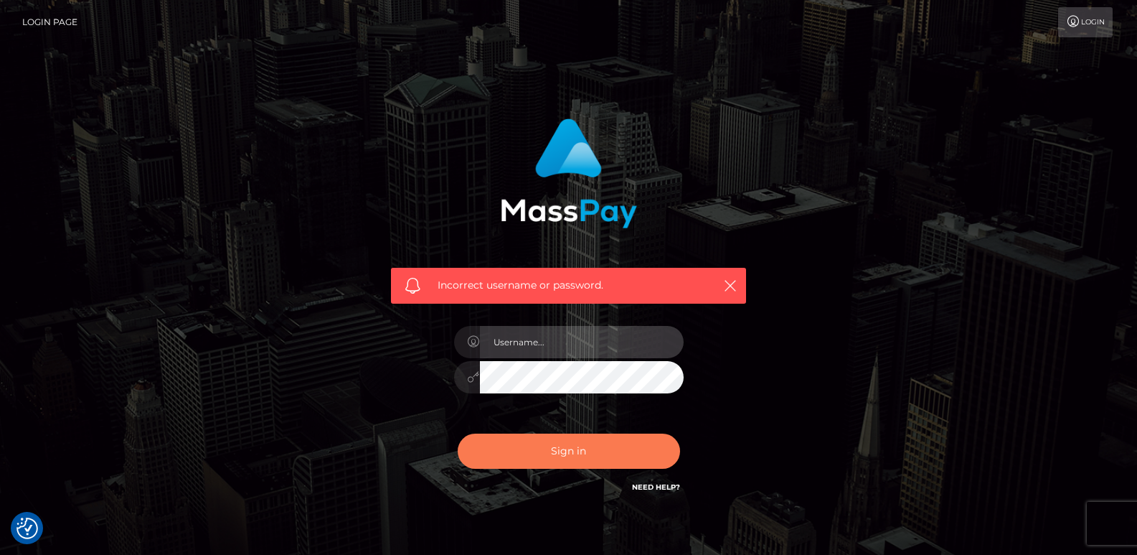
type input "[DOMAIN_NAME]"
click at [521, 449] on button "Sign in" at bounding box center [569, 450] width 222 height 35
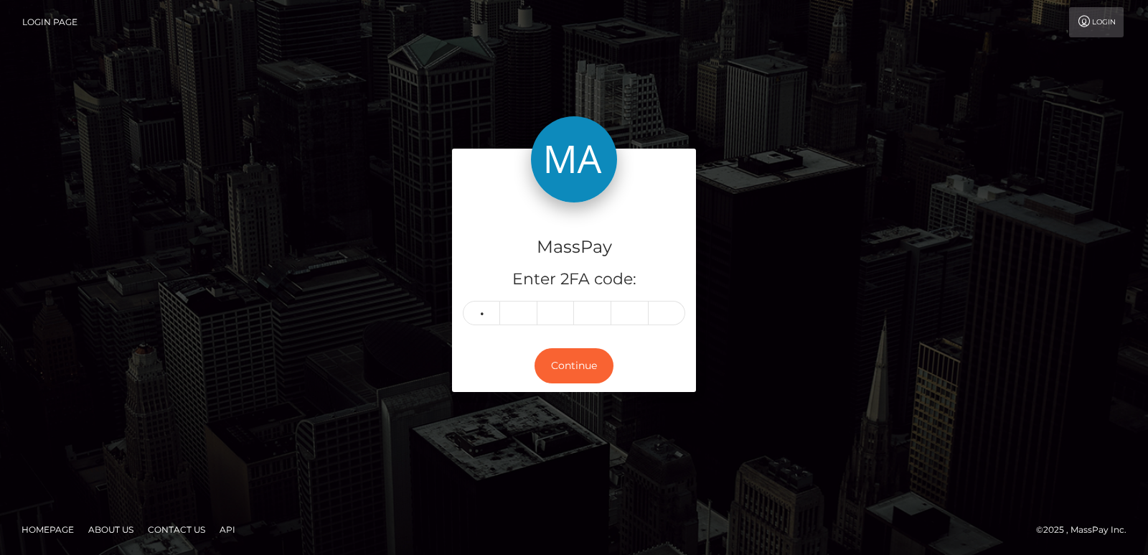
type input "4"
type input "5"
type input "9"
type input "4"
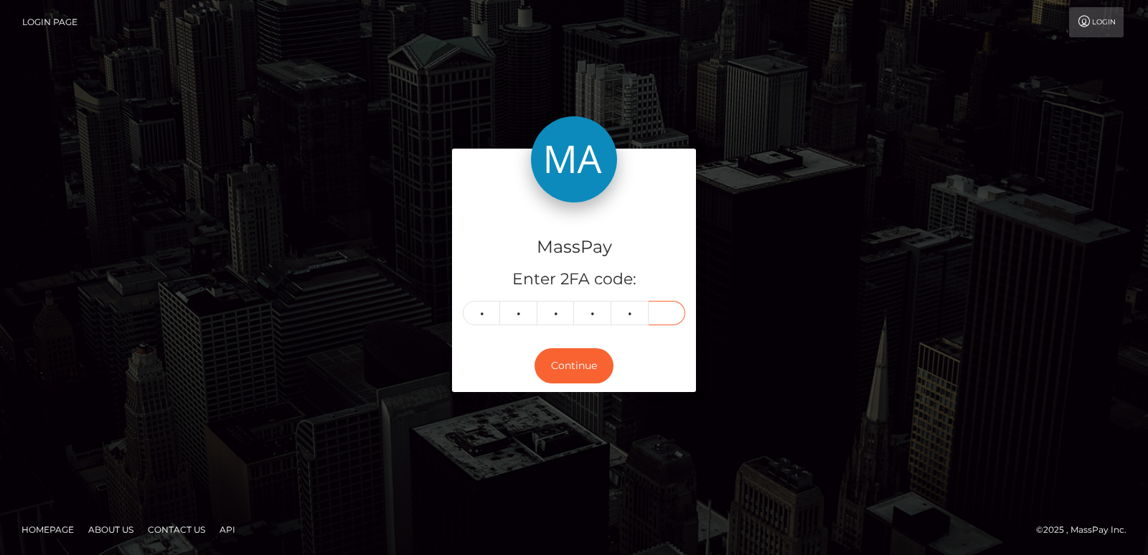
type input "2"
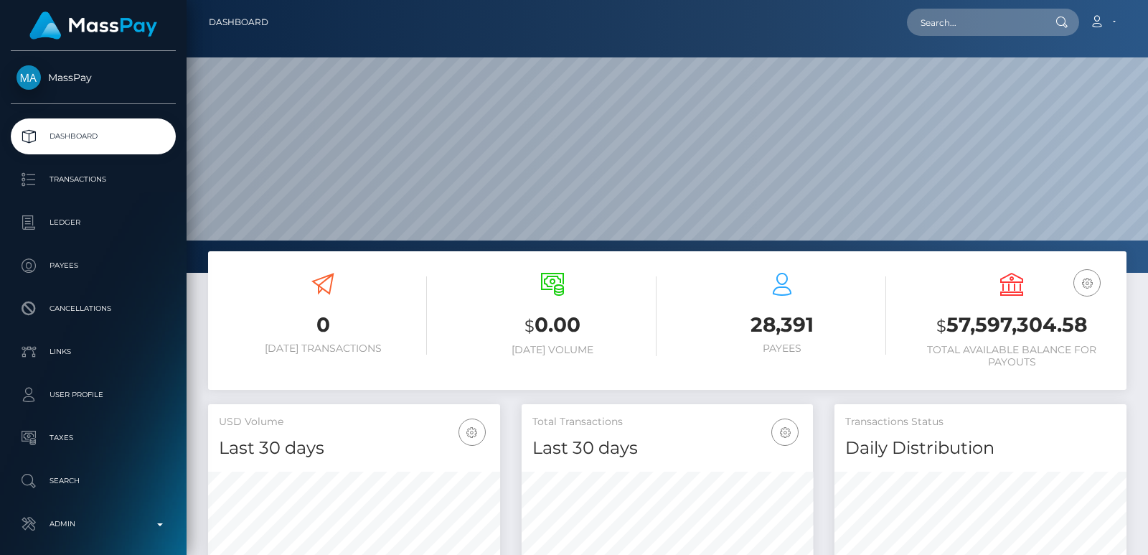
scroll to position [255, 291]
click at [962, 16] on input "text" at bounding box center [974, 22] width 135 height 27
paste input "21fcf33-67ba-4679-bfea-529635eac6f5"
type input "21fcf33-67ba-4679-bfea-529635eac6f5"
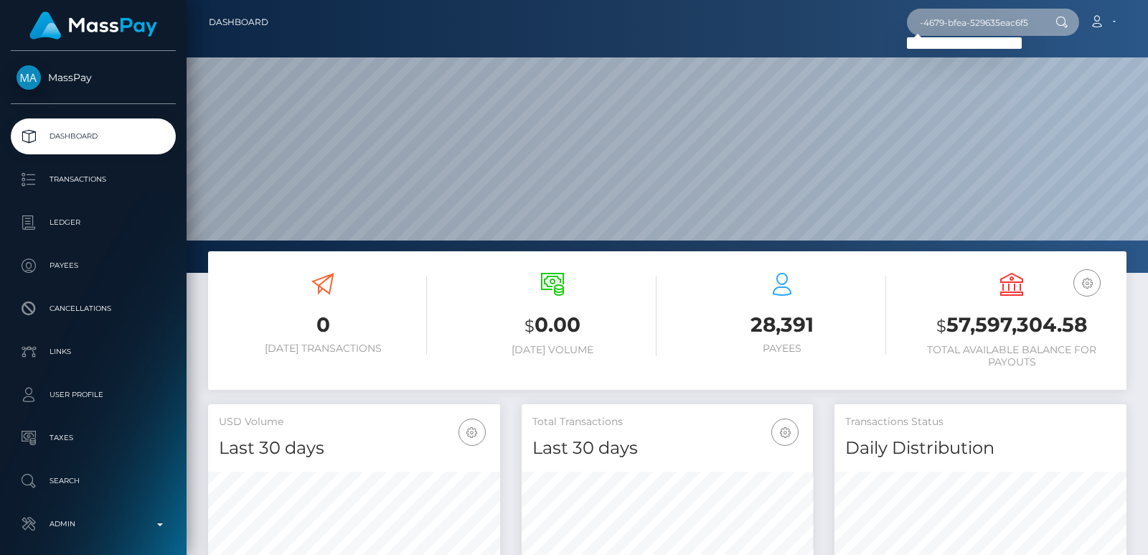
scroll to position [0, 0]
click at [953, 12] on input "21fcf33-67ba-4679-bfea-529635eac6f5" at bounding box center [974, 22] width 135 height 27
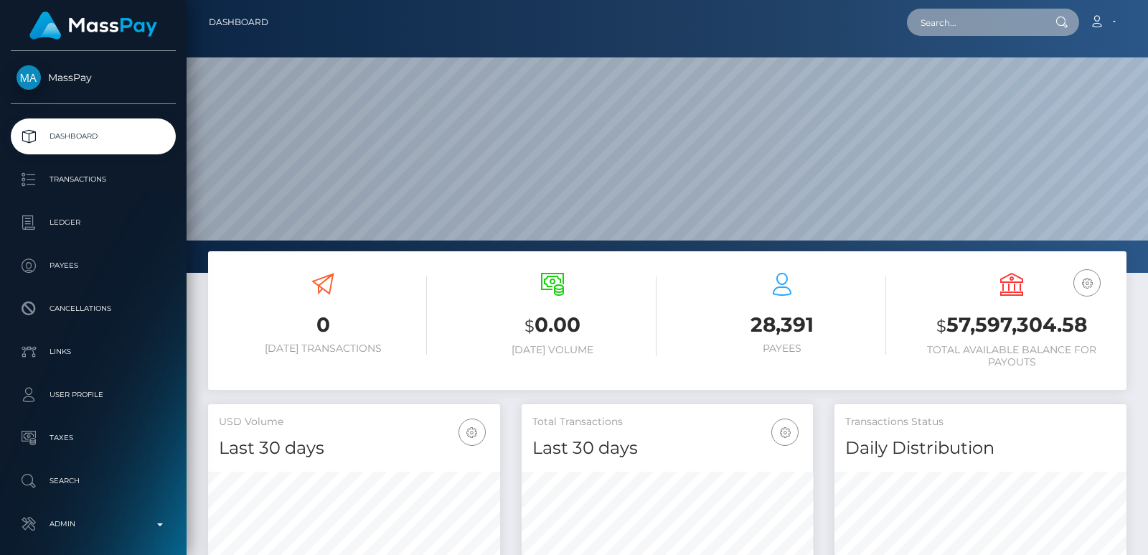
paste input "[EMAIL_ADDRESS][DOMAIN_NAME]"
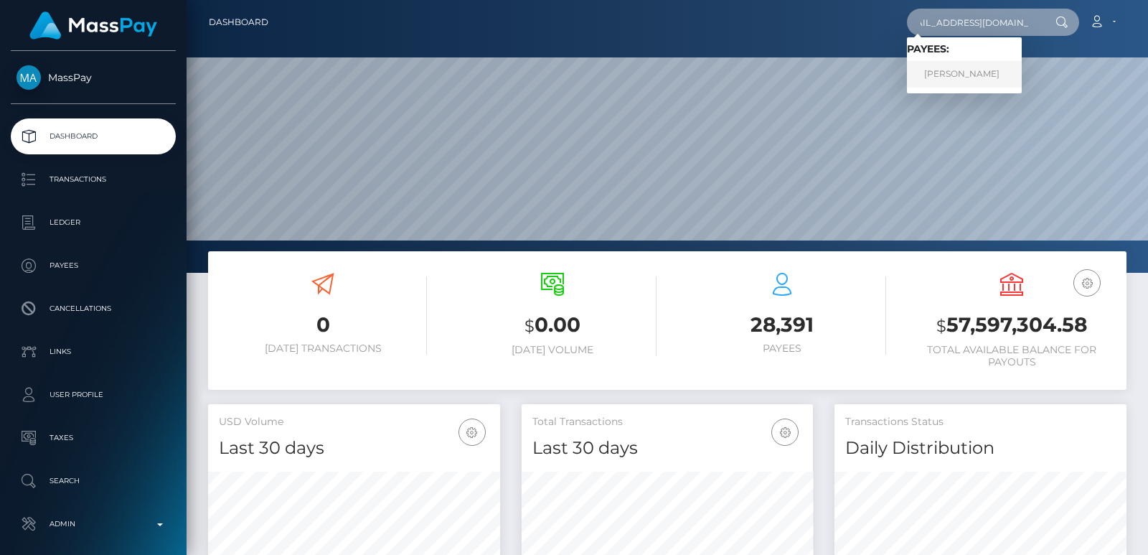
type input "[EMAIL_ADDRESS][DOMAIN_NAME]"
click at [951, 68] on link "Diamon Panetti" at bounding box center [964, 74] width 115 height 27
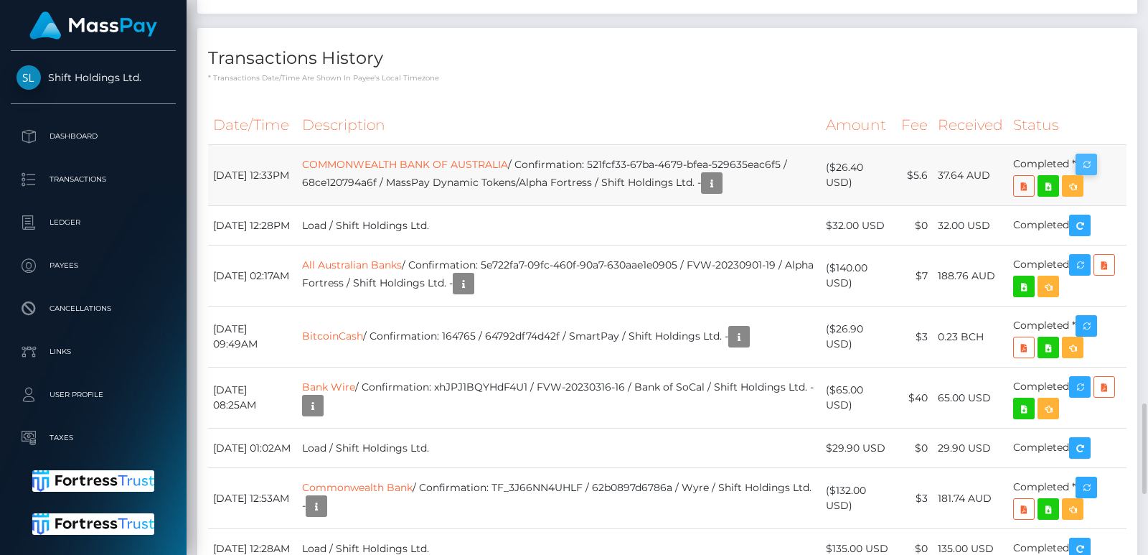
scroll to position [172, 291]
click at [1095, 174] on icon "button" at bounding box center [1085, 165] width 17 height 18
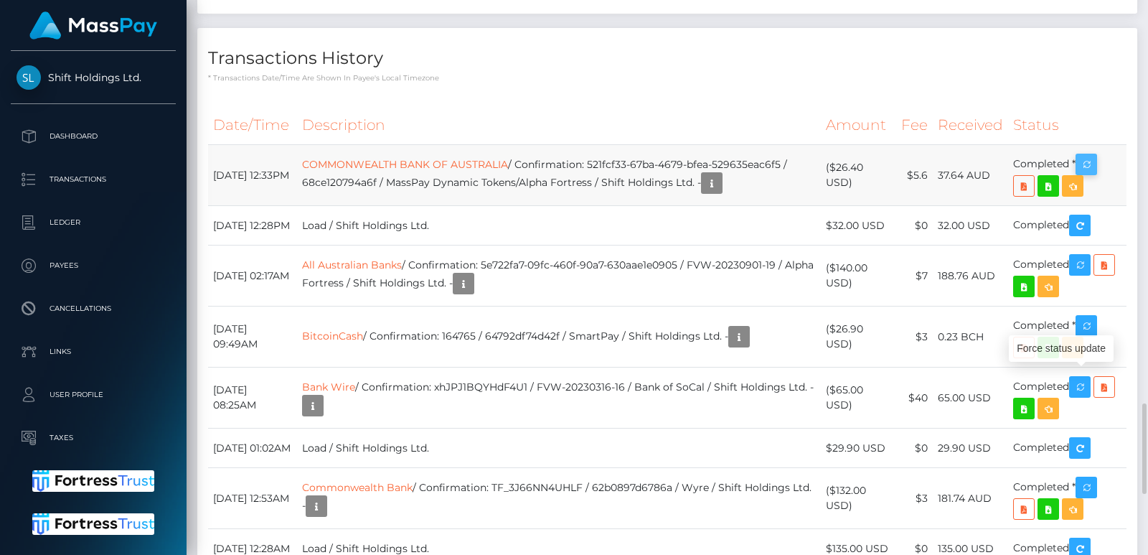
click at [1095, 174] on icon "button" at bounding box center [1085, 165] width 17 height 18
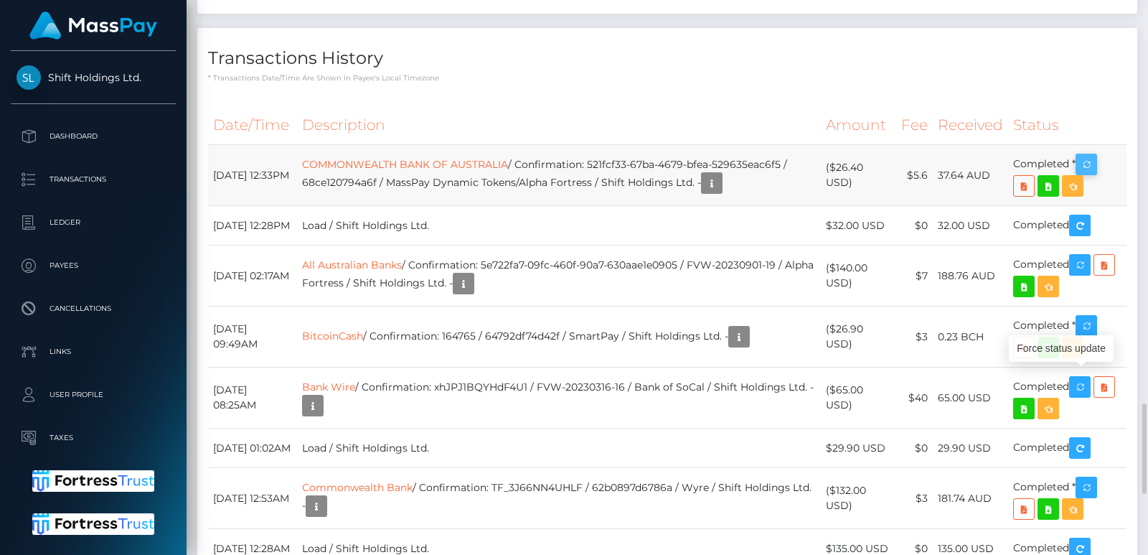
click at [1095, 174] on icon "button" at bounding box center [1085, 165] width 17 height 18
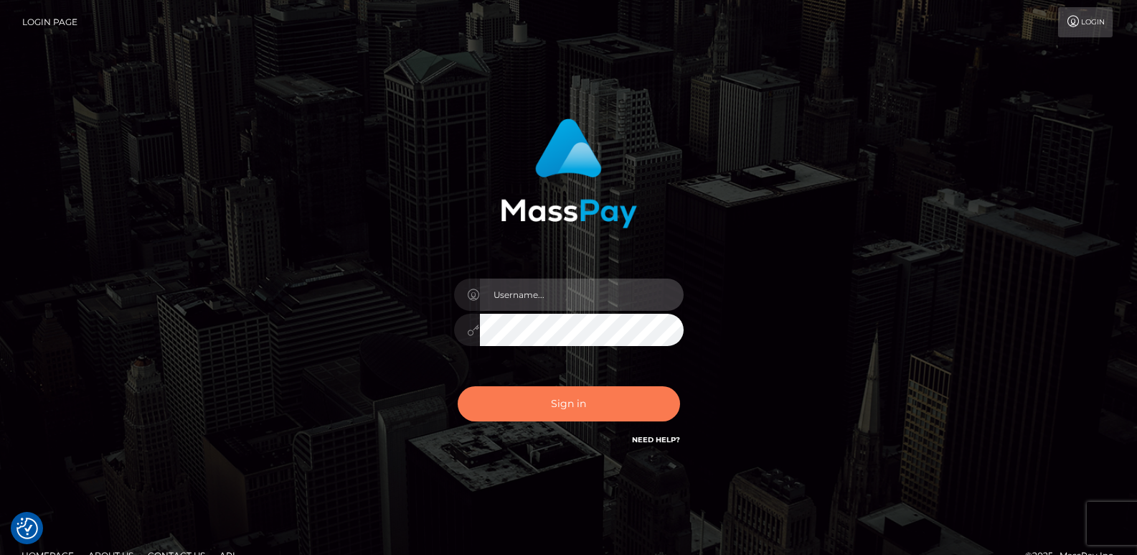
type input "[DOMAIN_NAME]"
click at [544, 407] on button "Sign in" at bounding box center [569, 403] width 222 height 35
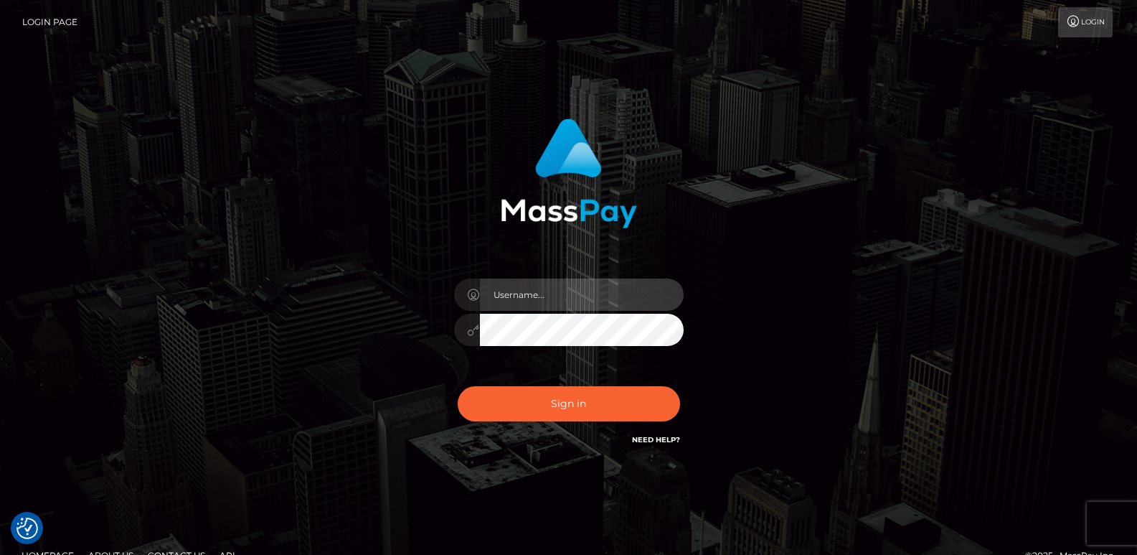
type input "[DOMAIN_NAME]"
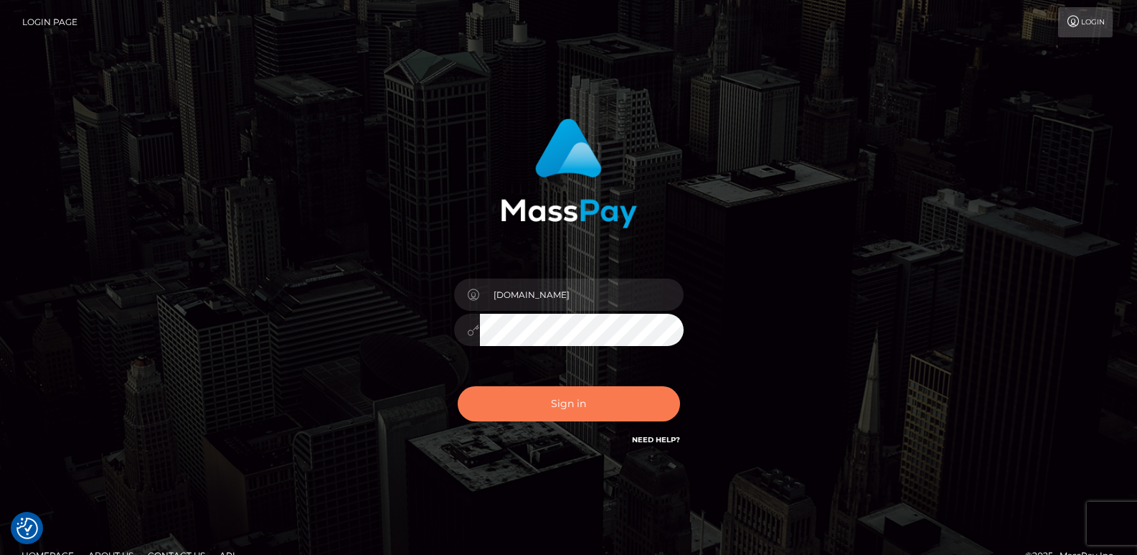
click at [544, 407] on button "Sign in" at bounding box center [569, 403] width 222 height 35
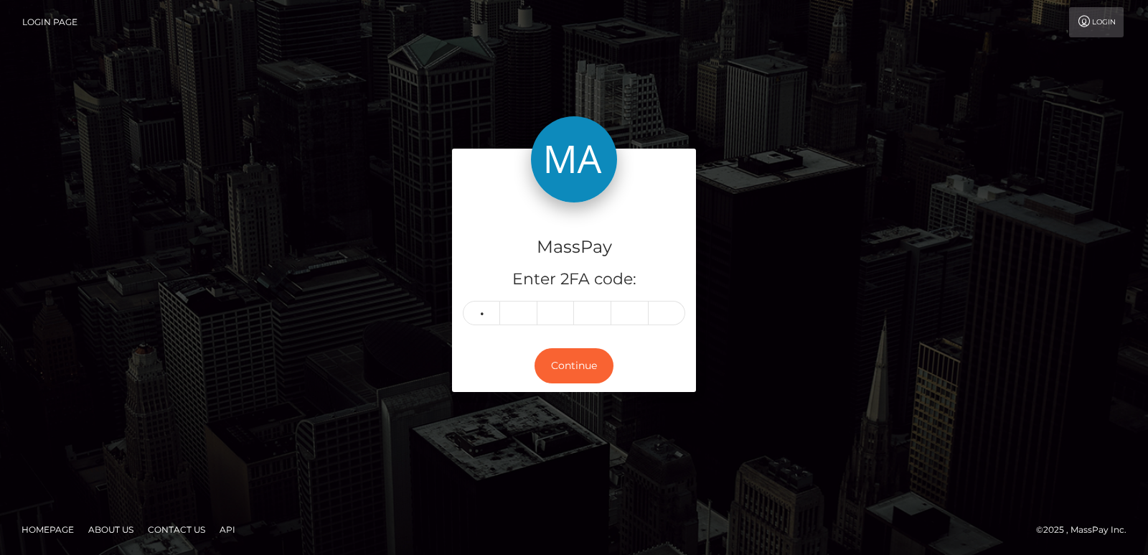
type input "6"
type input "0"
type input "3"
type input "9"
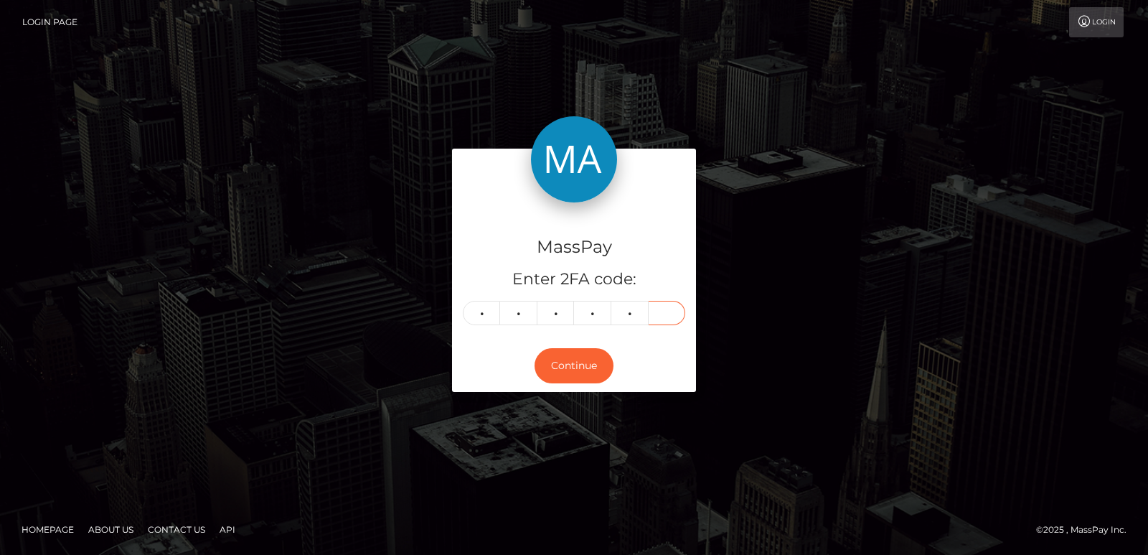
type input "2"
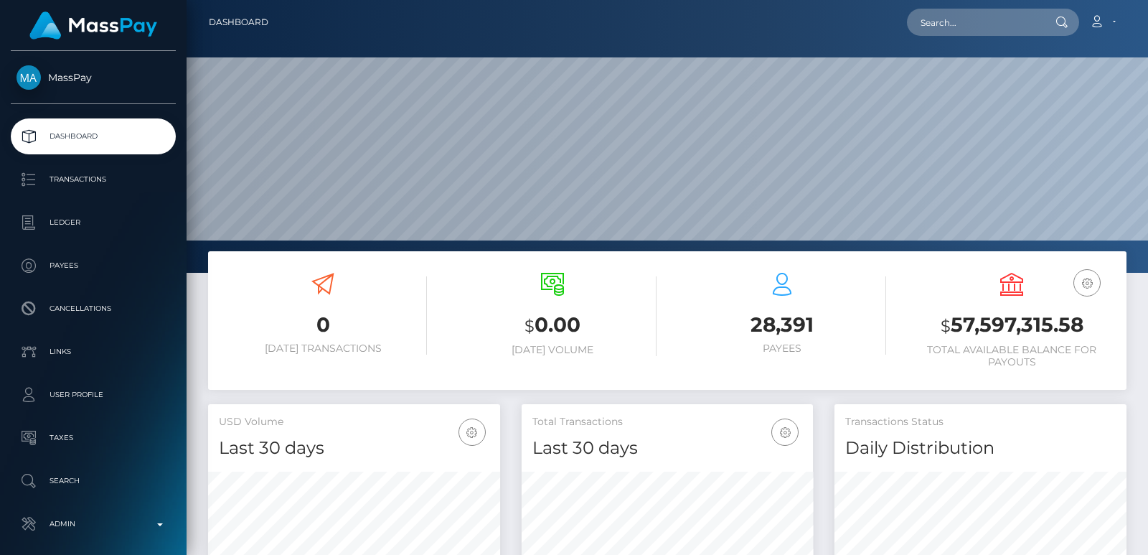
scroll to position [255, 291]
click at [938, 9] on input "text" at bounding box center [974, 22] width 135 height 27
paste input "[EMAIL_ADDRESS][DOMAIN_NAME]"
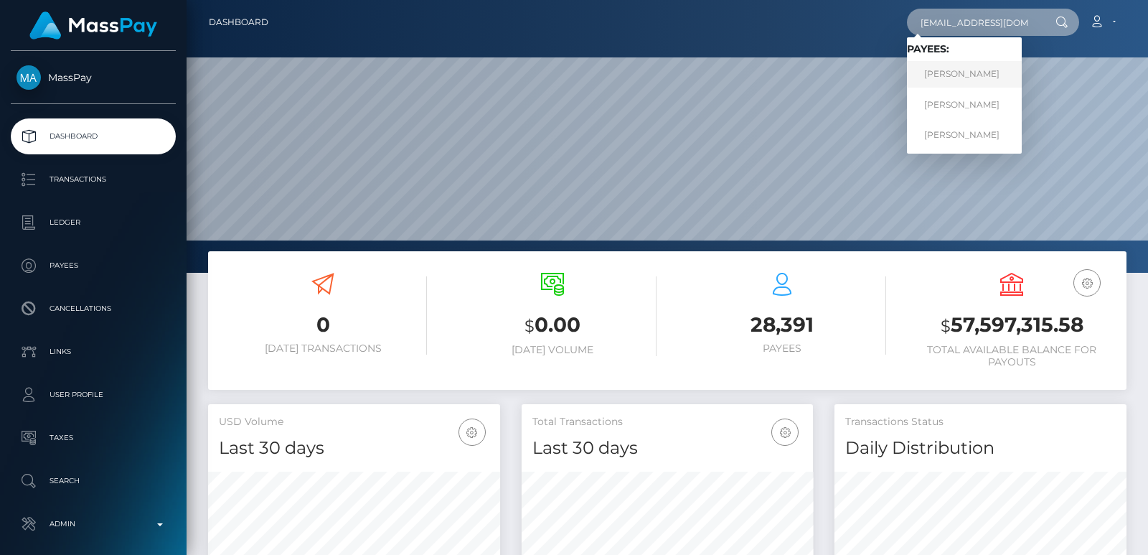
type input "[EMAIL_ADDRESS][DOMAIN_NAME]"
click at [960, 82] on link "[PERSON_NAME]" at bounding box center [964, 74] width 115 height 27
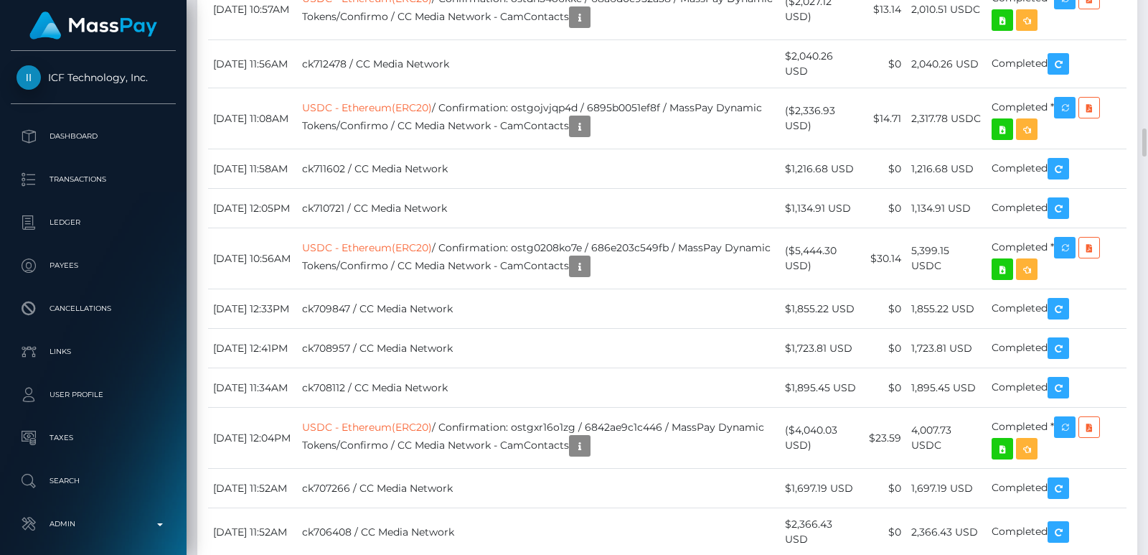
scroll to position [2582, 0]
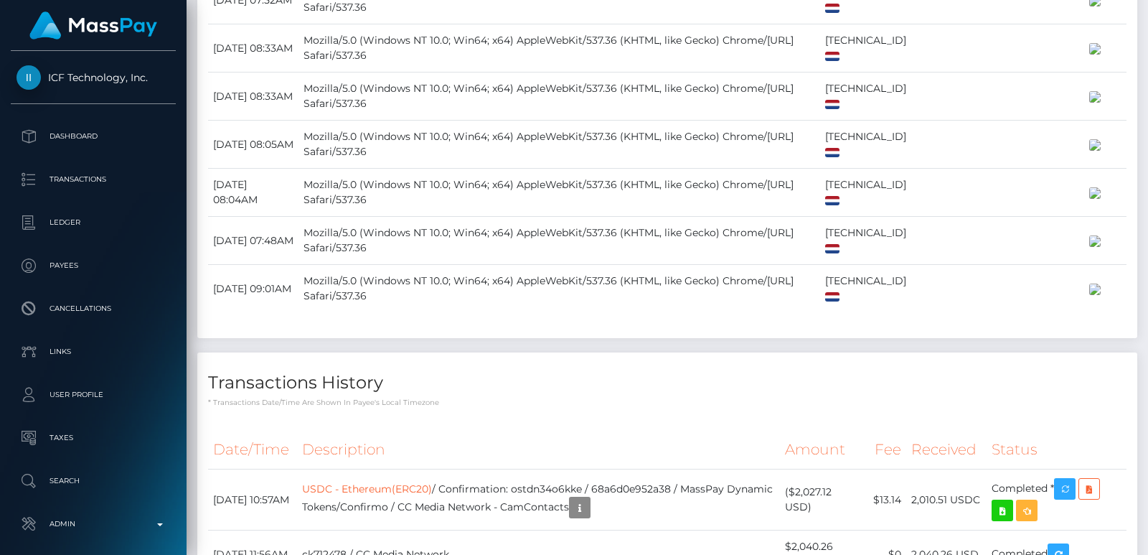
click at [1144, 27] on div at bounding box center [1142, 277] width 11 height 555
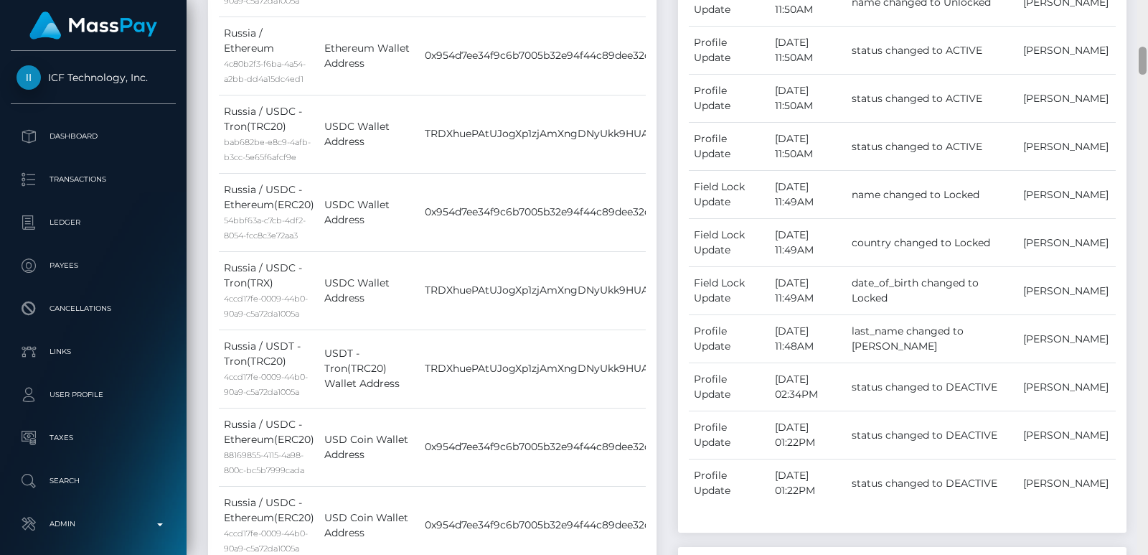
click at [1144, 27] on div at bounding box center [1142, 277] width 11 height 555
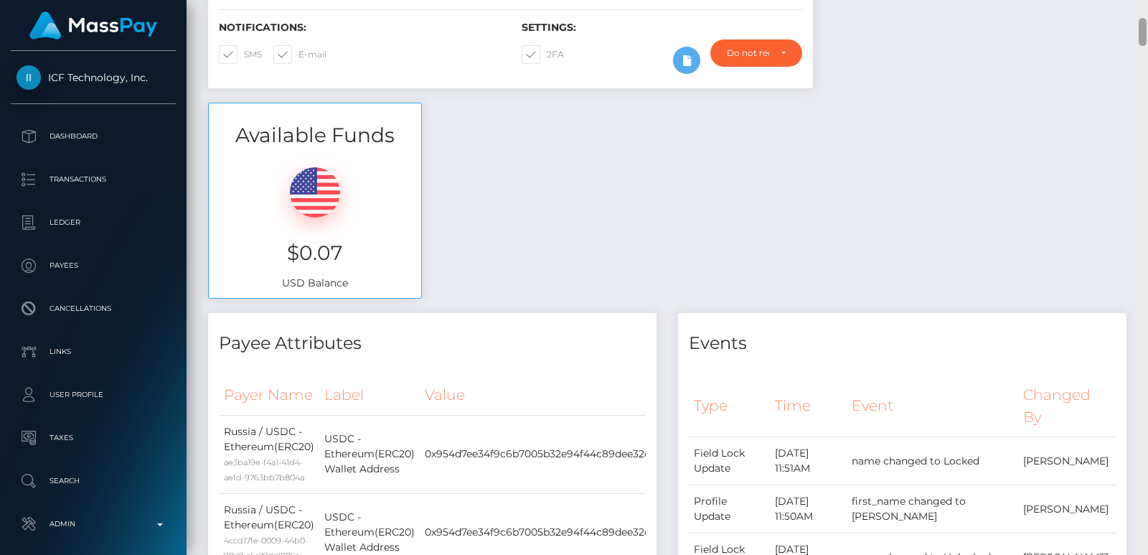
click at [1144, 27] on div at bounding box center [1142, 32] width 8 height 28
click at [1143, 12] on div "Customer Profile Loading... Loading..." at bounding box center [667, 277] width 961 height 555
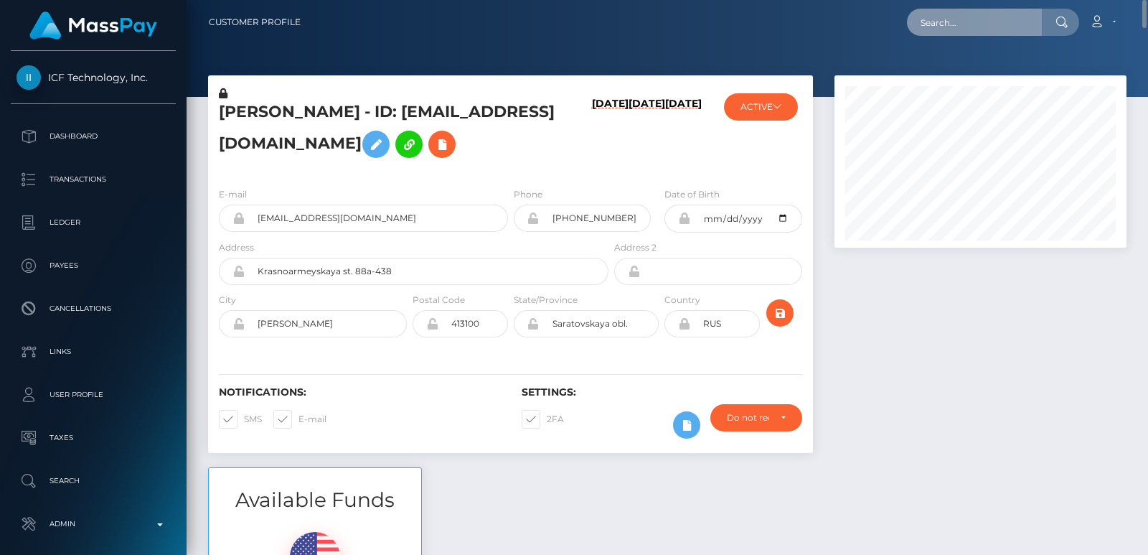
click at [933, 30] on input "text" at bounding box center [974, 22] width 135 height 27
paste input "claireuesakabooking@protonmail.com"
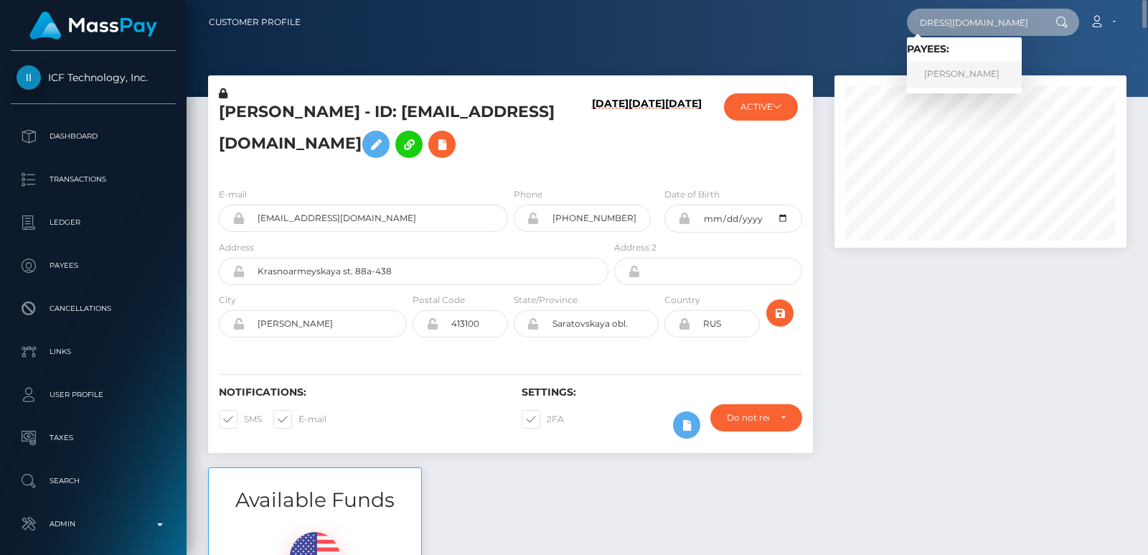
type input "claireuesakabooking@protonmail.com"
click at [940, 67] on link "YIGE ZHAO" at bounding box center [964, 74] width 115 height 27
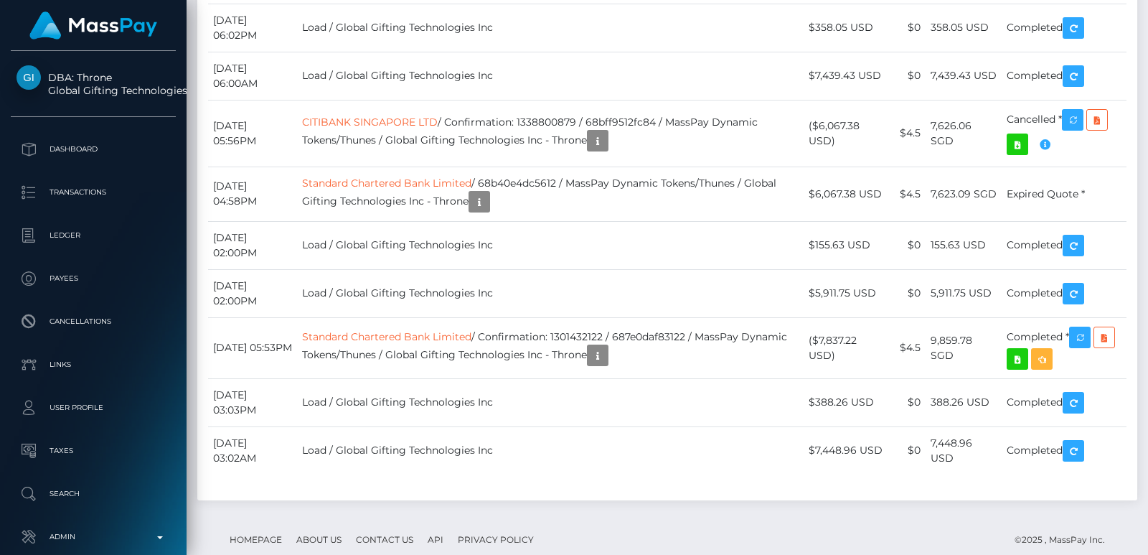
scroll to position [172, 291]
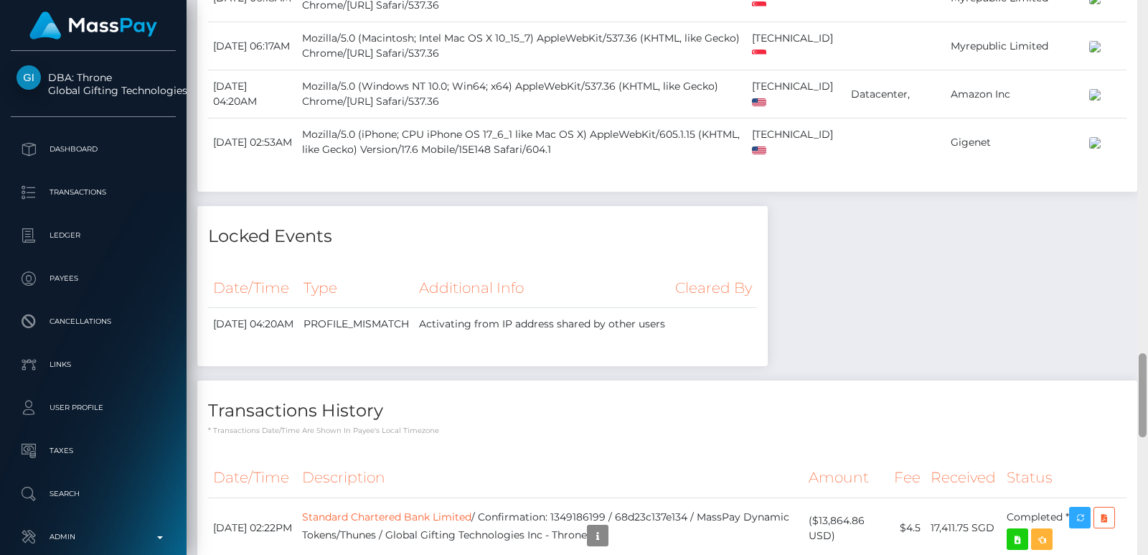
click div
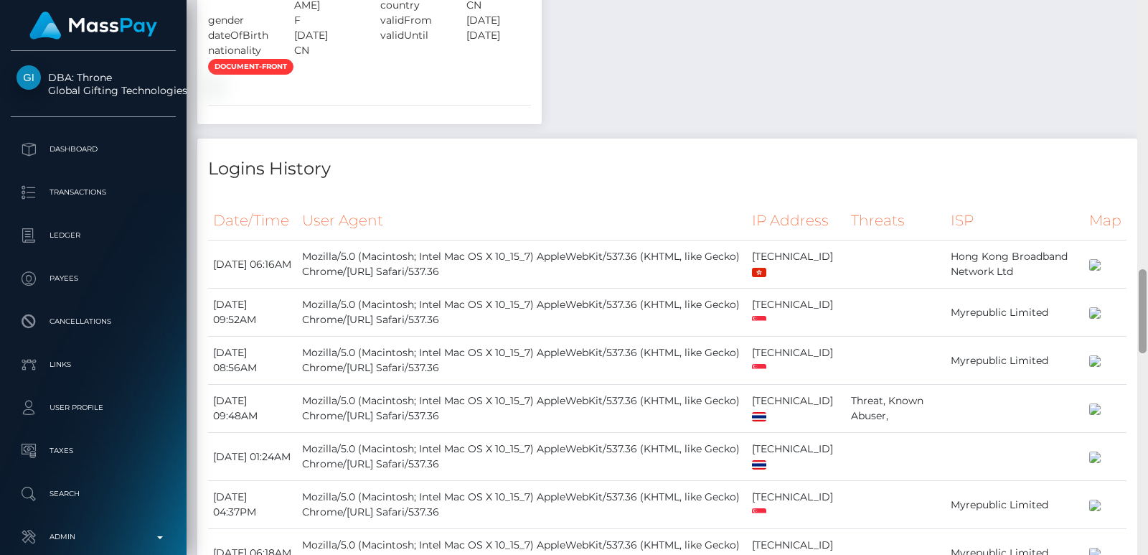
scroll to position [1220, 0]
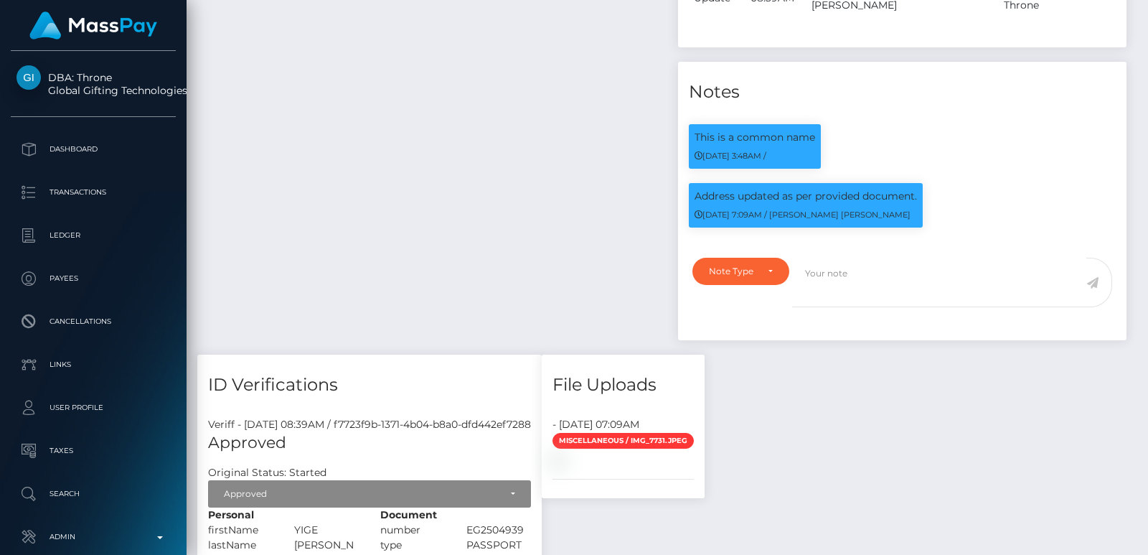
click div
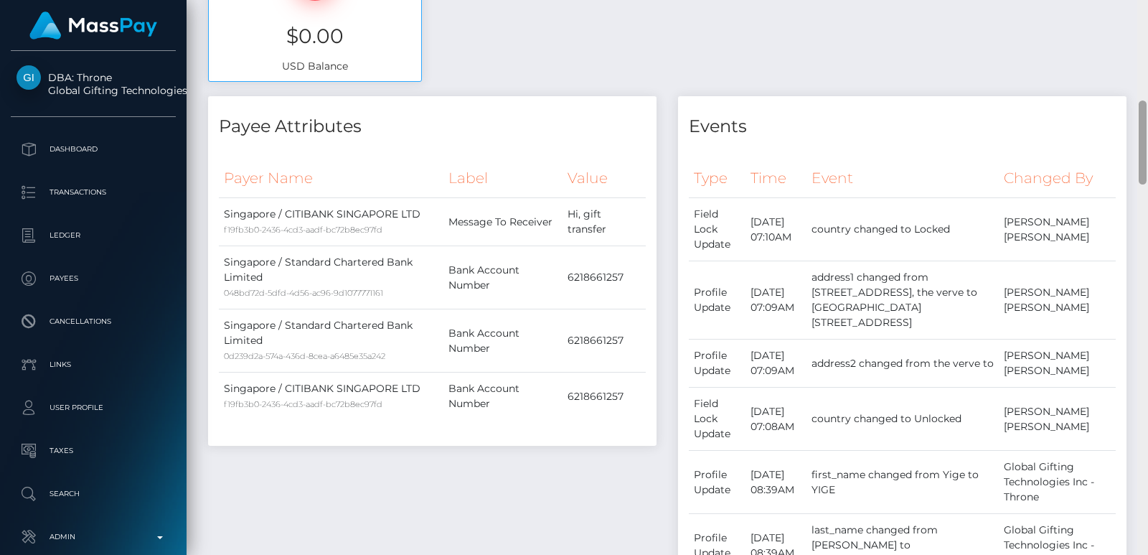
click div
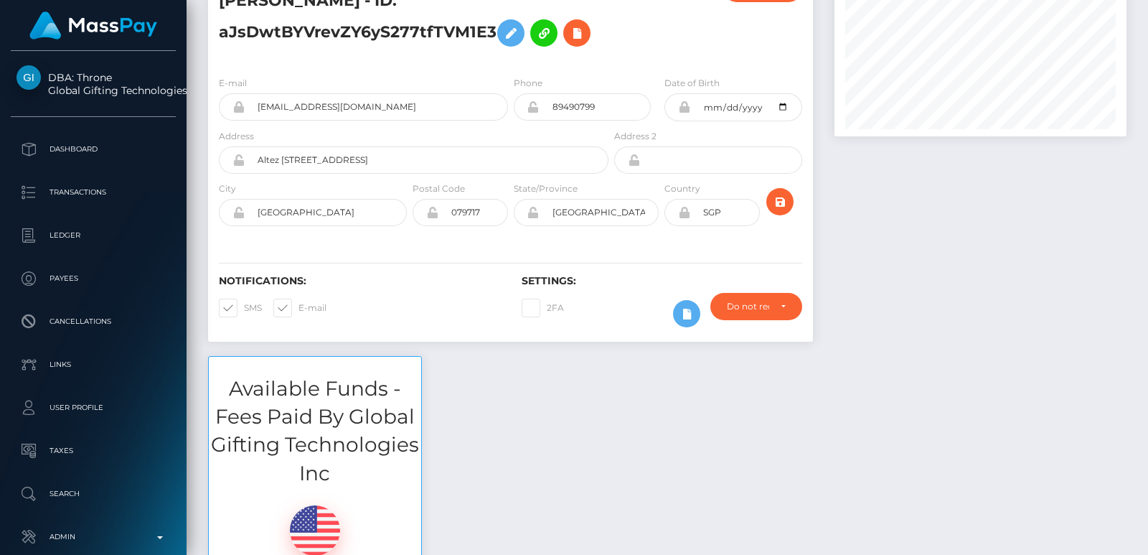
click div
click div "Customer Profile Loading... Loading..."
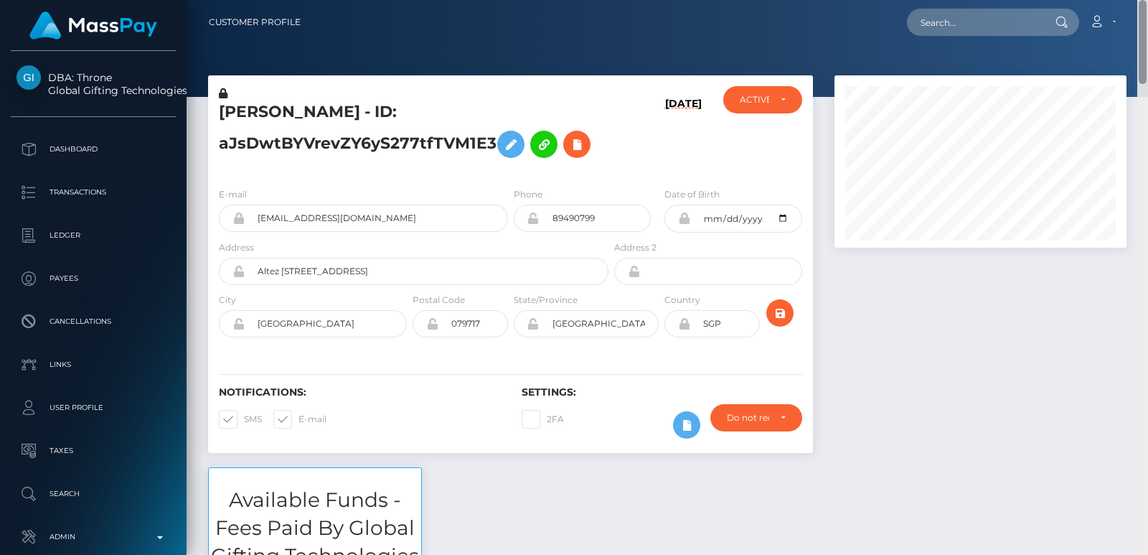
click nav "Customer Profile Loading... Loading... Account"
click input "text"
paste input "perfectmalu7@gmail.com"
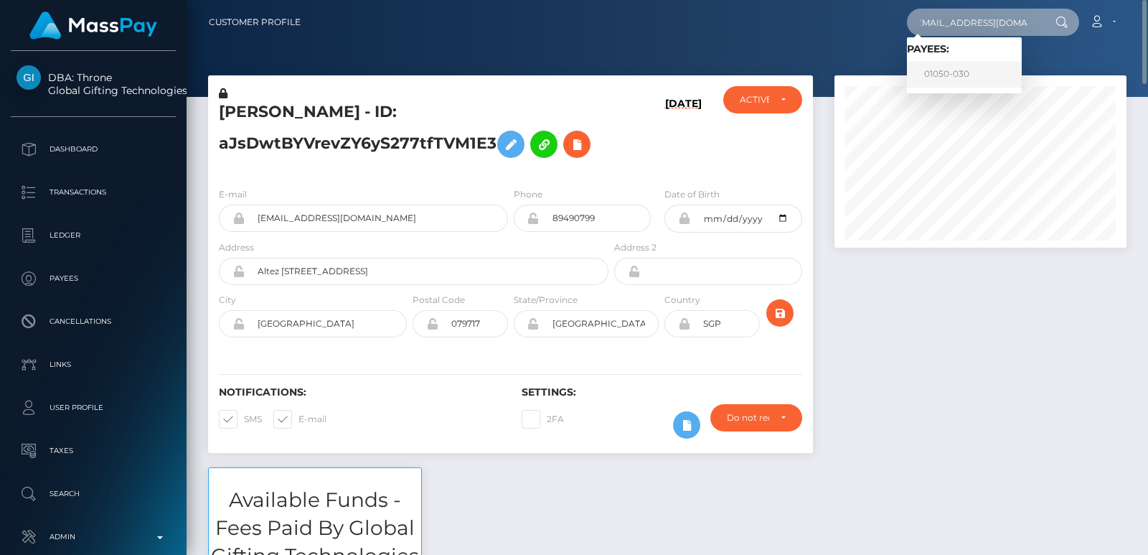
type input "perfectmalu7@gmail.com"
click link "01050-030"
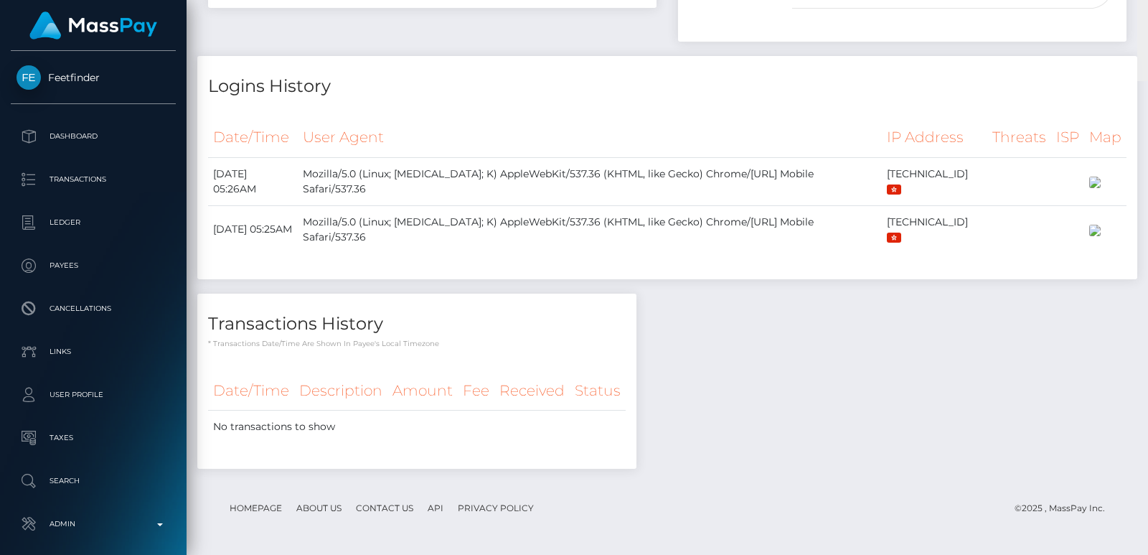
scroll to position [132, 0]
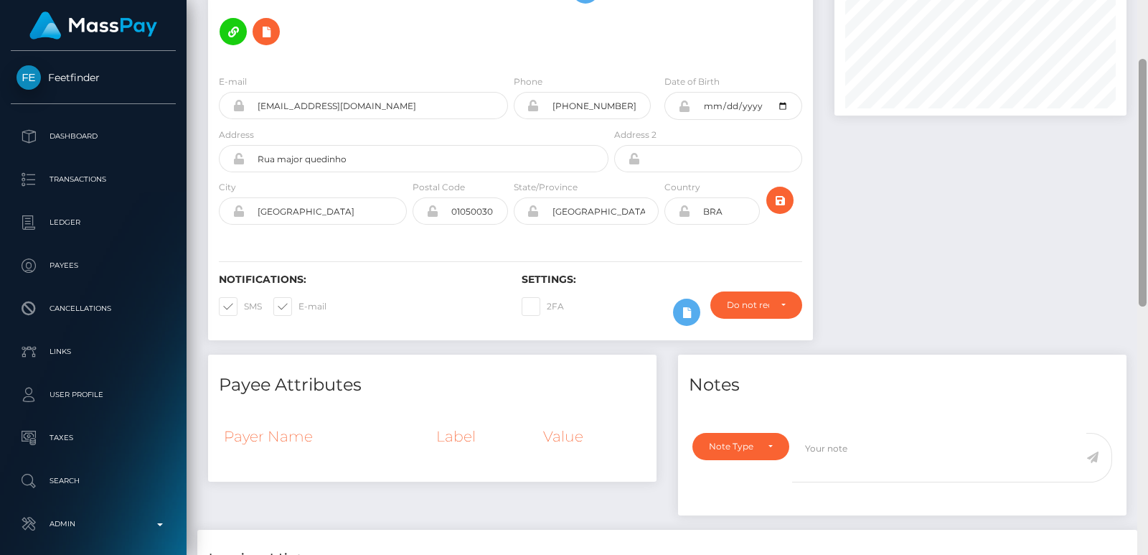
click at [1147, 34] on div at bounding box center [1142, 277] width 11 height 555
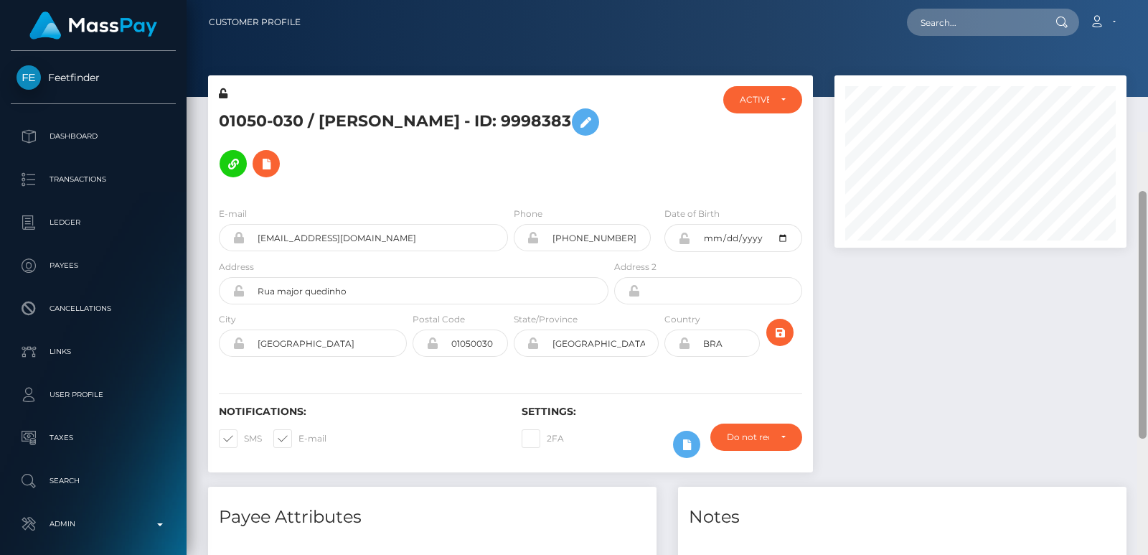
click at [1147, 34] on div "Customer Profile Loading... Loading..." at bounding box center [667, 277] width 961 height 555
click at [1147, 34] on nav "Customer Profile Loading... Loading... Account" at bounding box center [667, 22] width 961 height 44
click at [356, 124] on h5 "01050-030 / [PERSON_NAME] - ID: 9998383" at bounding box center [410, 142] width 382 height 83
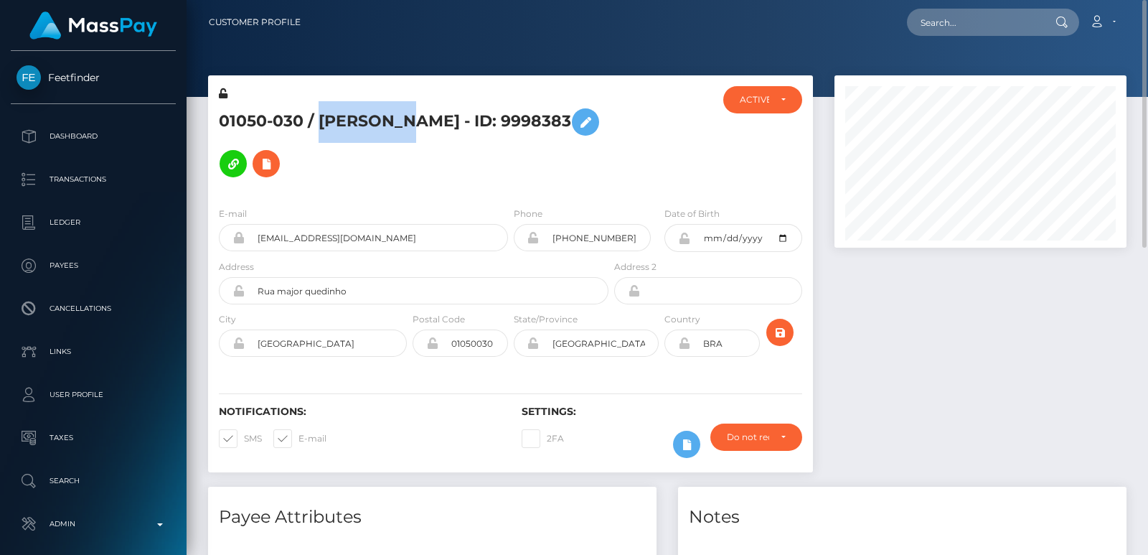
click at [356, 124] on h5 "01050-030 / [PERSON_NAME] - ID: 9998383" at bounding box center [410, 142] width 382 height 83
copy h5 "Leiliane"
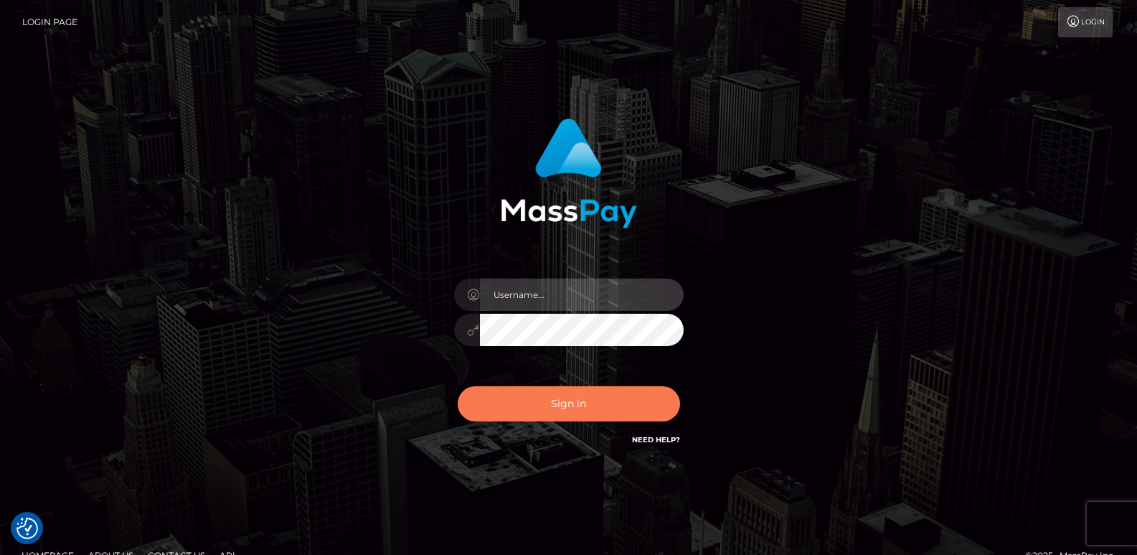
type input "[DOMAIN_NAME]"
click at [558, 410] on button "Sign in" at bounding box center [569, 403] width 222 height 35
type input "ts2.es"
click at [562, 397] on button "Sign in" at bounding box center [569, 403] width 222 height 35
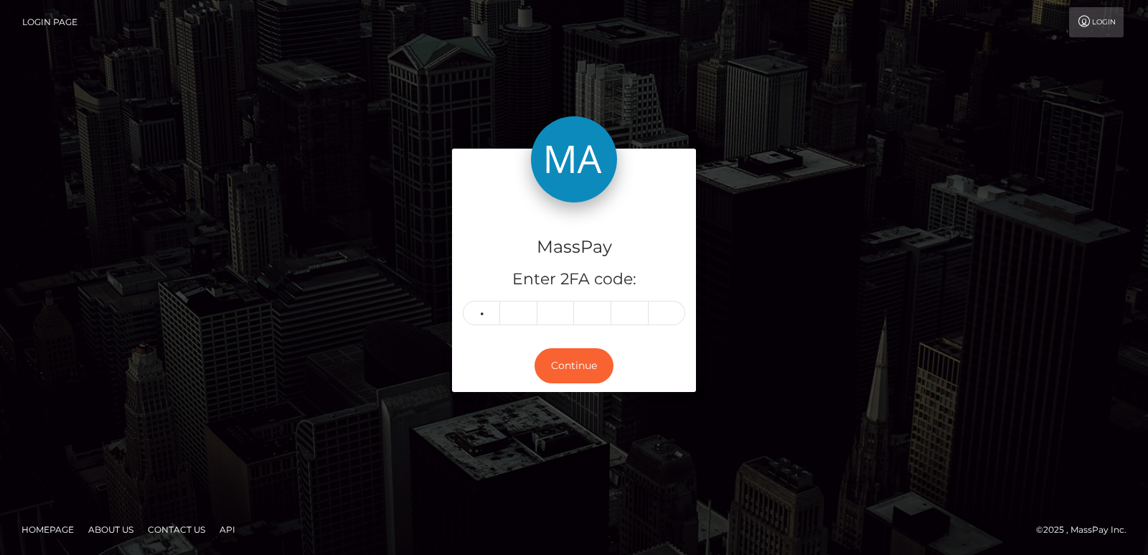
type input "8"
type input "1"
type input "6"
type input "3"
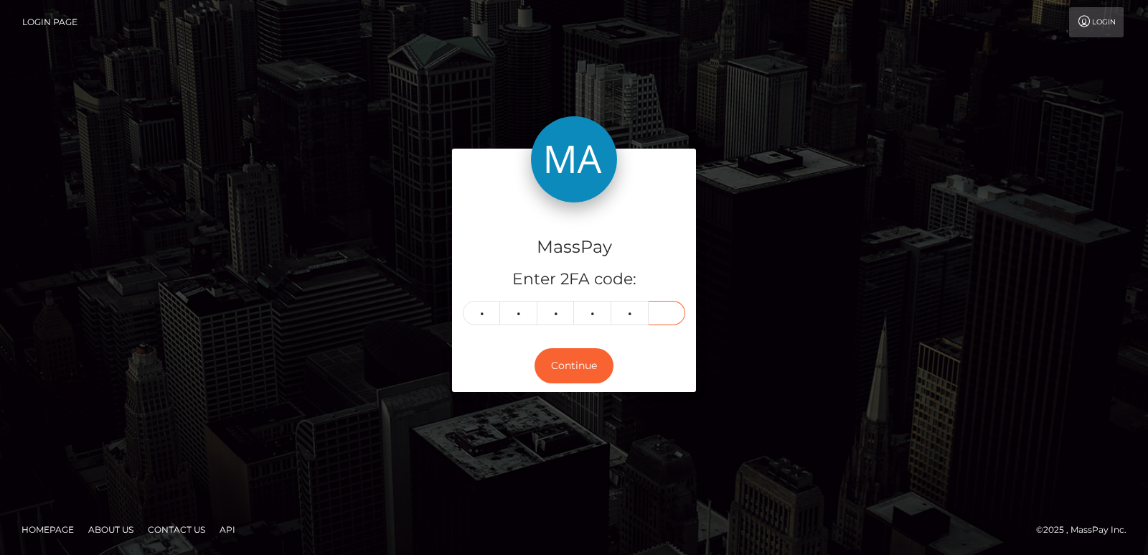
type input "0"
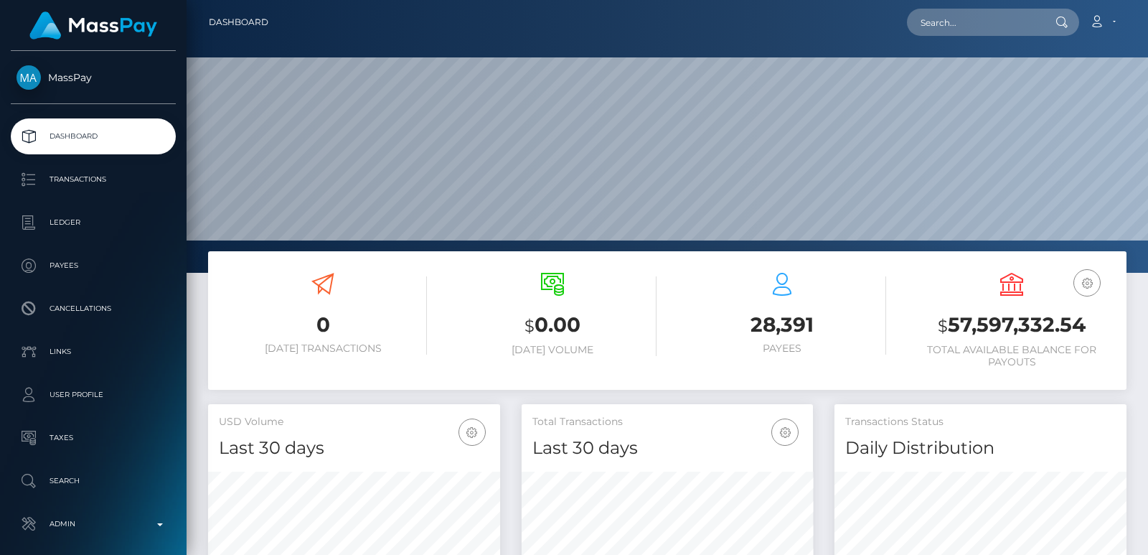
scroll to position [255, 291]
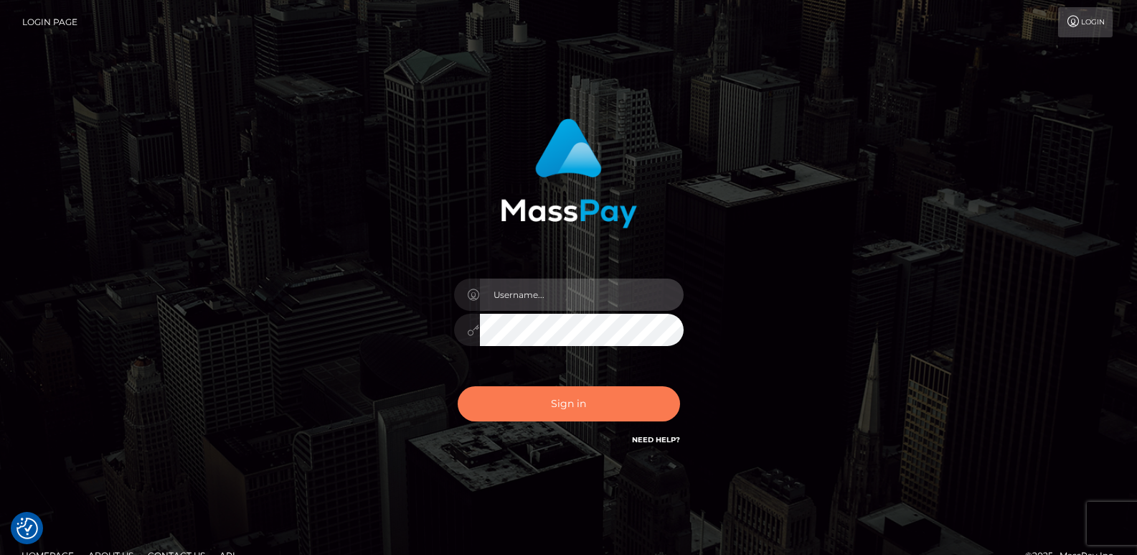
type input "ts2.es"
click at [502, 404] on button "Sign in" at bounding box center [569, 403] width 222 height 35
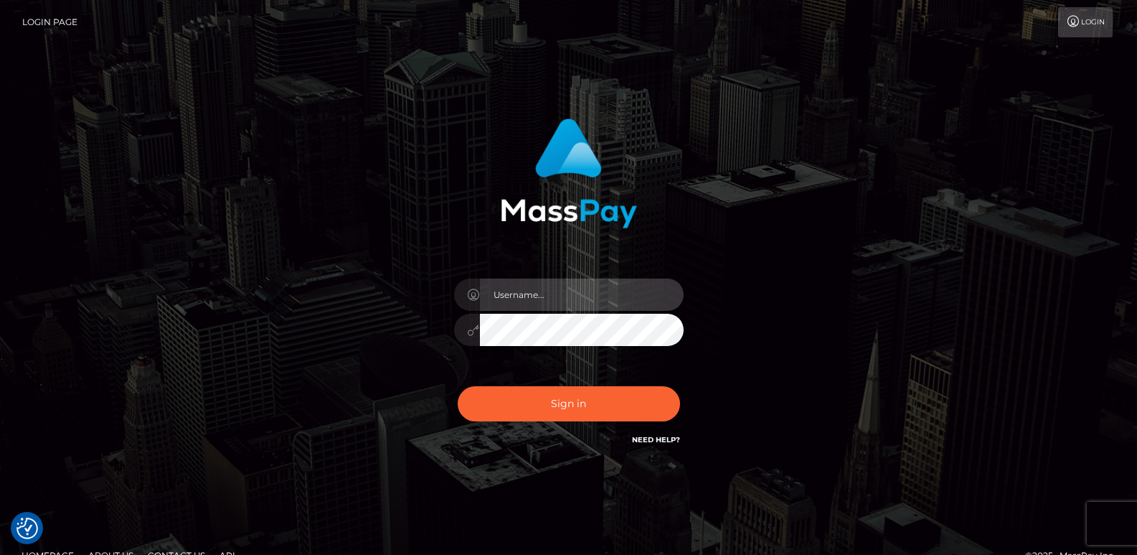
type input "[DOMAIN_NAME]"
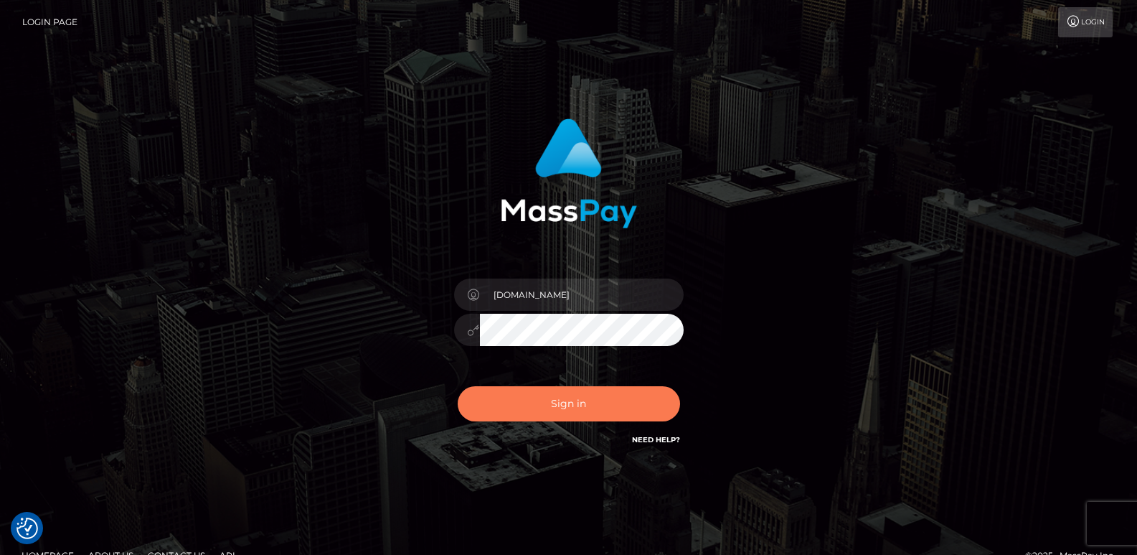
click at [502, 404] on button "Sign in" at bounding box center [569, 403] width 222 height 35
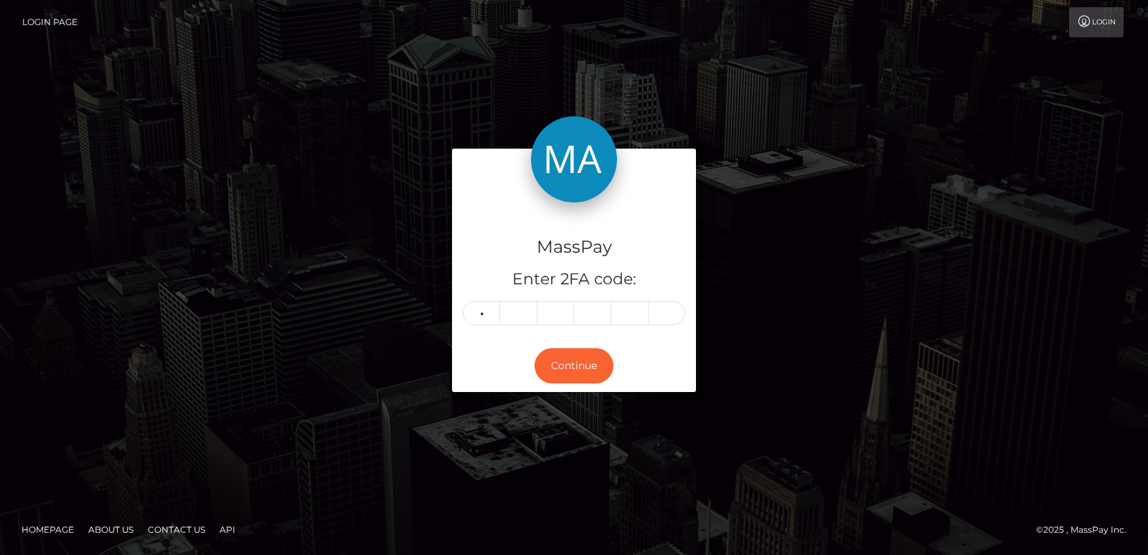
type input "9"
type input "5"
type input "9"
type input "3"
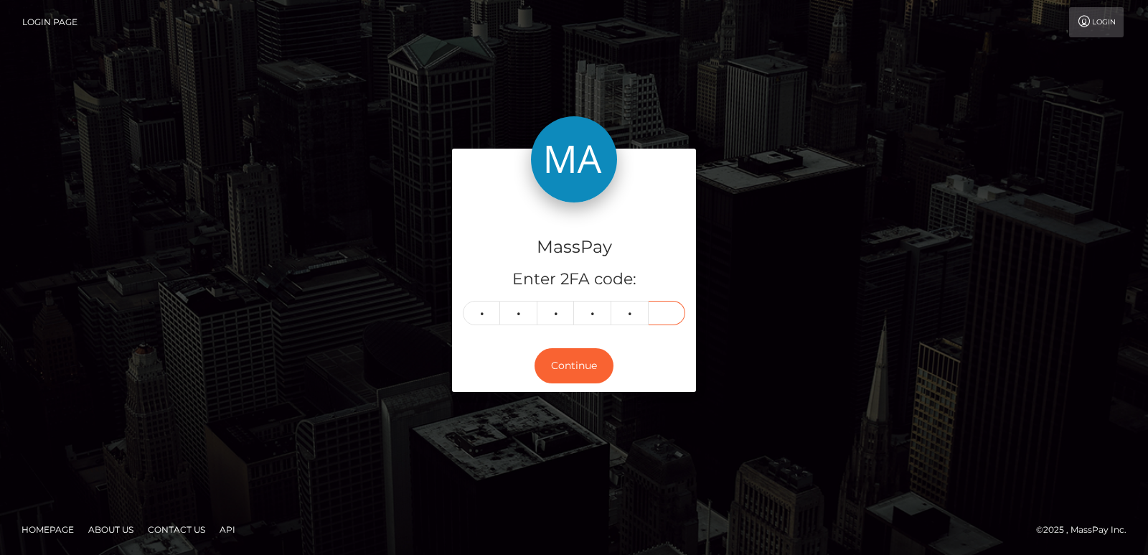
type input "2"
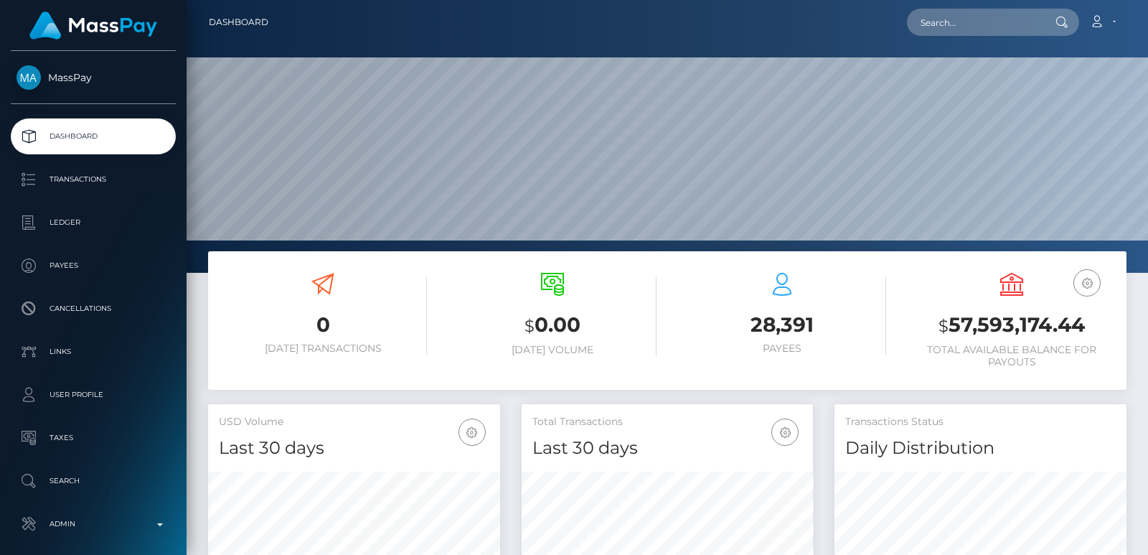
scroll to position [255, 291]
click at [928, 34] on input "text" at bounding box center [974, 22] width 135 height 27
paste input "[EMAIL_ADDRESS][DOMAIN_NAME]"
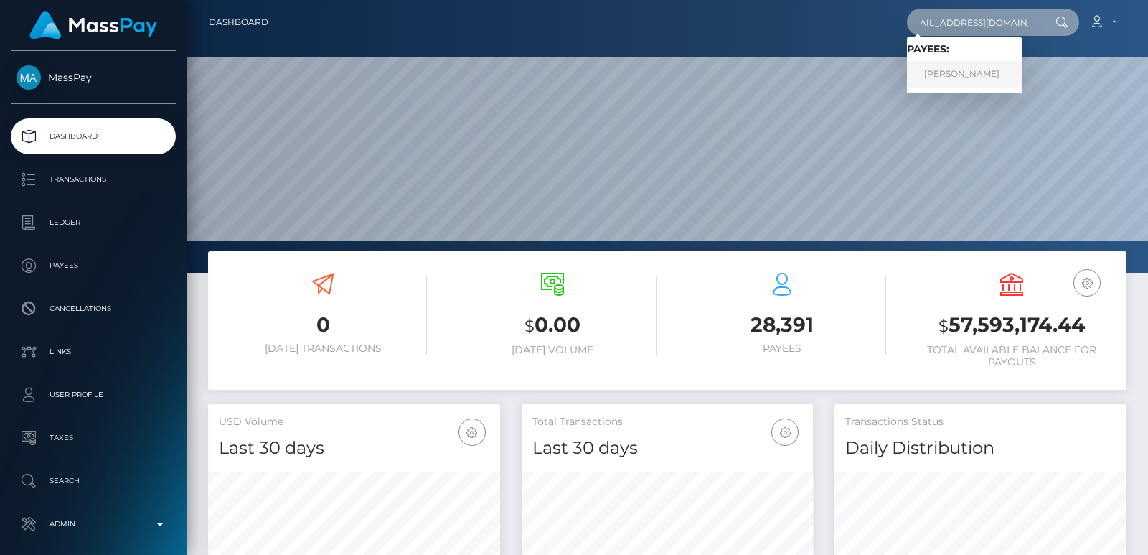
type input "[EMAIL_ADDRESS][DOMAIN_NAME]"
click at [920, 78] on link "[PERSON_NAME]" at bounding box center [964, 74] width 115 height 27
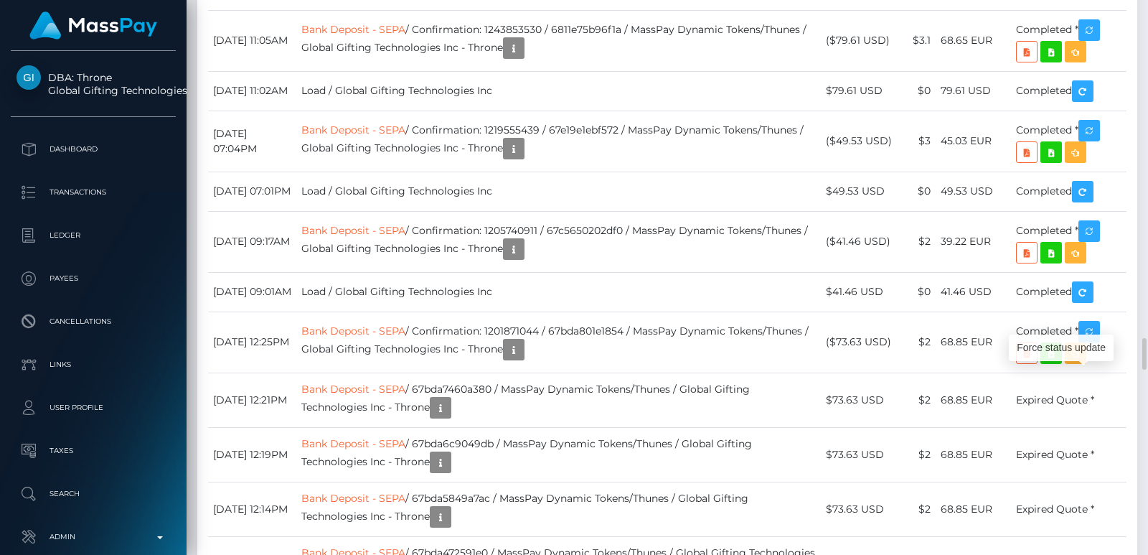
scroll to position [172, 291]
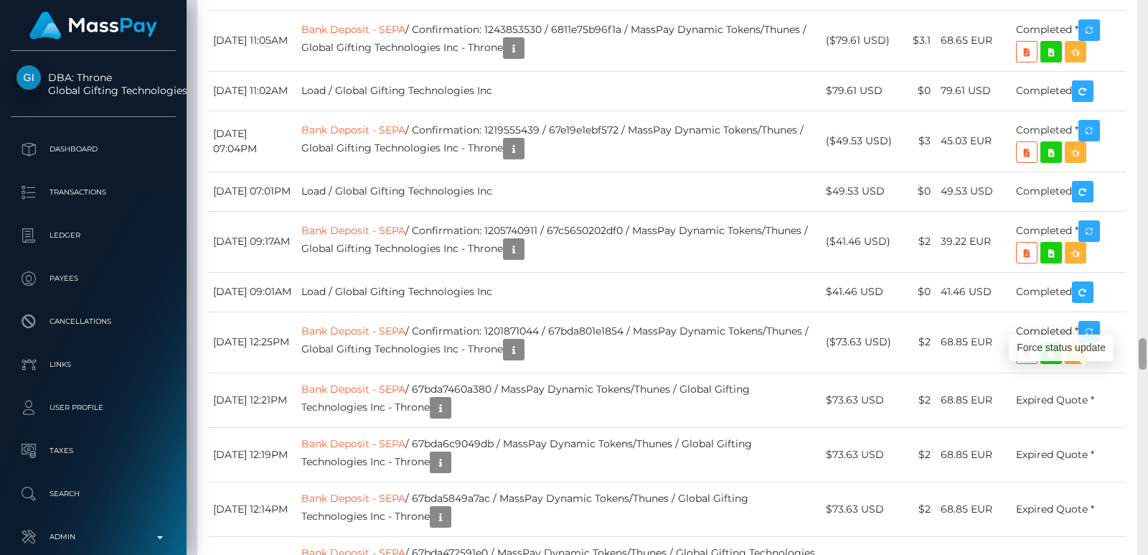
click at [1143, 47] on div at bounding box center [1142, 277] width 11 height 555
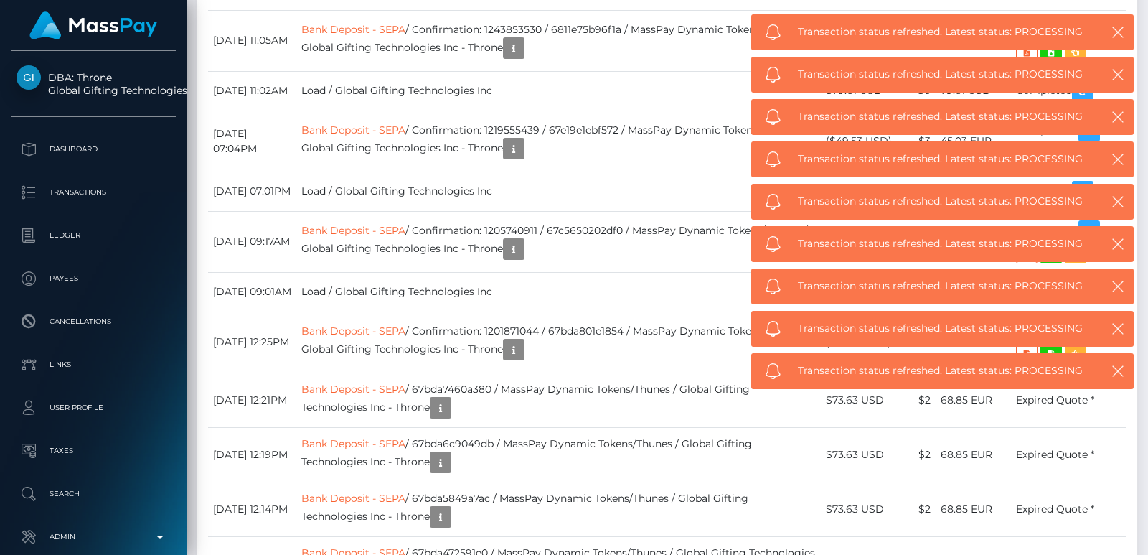
scroll to position [4147, 0]
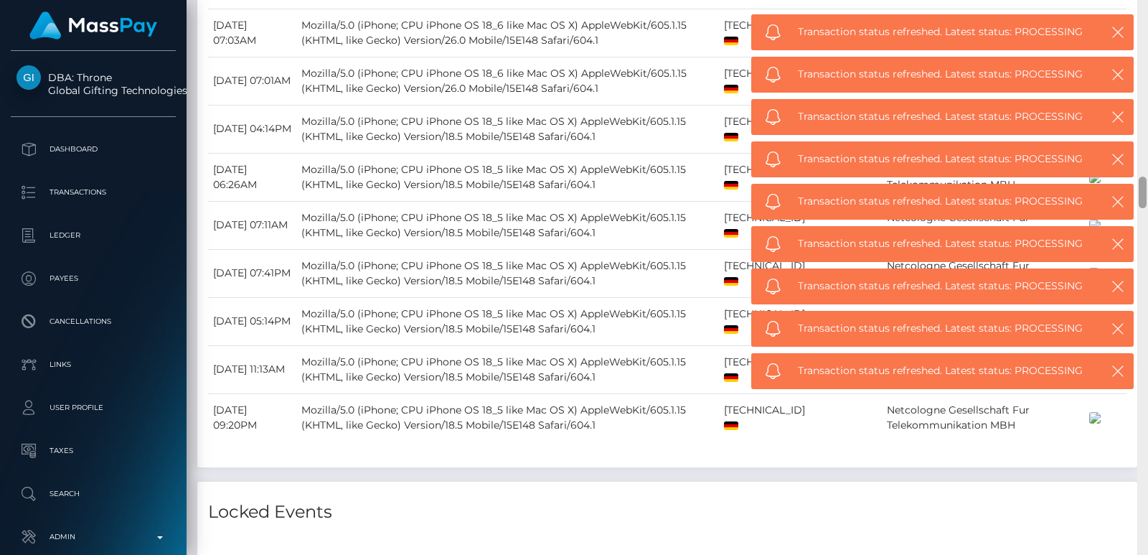
click at [1138, 93] on div at bounding box center [1142, 277] width 11 height 555
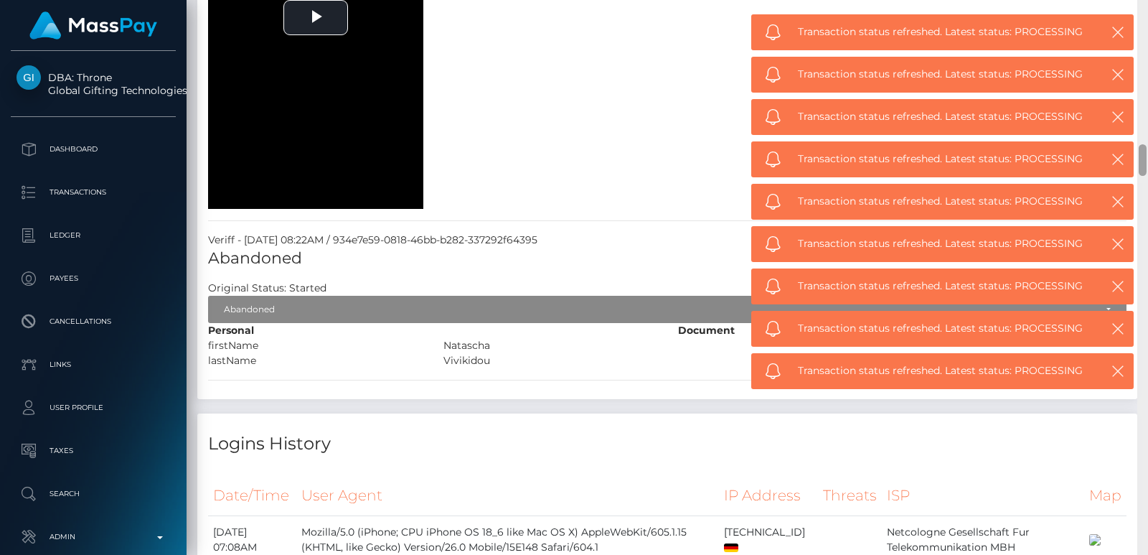
click at [1138, 93] on div at bounding box center [1142, 277] width 11 height 555
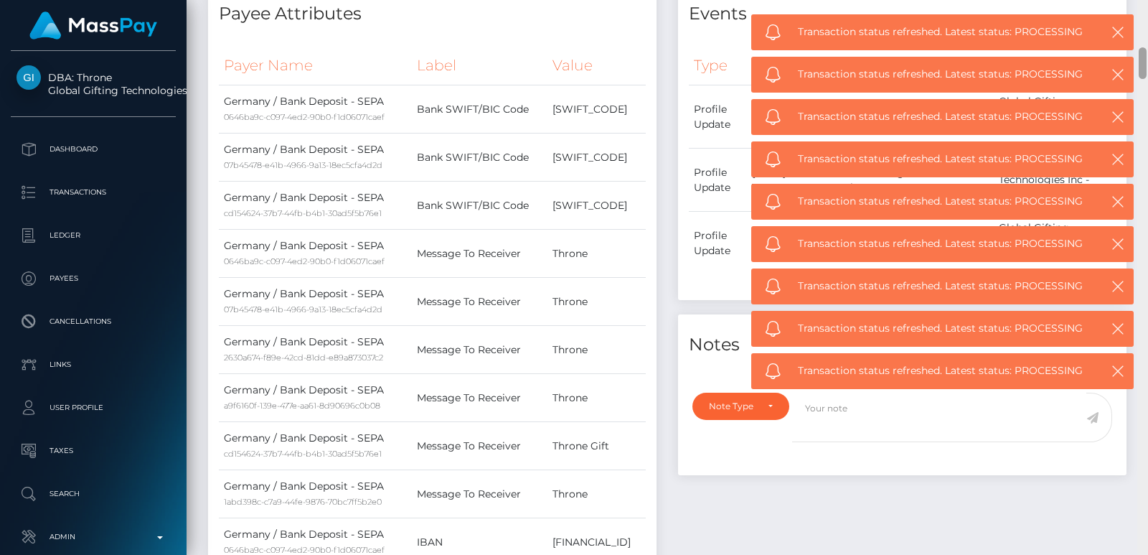
click at [1138, 61] on div at bounding box center [1142, 277] width 11 height 555
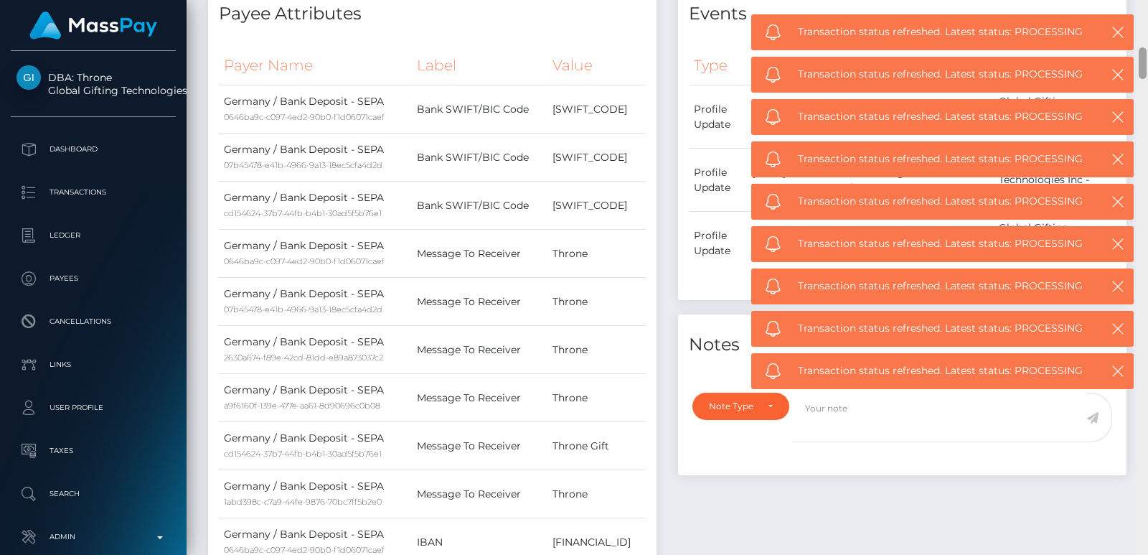
click at [1143, 31] on div at bounding box center [1142, 277] width 11 height 555
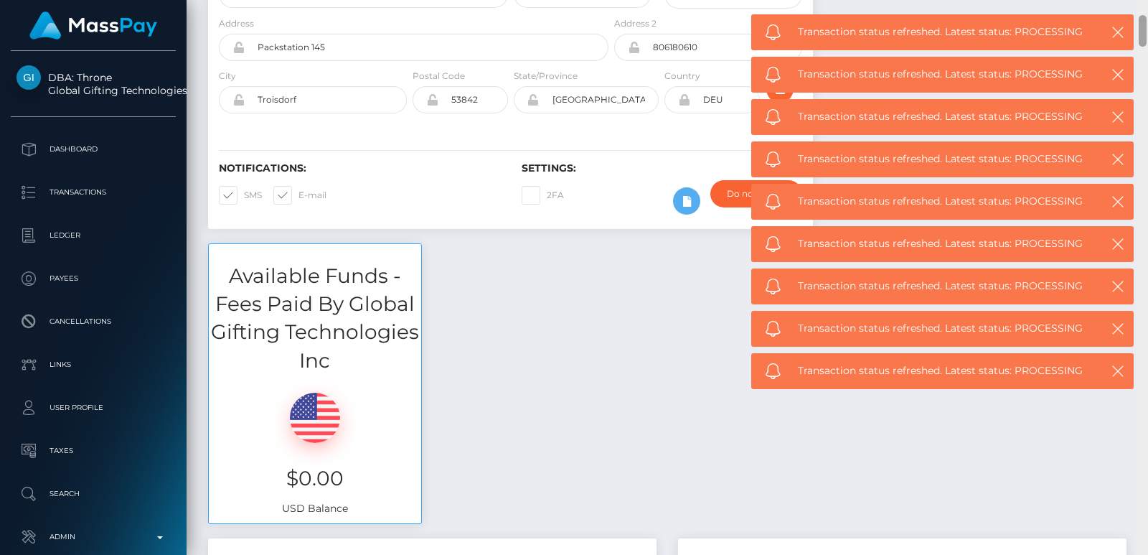
click at [1143, 31] on div at bounding box center [1142, 277] width 11 height 555
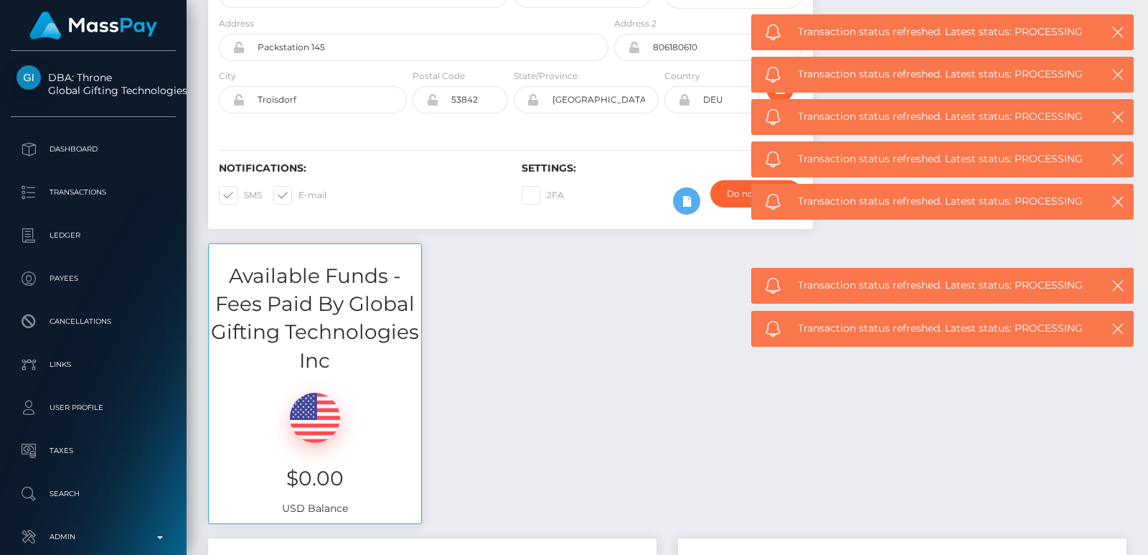
click at [1146, 7] on div "Customer Profile Loading... Loading..." at bounding box center [667, 277] width 961 height 555
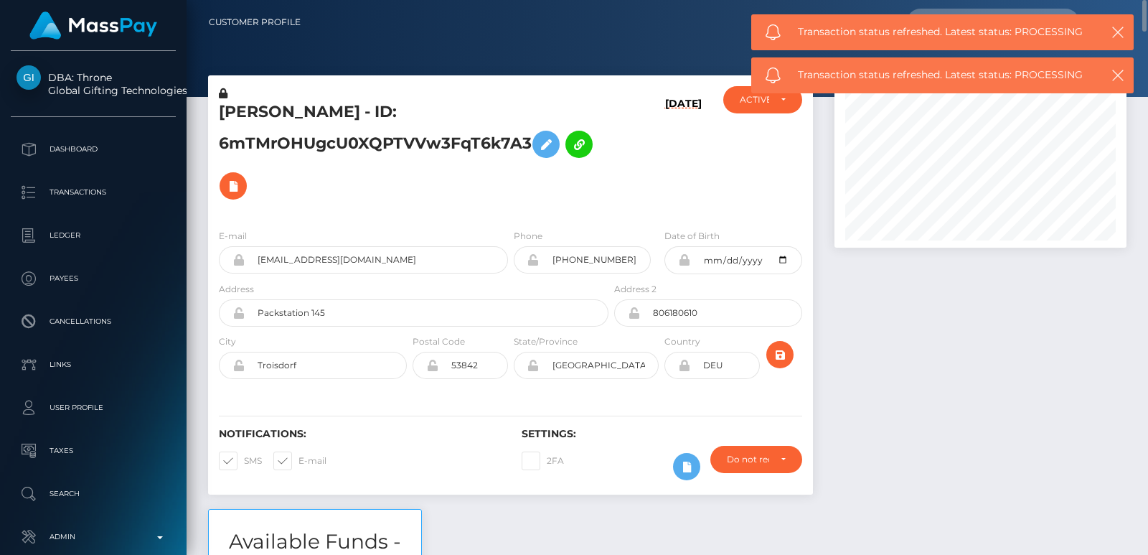
click at [263, 112] on h5 "NATASSA VIVIKIDOU - ID: 6mTMrOHUgcU0XQPTVVw3FqT6k7A3" at bounding box center [410, 153] width 382 height 105
copy h5 "NATASSA"
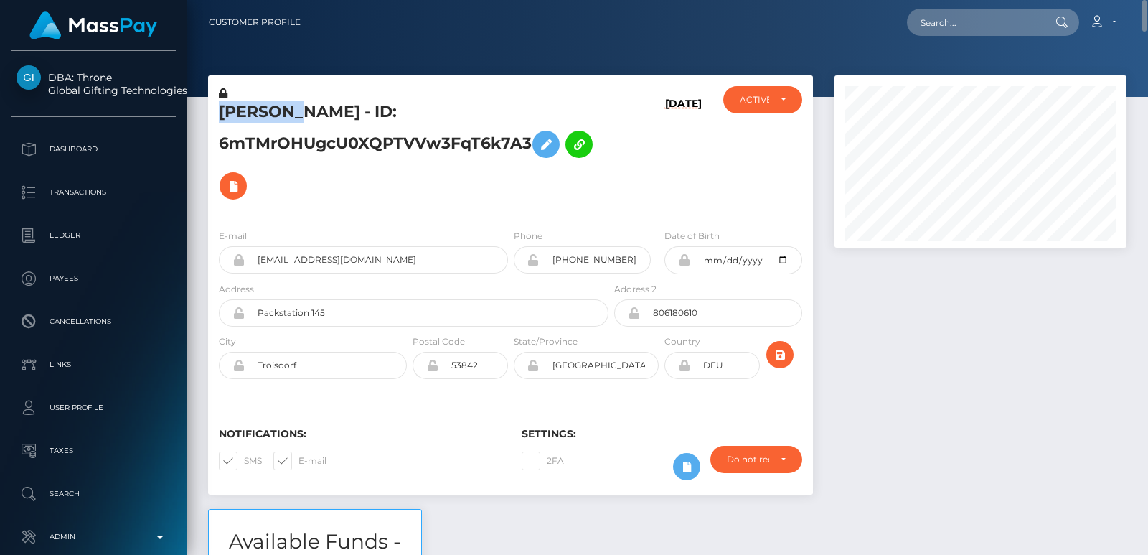
copy h5 "NATASSA"
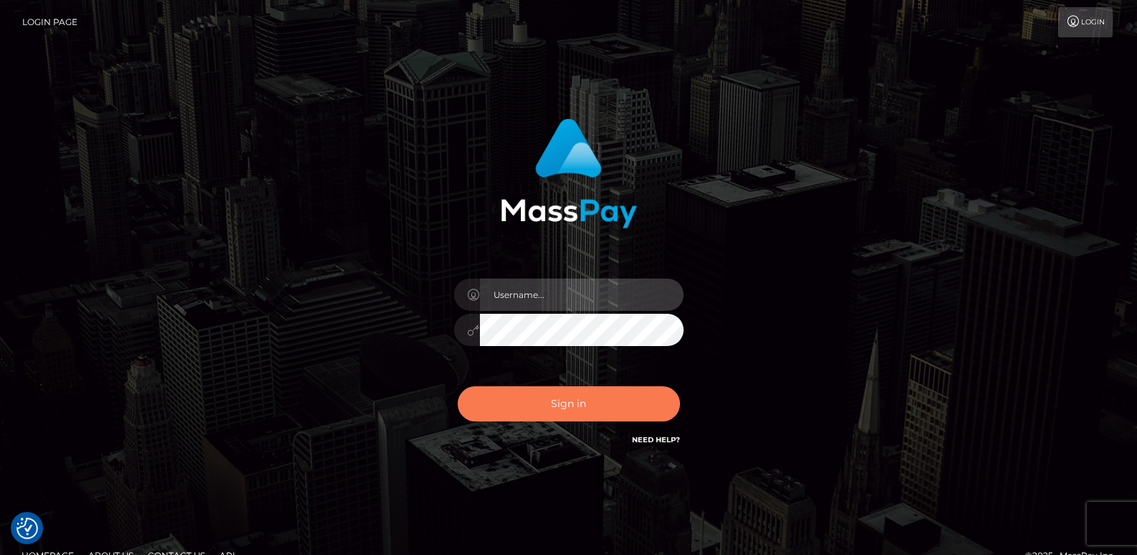
type input "[DOMAIN_NAME]"
click at [560, 410] on button "Sign in" at bounding box center [569, 403] width 222 height 35
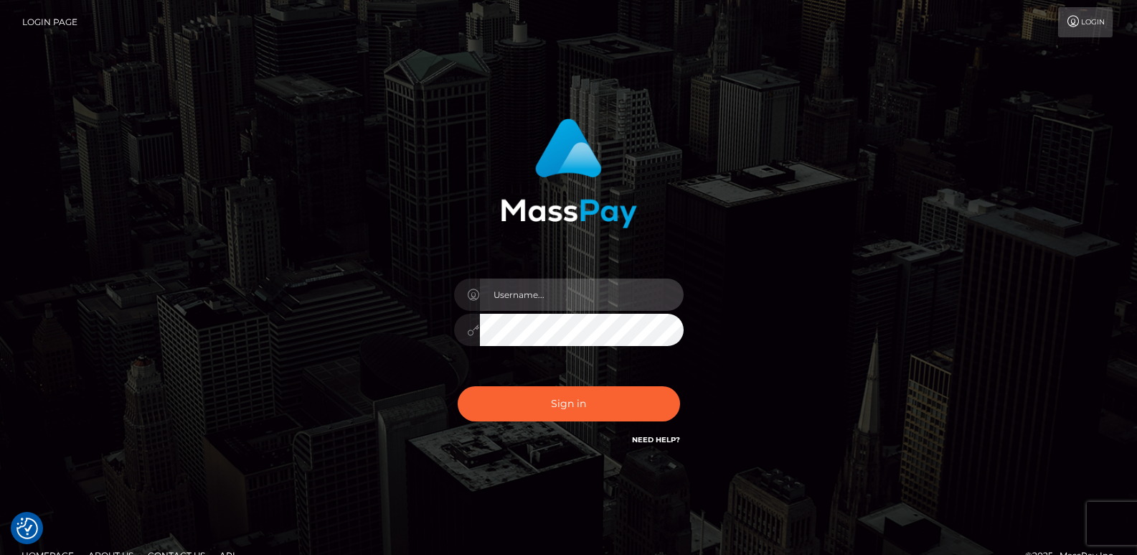
type input "[DOMAIN_NAME]"
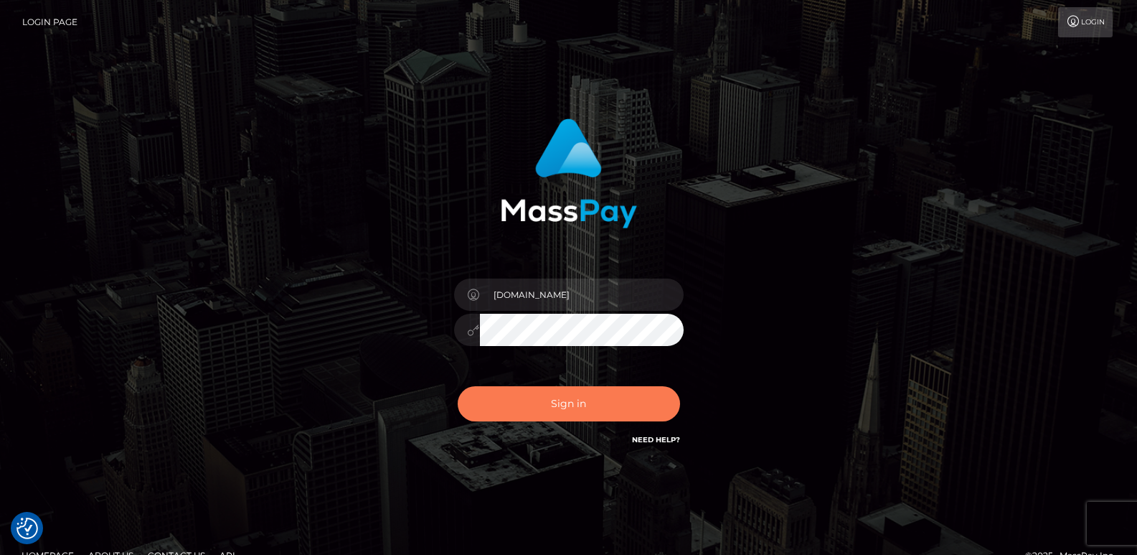
click at [560, 410] on button "Sign in" at bounding box center [569, 403] width 222 height 35
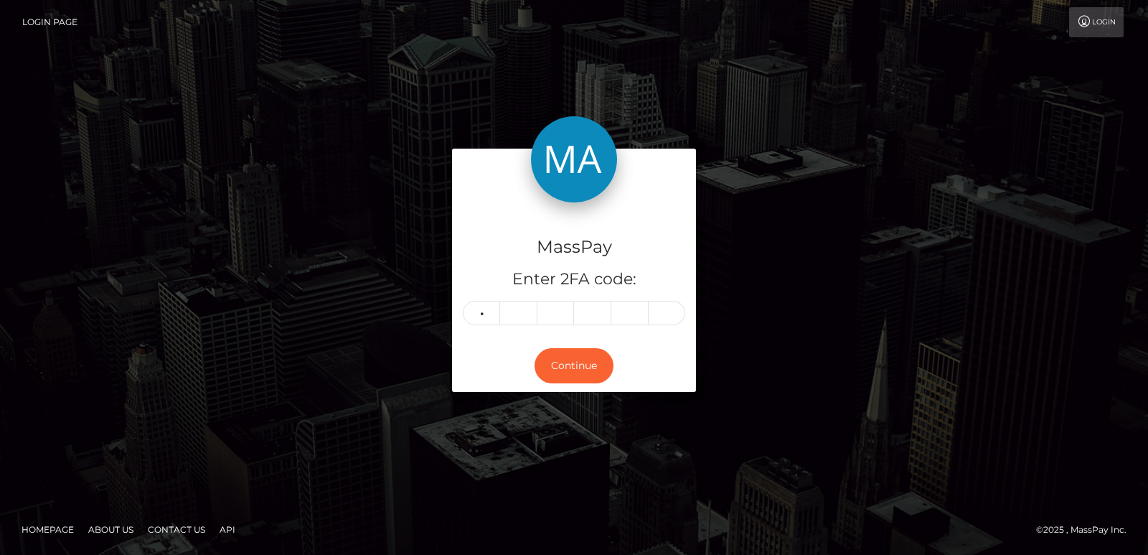
type input "3"
type input "7"
type input "6"
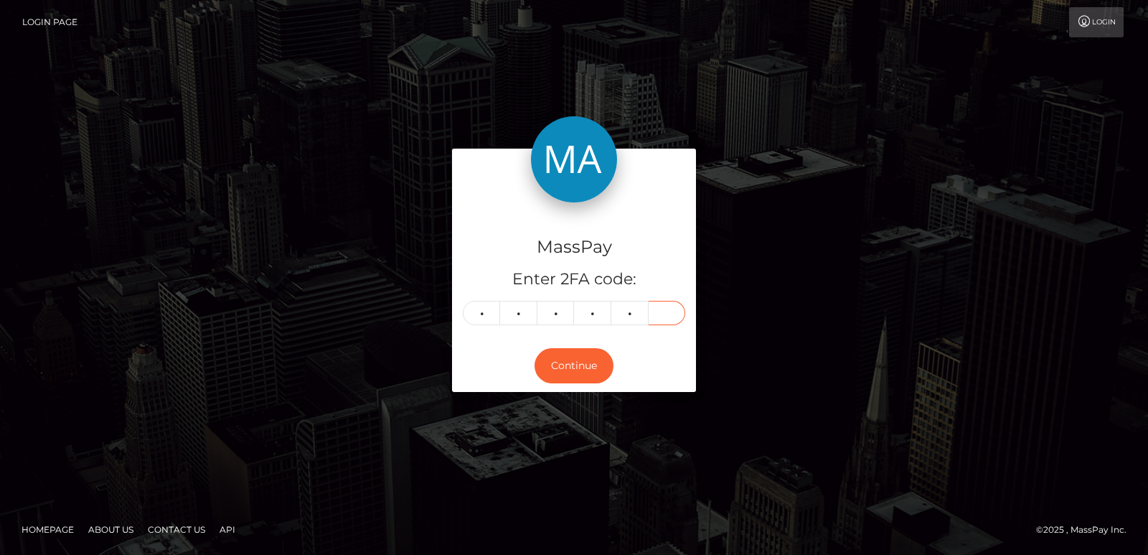
type input "1"
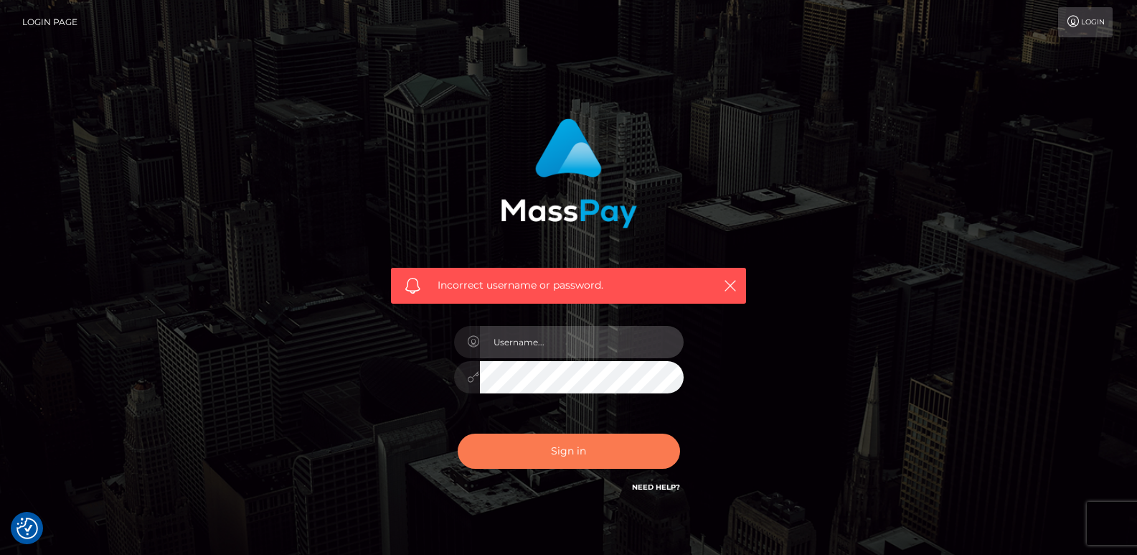
type input "[DOMAIN_NAME]"
click at [524, 445] on button "Sign in" at bounding box center [569, 450] width 222 height 35
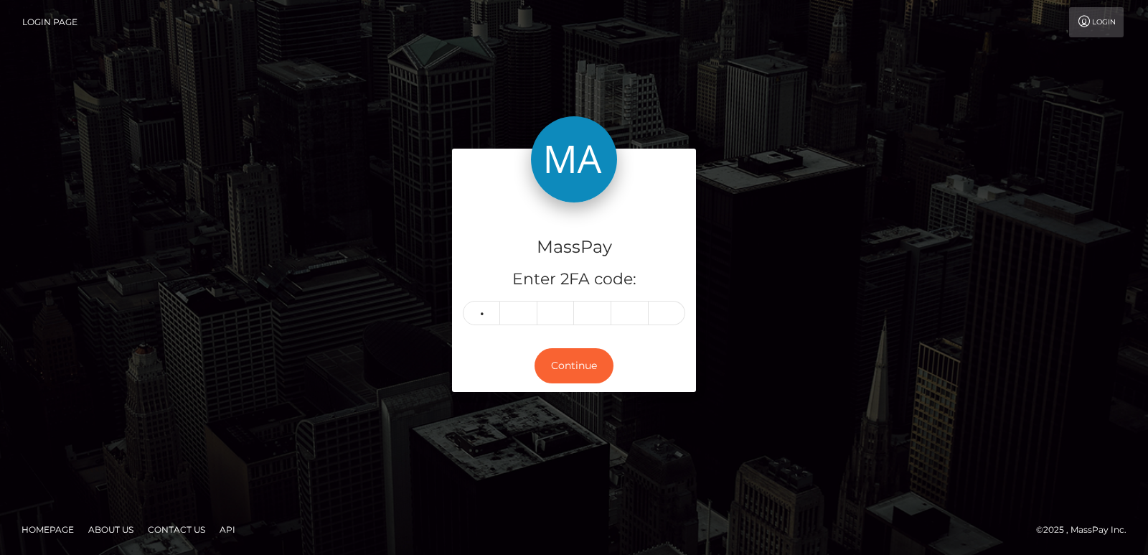
type input "3"
type input "7"
type input "6"
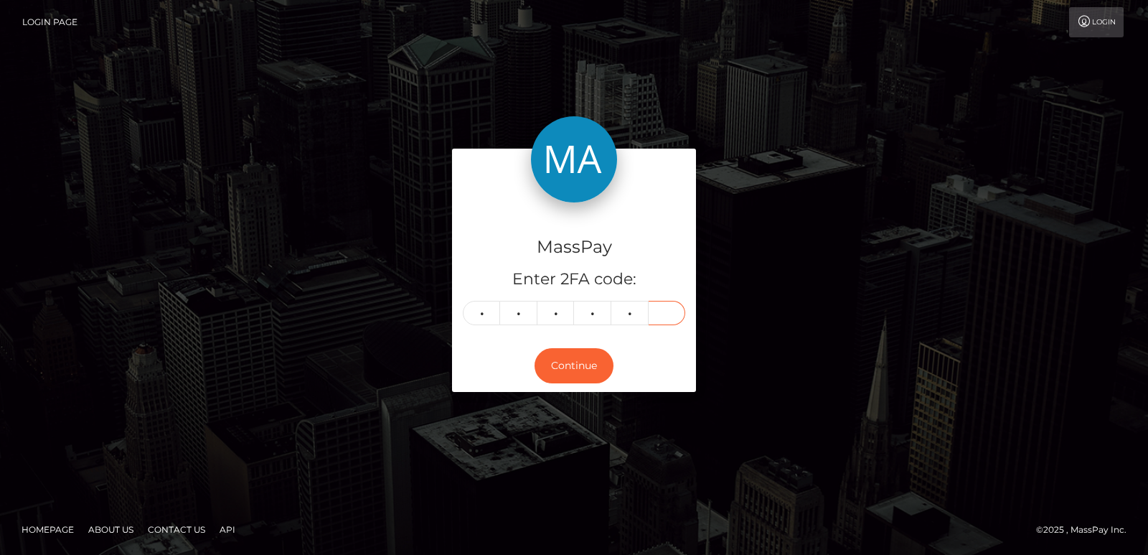
type input "1"
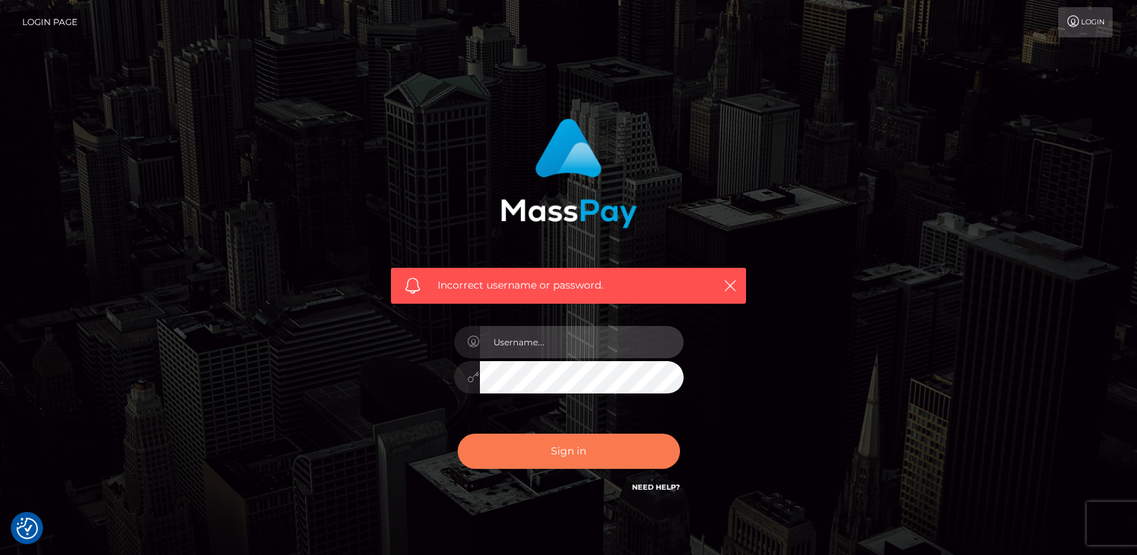
type input "[DOMAIN_NAME]"
click at [501, 461] on button "Sign in" at bounding box center [569, 450] width 222 height 35
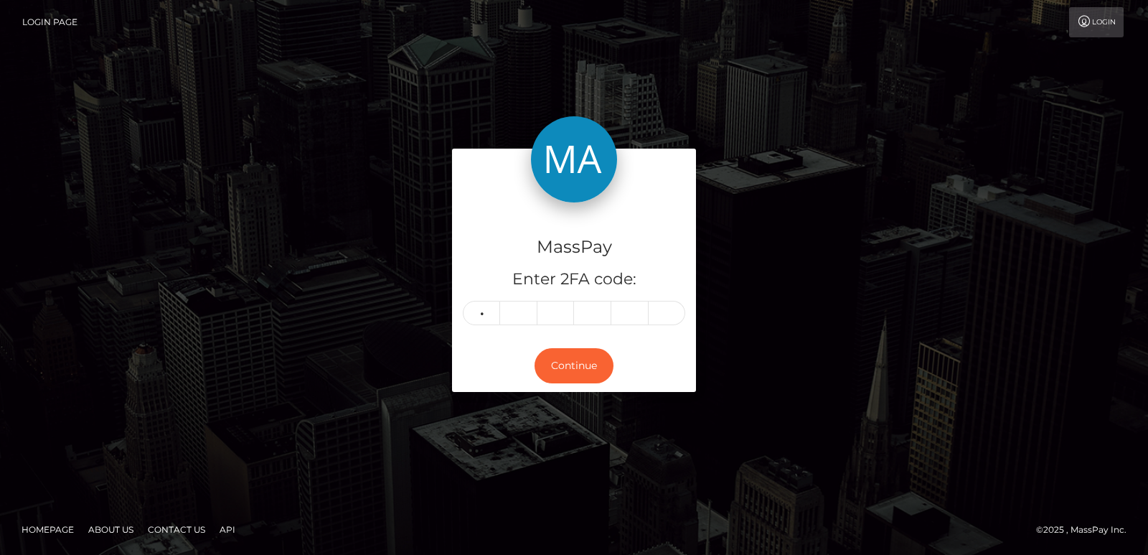
type input "4"
type input "3"
type input "4"
type input "6"
type input "2"
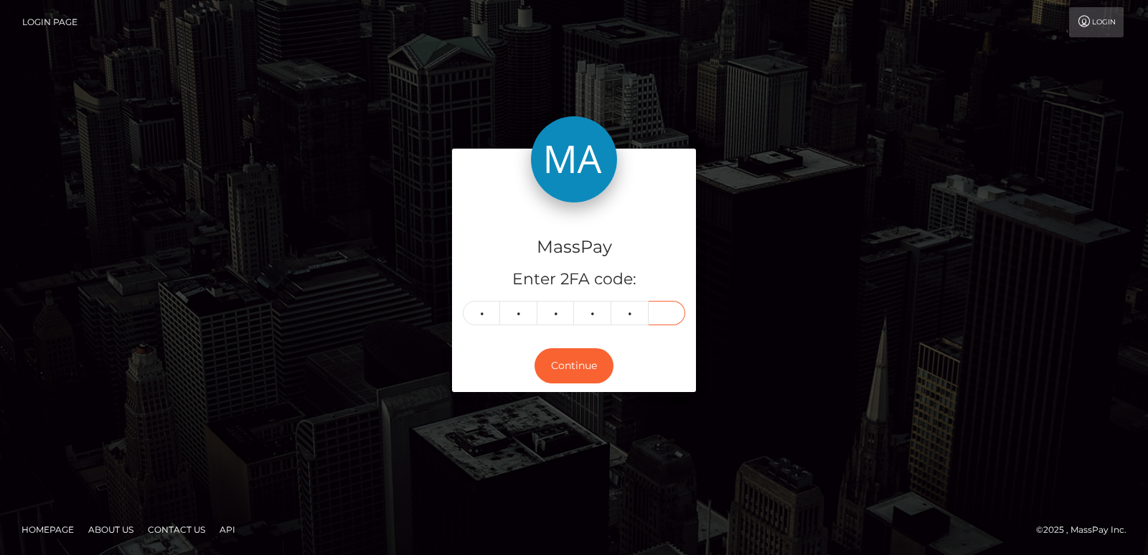
type input "0"
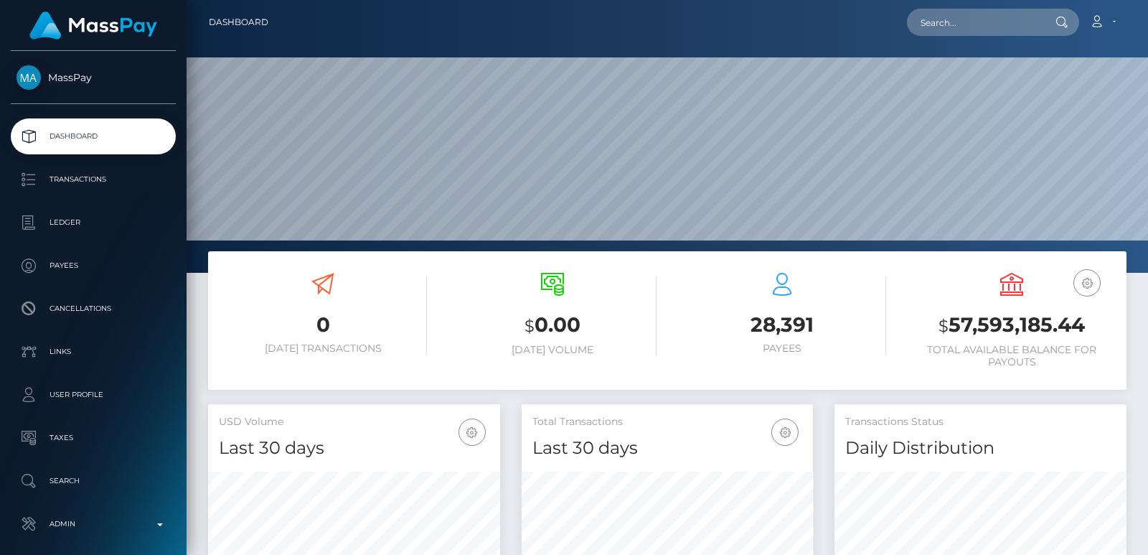
scroll to position [255, 291]
click at [951, 22] on input "text" at bounding box center [974, 22] width 135 height 27
paste input "[EMAIL_ADDRESS][DOMAIN_NAME]"
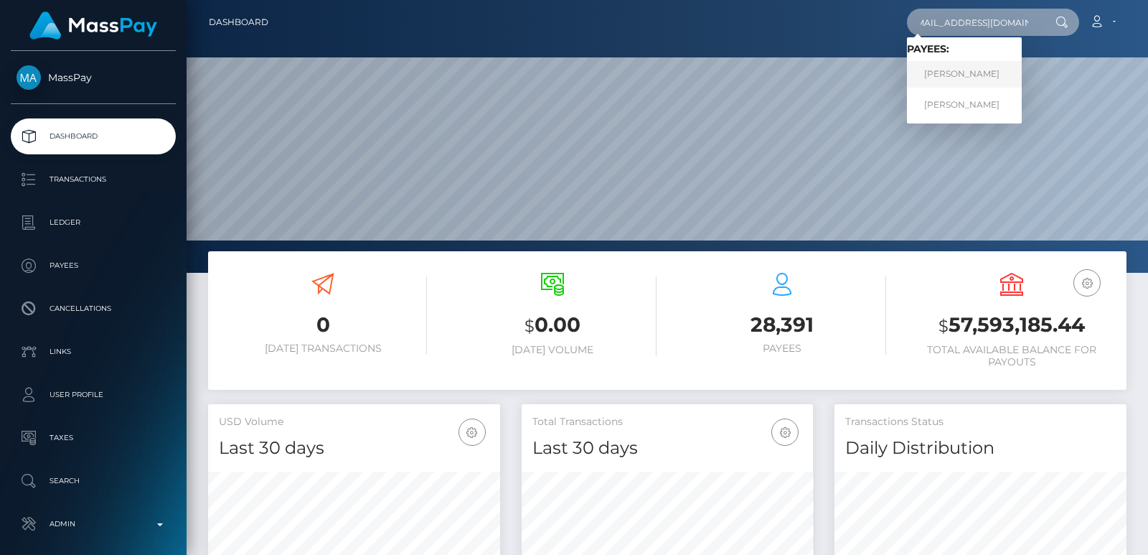
type input "[EMAIL_ADDRESS][DOMAIN_NAME]"
click at [956, 67] on link "[PERSON_NAME]" at bounding box center [964, 74] width 115 height 27
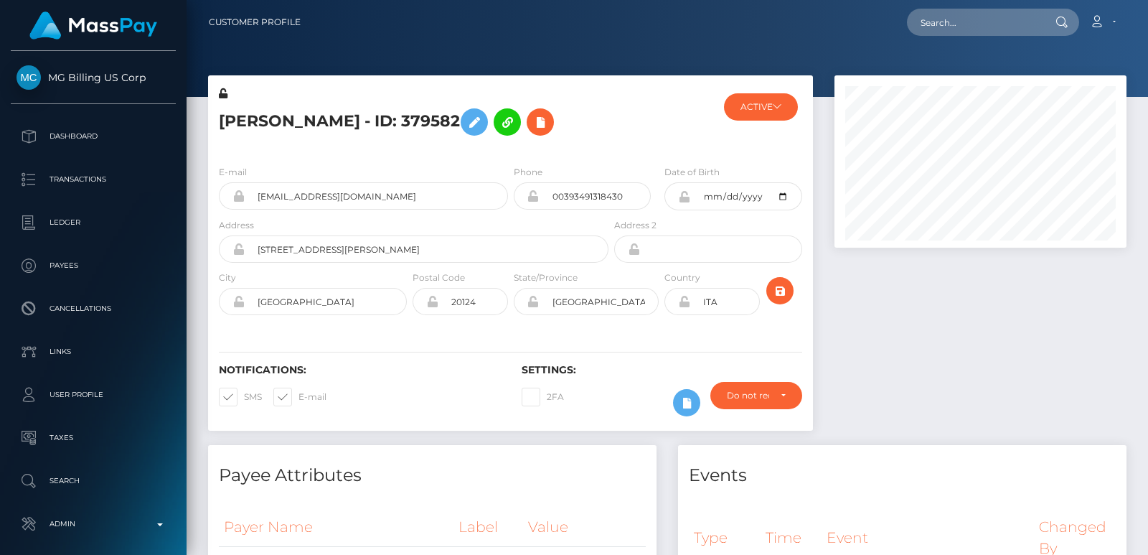
click at [243, 119] on h5 "[PERSON_NAME] - ID: 379582" at bounding box center [410, 122] width 382 height 42
click at [975, 24] on input "text" at bounding box center [974, 22] width 135 height 27
paste input "[PERSON_NAME]"
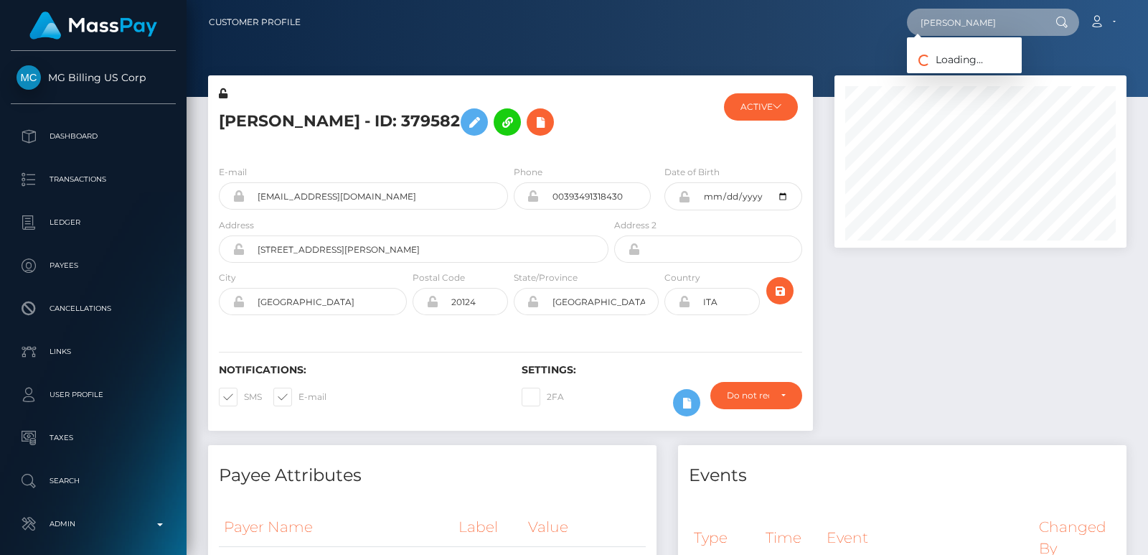
type input "[PERSON_NAME]"
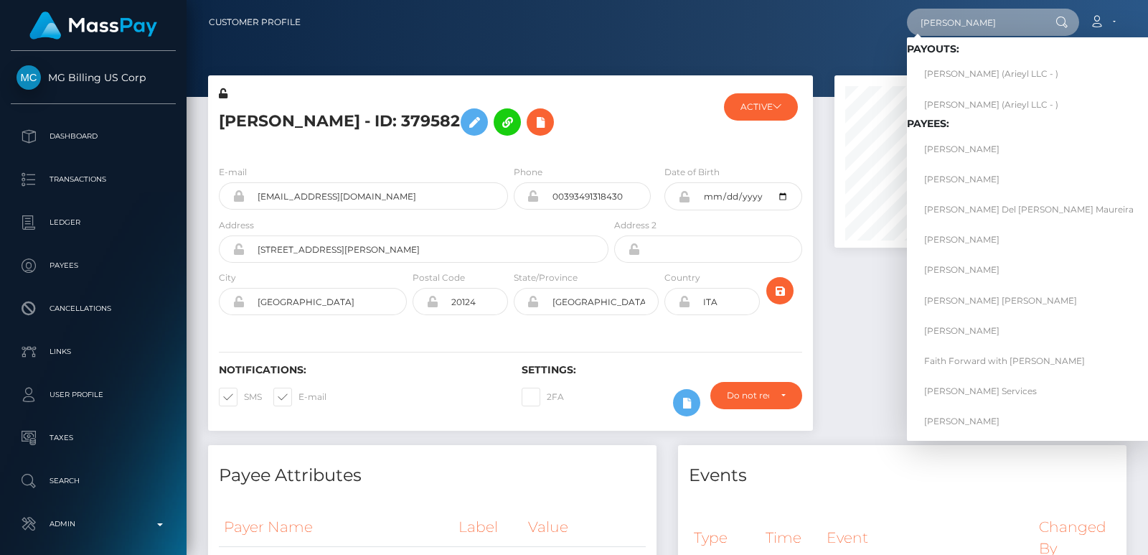
click at [942, 30] on input "[PERSON_NAME]" at bounding box center [974, 22] width 135 height 27
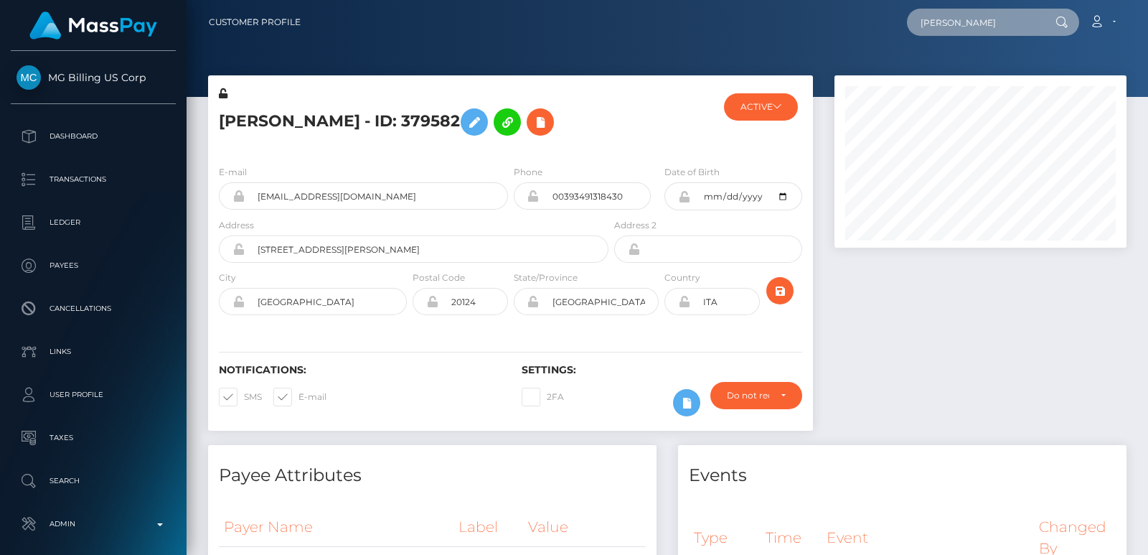
click at [942, 30] on input "[PERSON_NAME]" at bounding box center [974, 22] width 135 height 27
paste input "[EMAIL_ADDRESS][DOMAIN_NAME]"
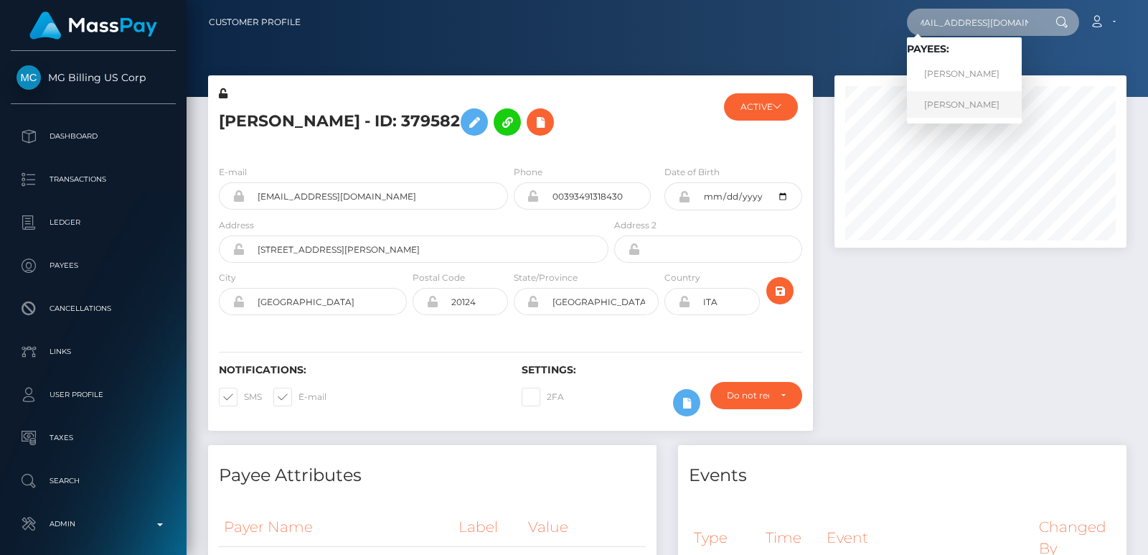
type input "[EMAIL_ADDRESS][DOMAIN_NAME]"
click at [944, 100] on link "[PERSON_NAME]" at bounding box center [964, 104] width 115 height 27
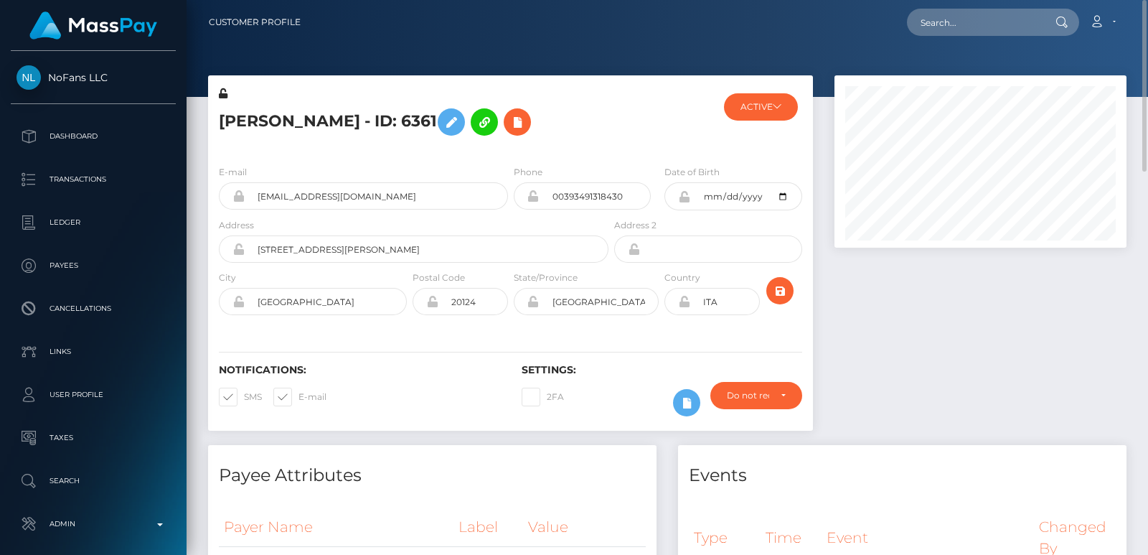
click at [245, 118] on h5 "[PERSON_NAME] - ID: 6361" at bounding box center [410, 122] width 382 height 42
copy h5 "[PERSON_NAME]"
